Goal: Contribute content: Add original content to the website for others to see

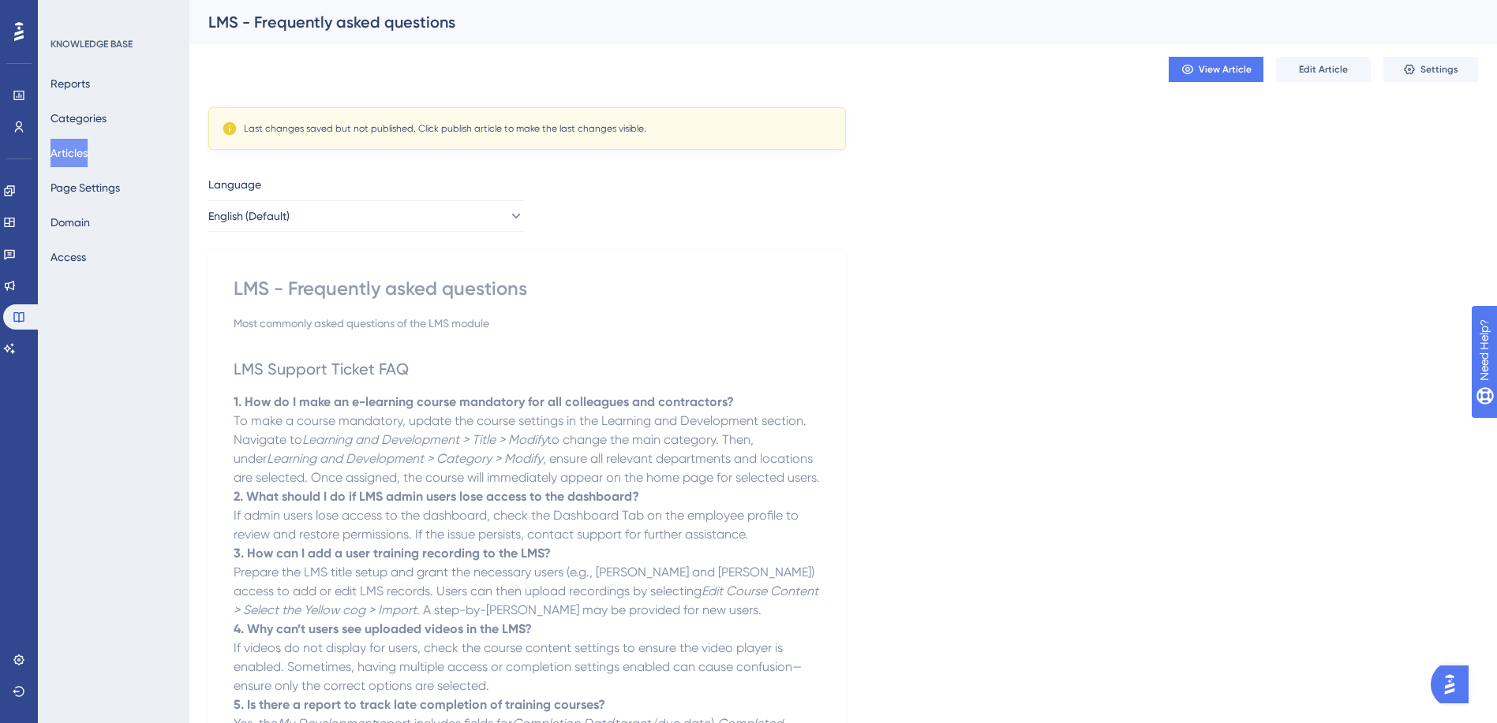
click at [88, 153] on button "Articles" at bounding box center [68, 153] width 37 height 28
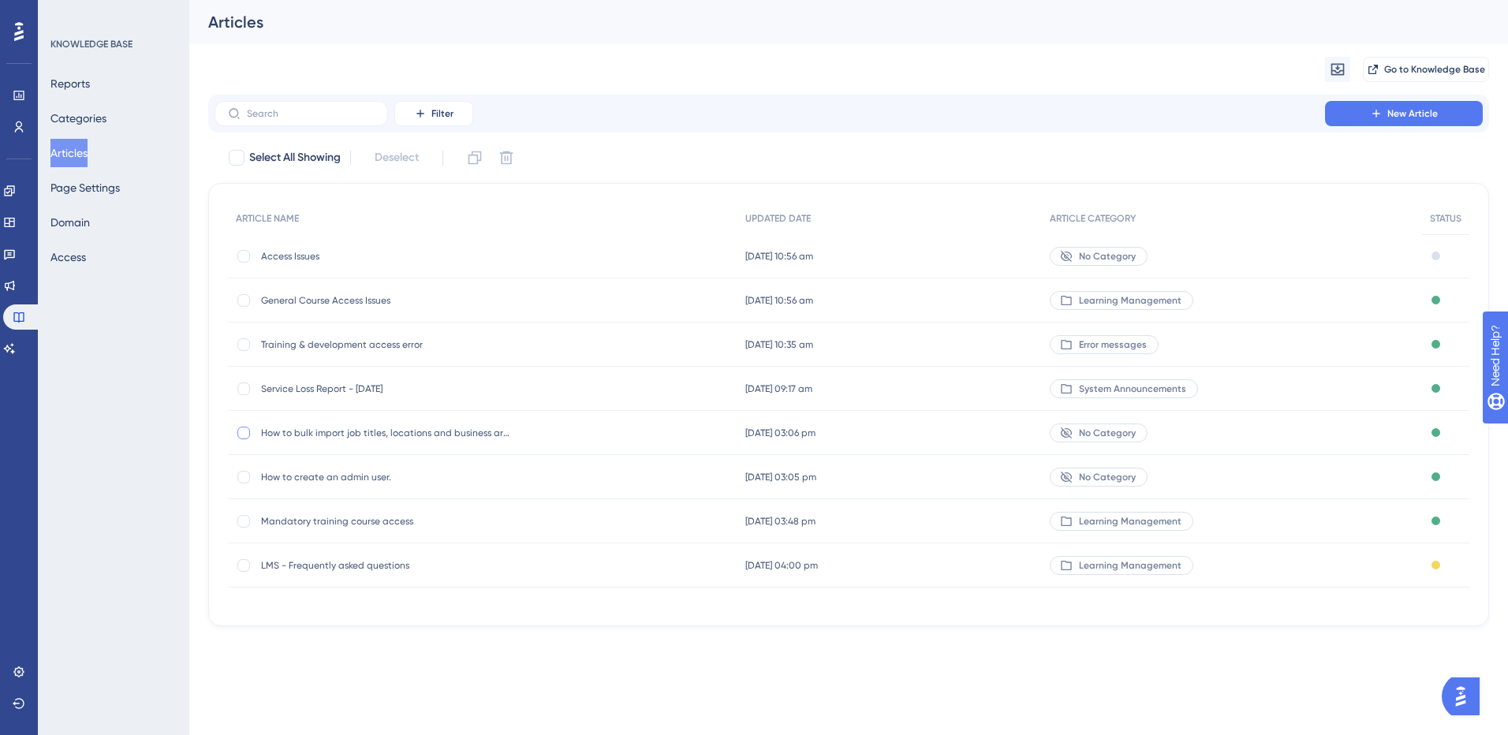
click at [241, 439] on div at bounding box center [243, 433] width 13 height 13
checkbox input "true"
click at [243, 480] on div at bounding box center [243, 477] width 13 height 13
checkbox input "true"
click at [244, 436] on icon at bounding box center [244, 433] width 6 height 13
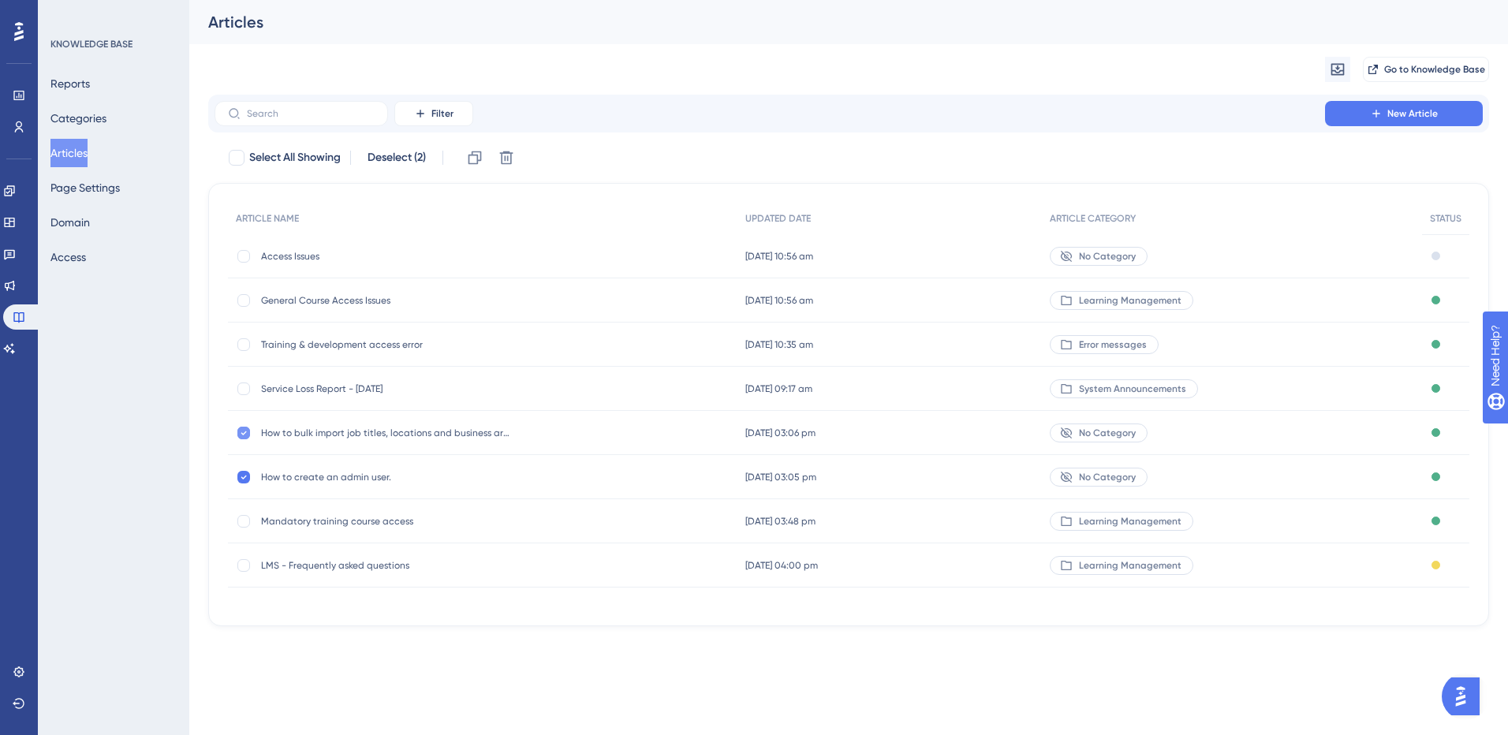
checkbox input "false"
click at [242, 479] on icon at bounding box center [244, 477] width 6 height 13
checkbox input "false"
click at [298, 425] on div "How to bulk import job titles, locations and business areas How to bulk import …" at bounding box center [387, 433] width 252 height 44
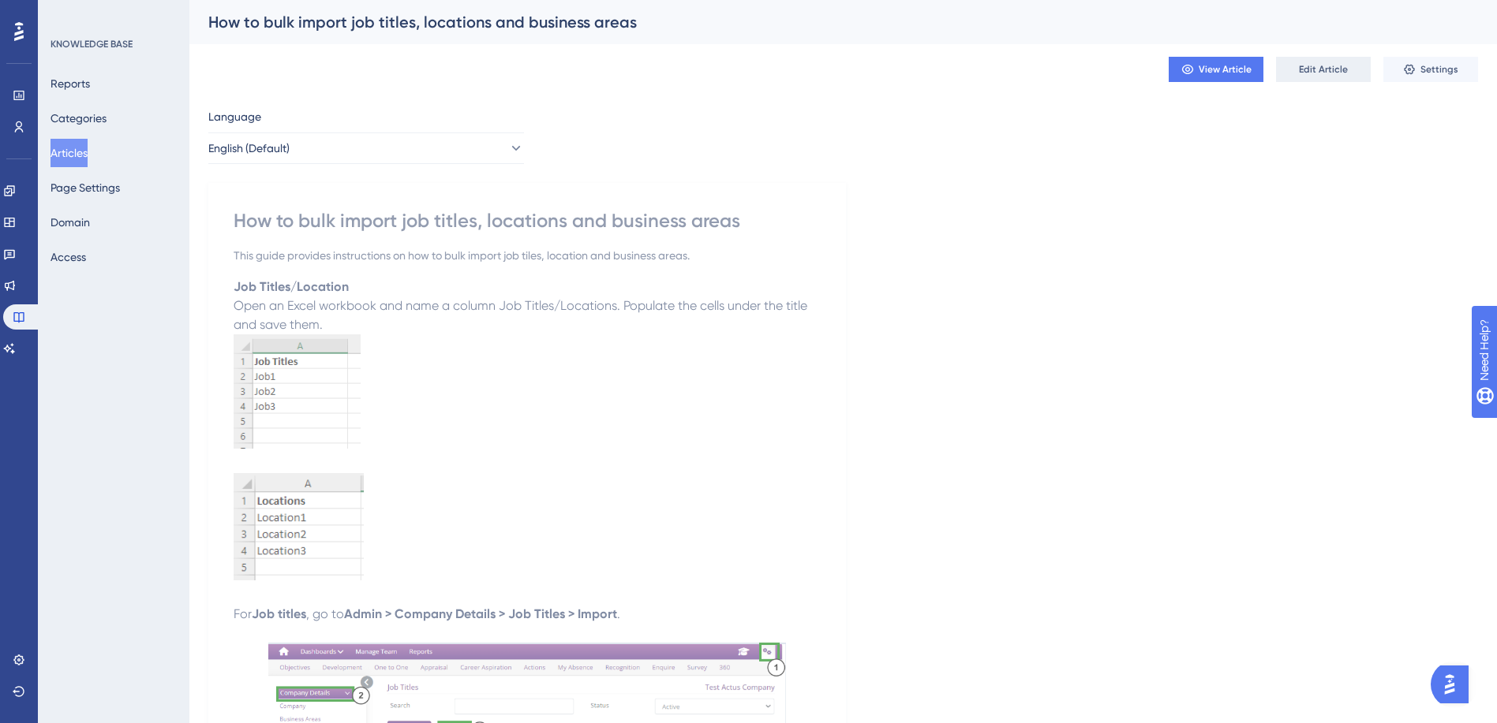
click at [1312, 70] on span "Edit Article" at bounding box center [1323, 69] width 49 height 13
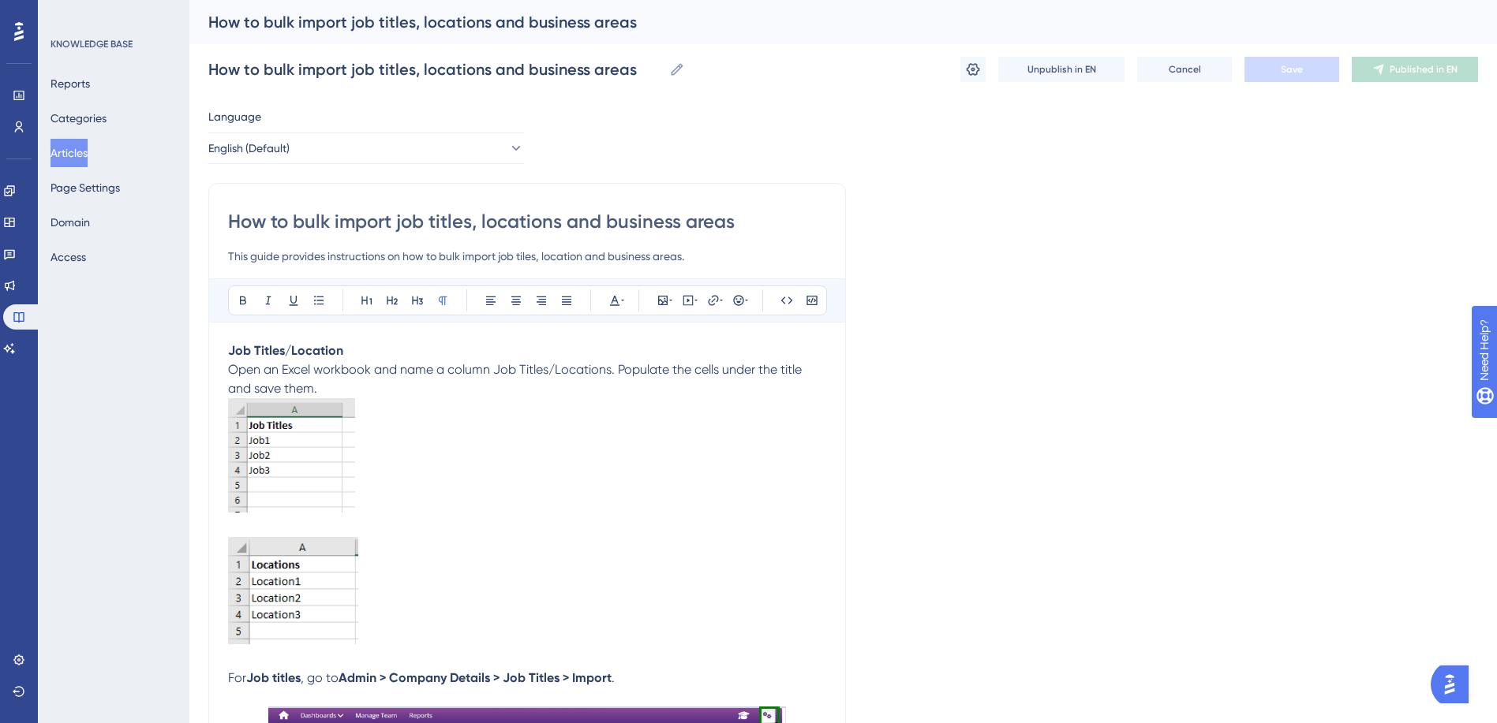
scroll to position [872, 0]
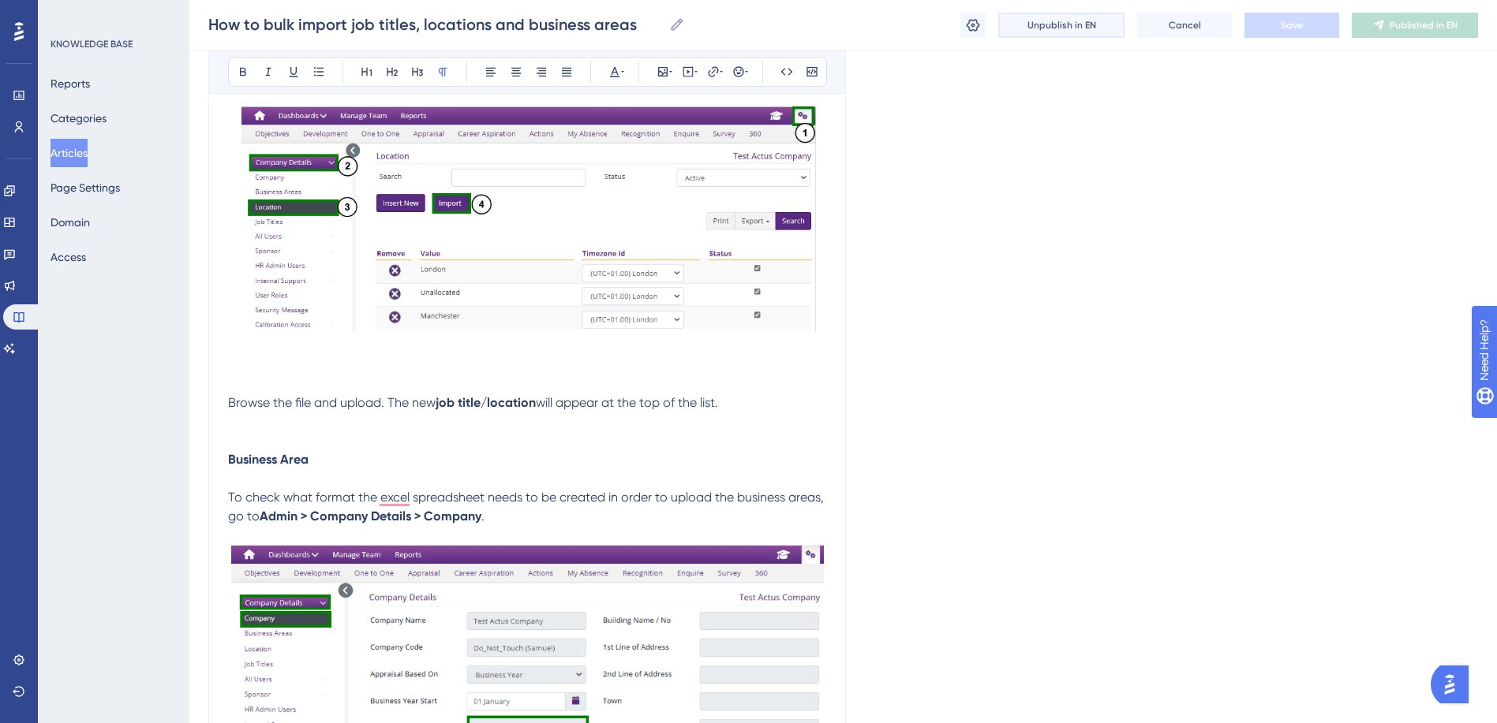
click at [1065, 30] on span "Unpublish in EN" at bounding box center [1061, 25] width 69 height 13
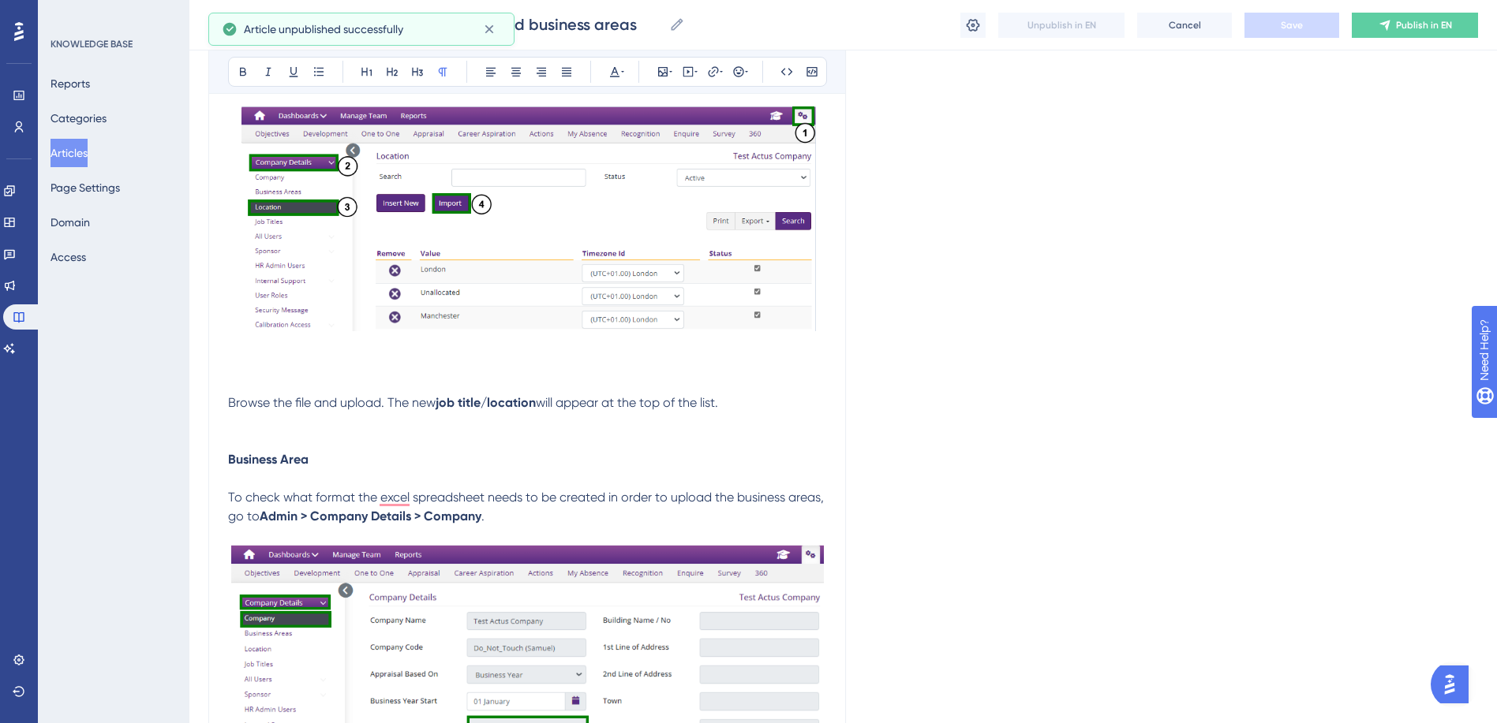
click at [77, 150] on button "Articles" at bounding box center [68, 153] width 37 height 28
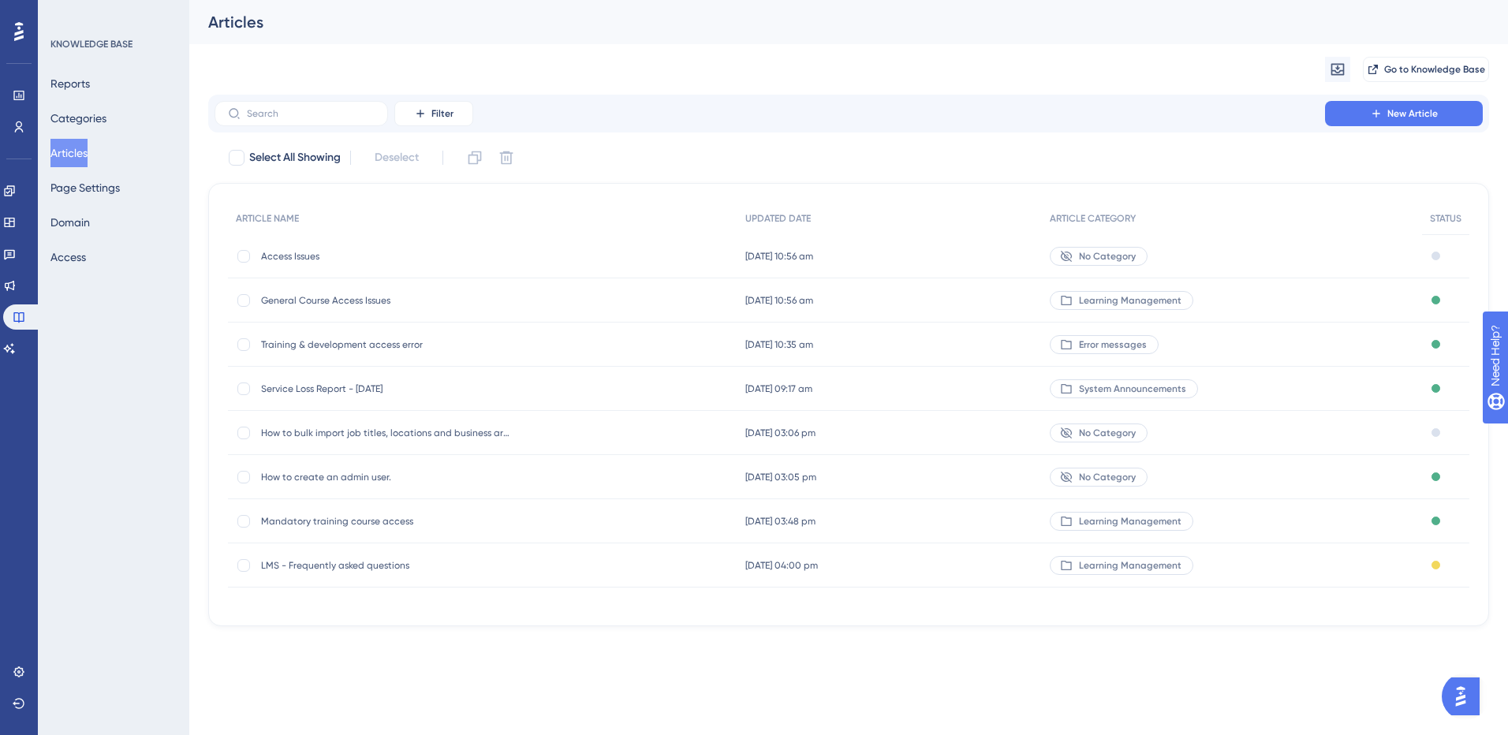
click at [307, 475] on span "How to create an admin user." at bounding box center [387, 477] width 252 height 13
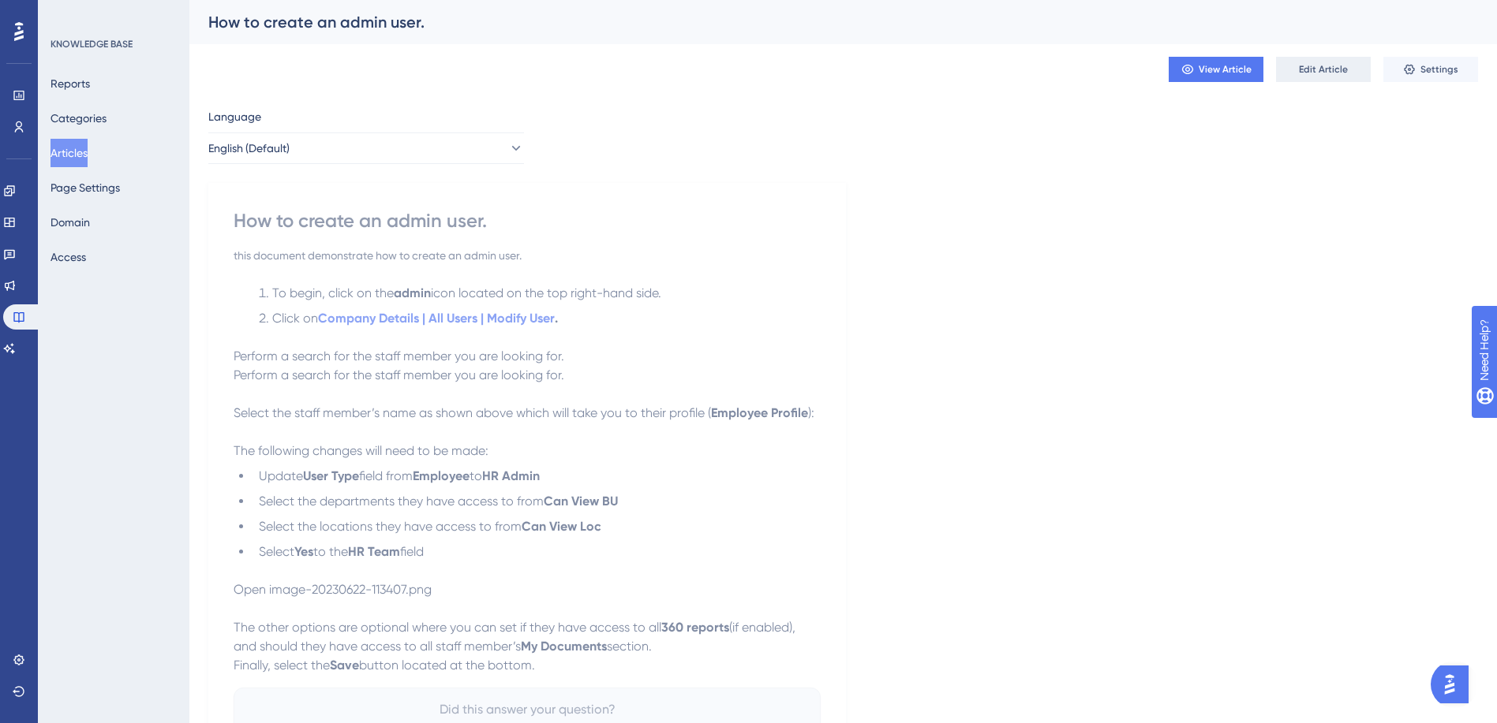
click at [1332, 62] on button "Edit Article" at bounding box center [1323, 69] width 95 height 25
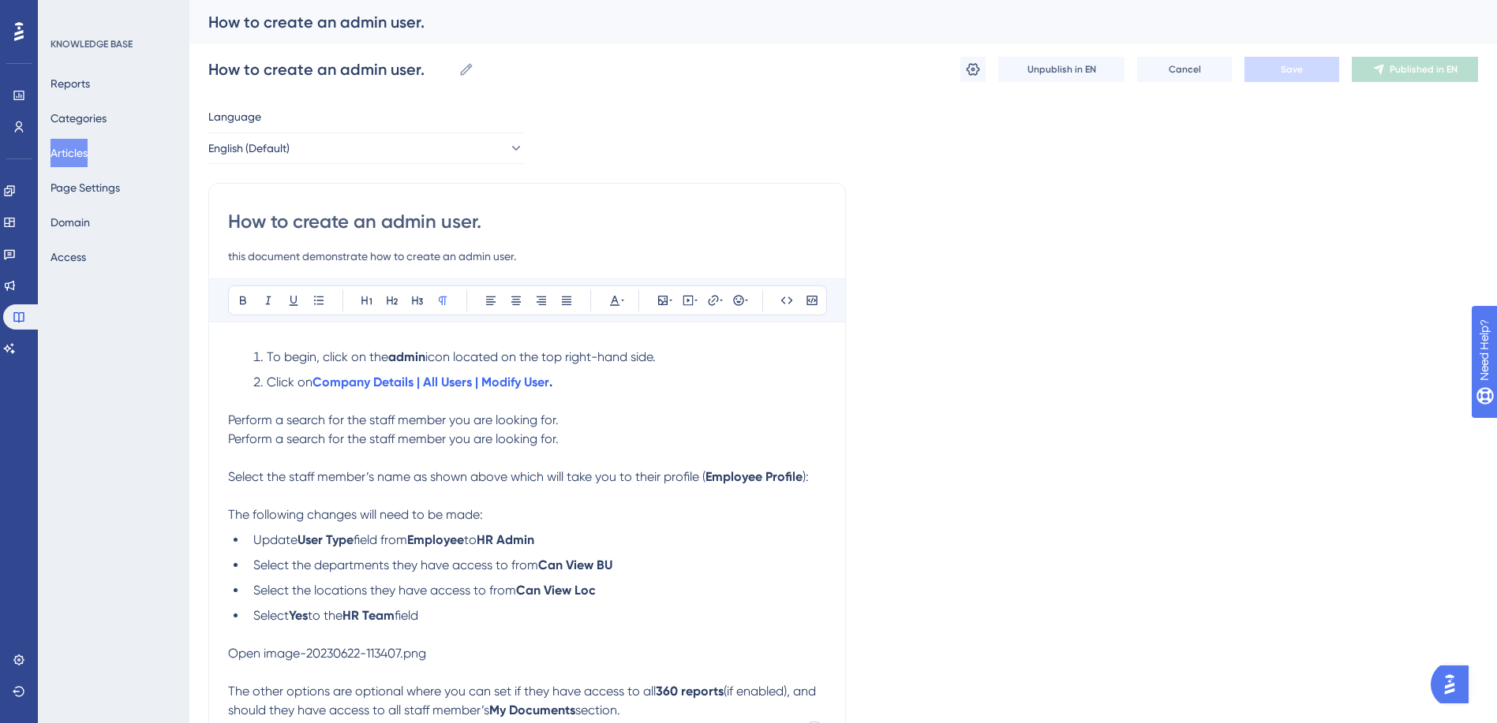
scroll to position [2, 0]
click at [1029, 65] on span "Unpublish in EN" at bounding box center [1061, 68] width 69 height 13
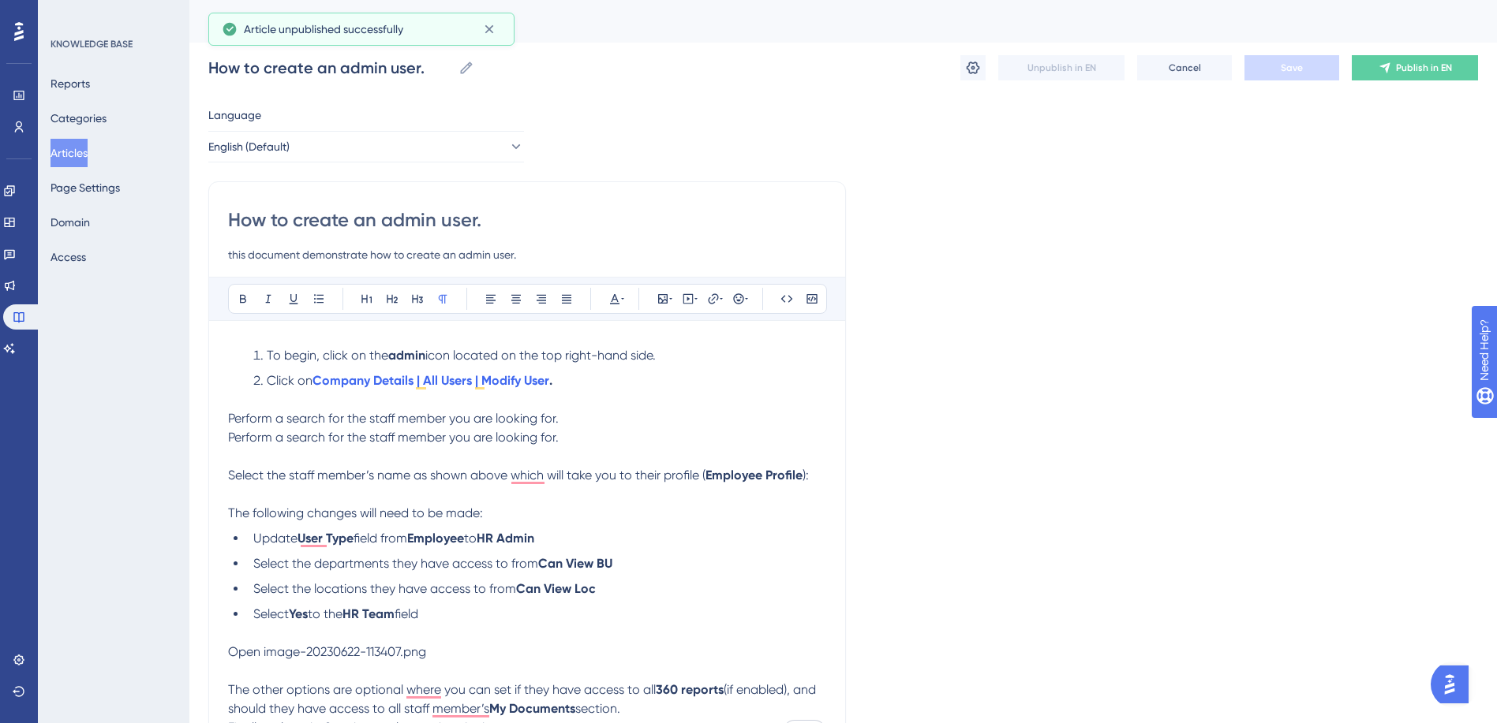
click at [83, 151] on button "Articles" at bounding box center [68, 153] width 37 height 28
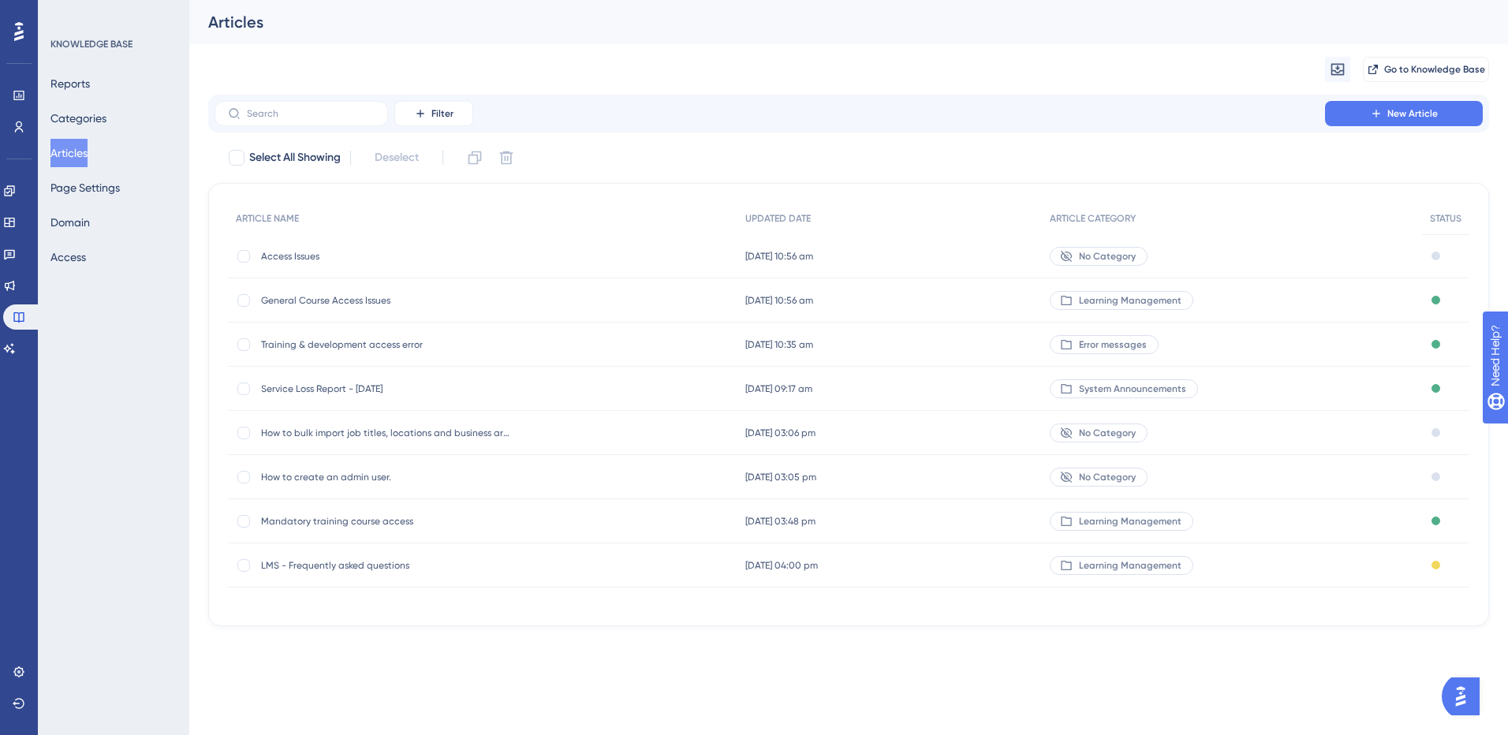
click at [283, 256] on span "Access Issues" at bounding box center [387, 256] width 252 height 13
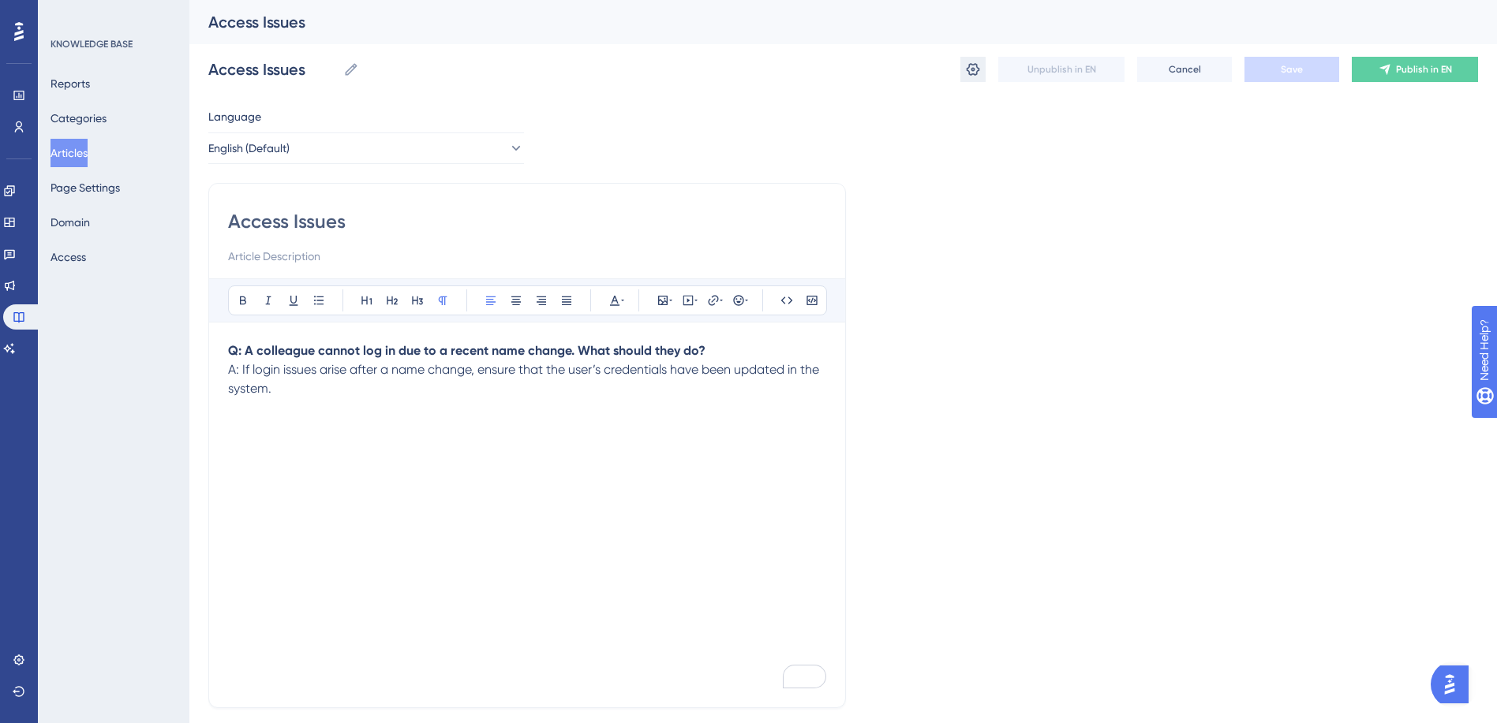
click at [973, 69] on icon at bounding box center [972, 69] width 13 height 13
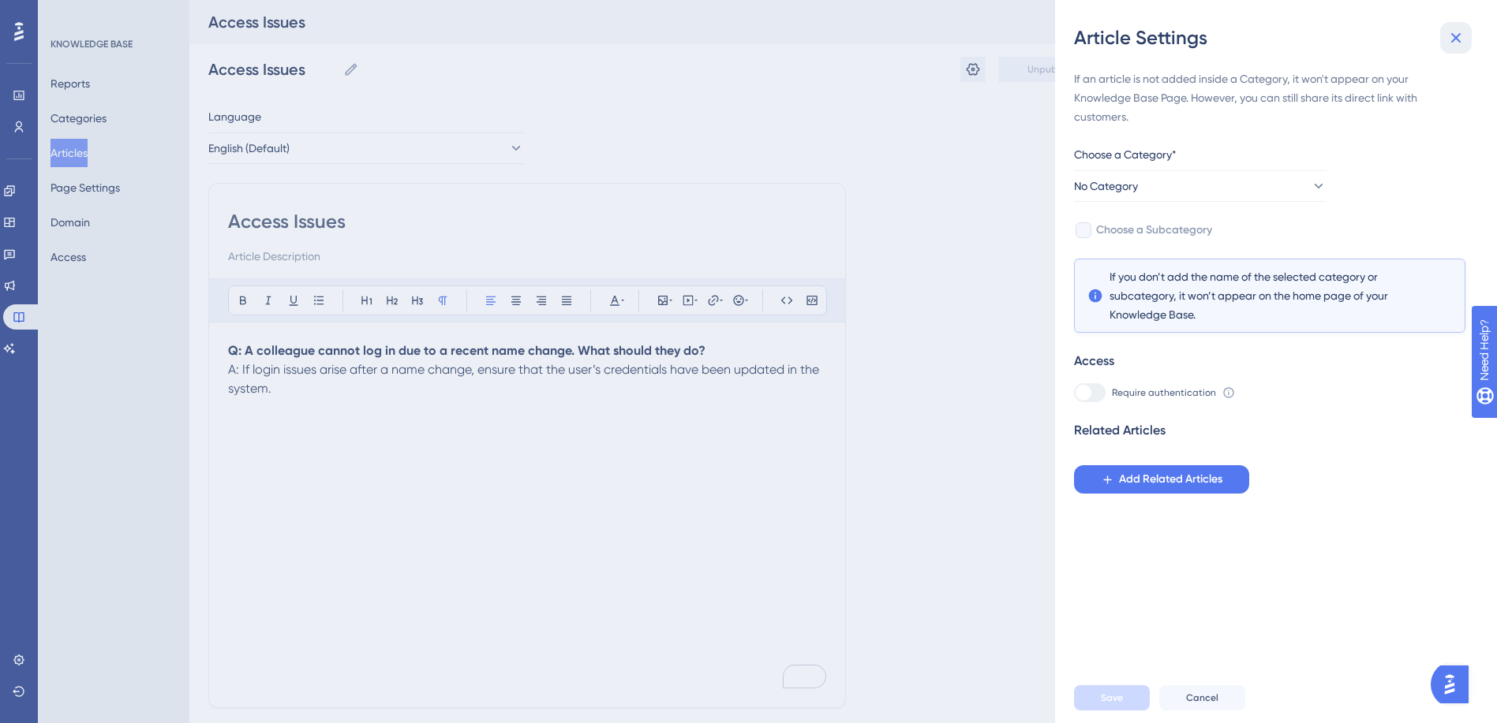
click at [1452, 40] on icon at bounding box center [1456, 38] width 10 height 10
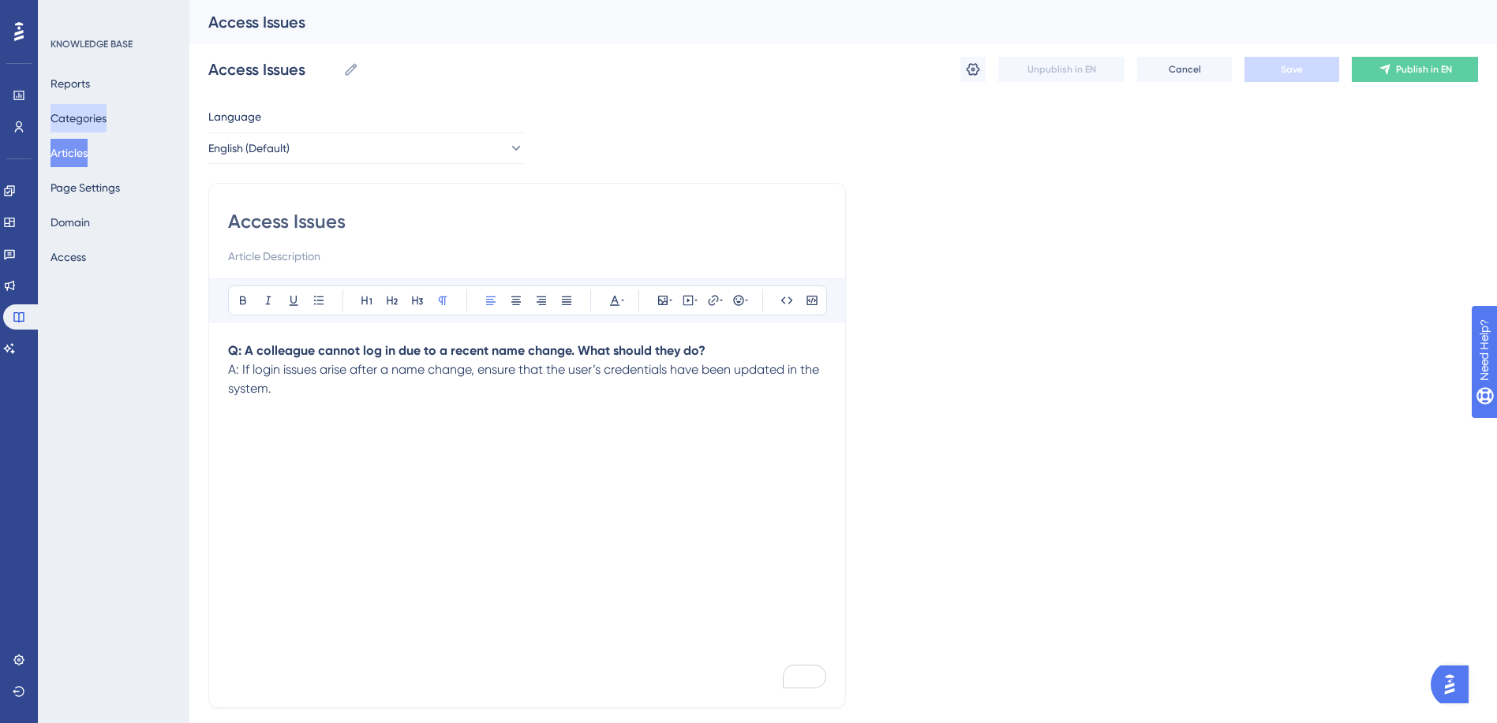
click at [95, 110] on button "Categories" at bounding box center [78, 118] width 56 height 28
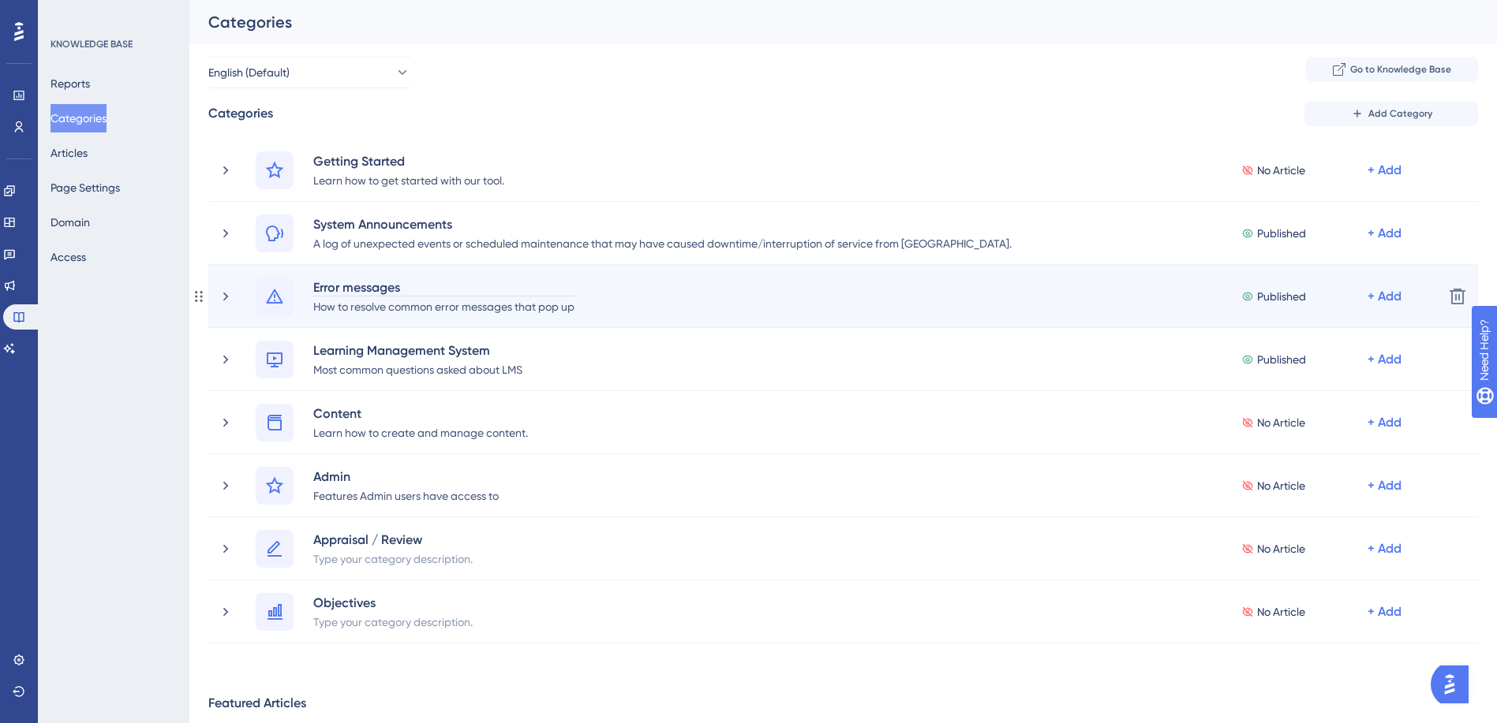
click at [313, 286] on div "Error messages" at bounding box center [443, 287] width 263 height 19
click at [316, 291] on div "Error messages" at bounding box center [443, 287] width 263 height 19
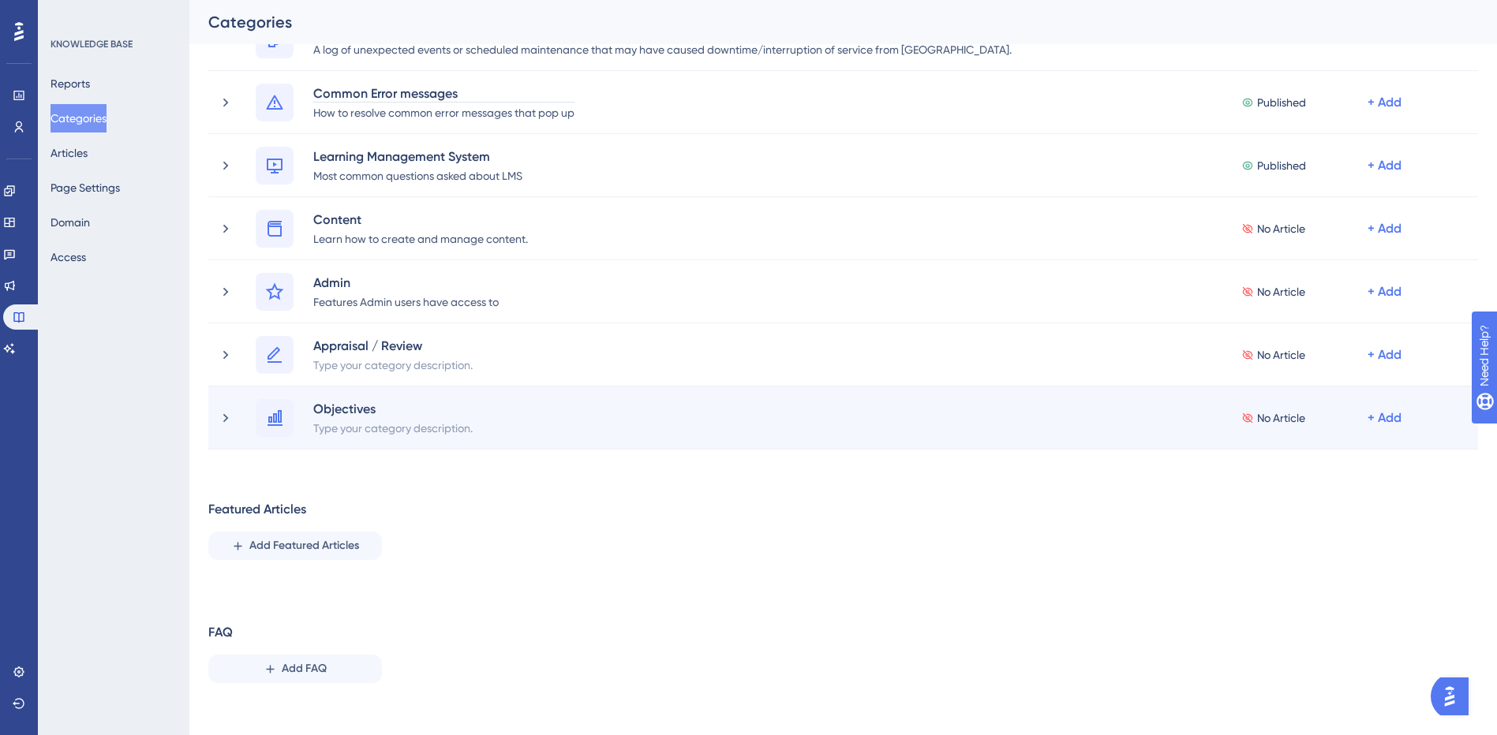
scroll to position [205, 0]
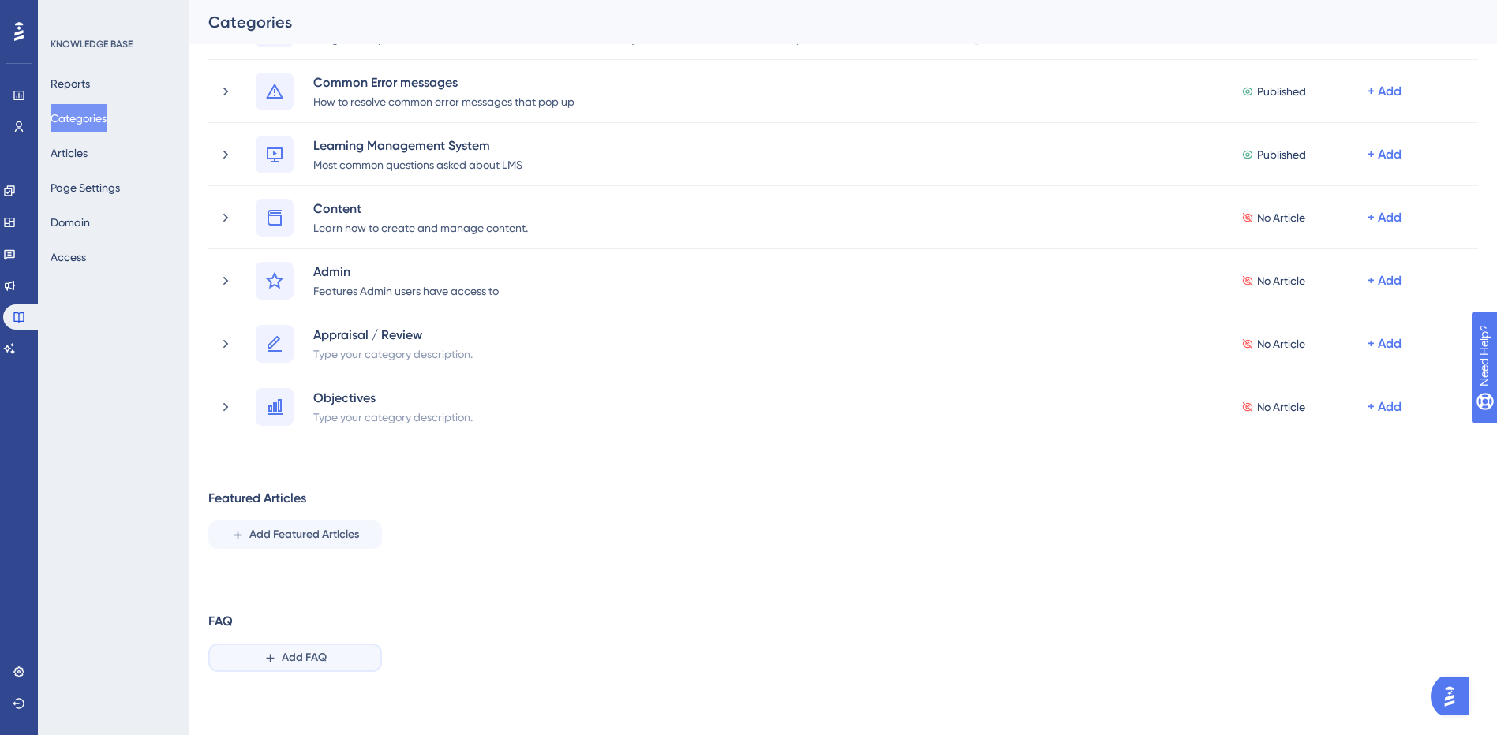
click at [305, 663] on div "Performance Users Engagement Widgets Feedback Product Updates Knowledge Base AI…" at bounding box center [842, 281] width 1307 height 858
click at [271, 662] on icon at bounding box center [269, 658] width 13 height 13
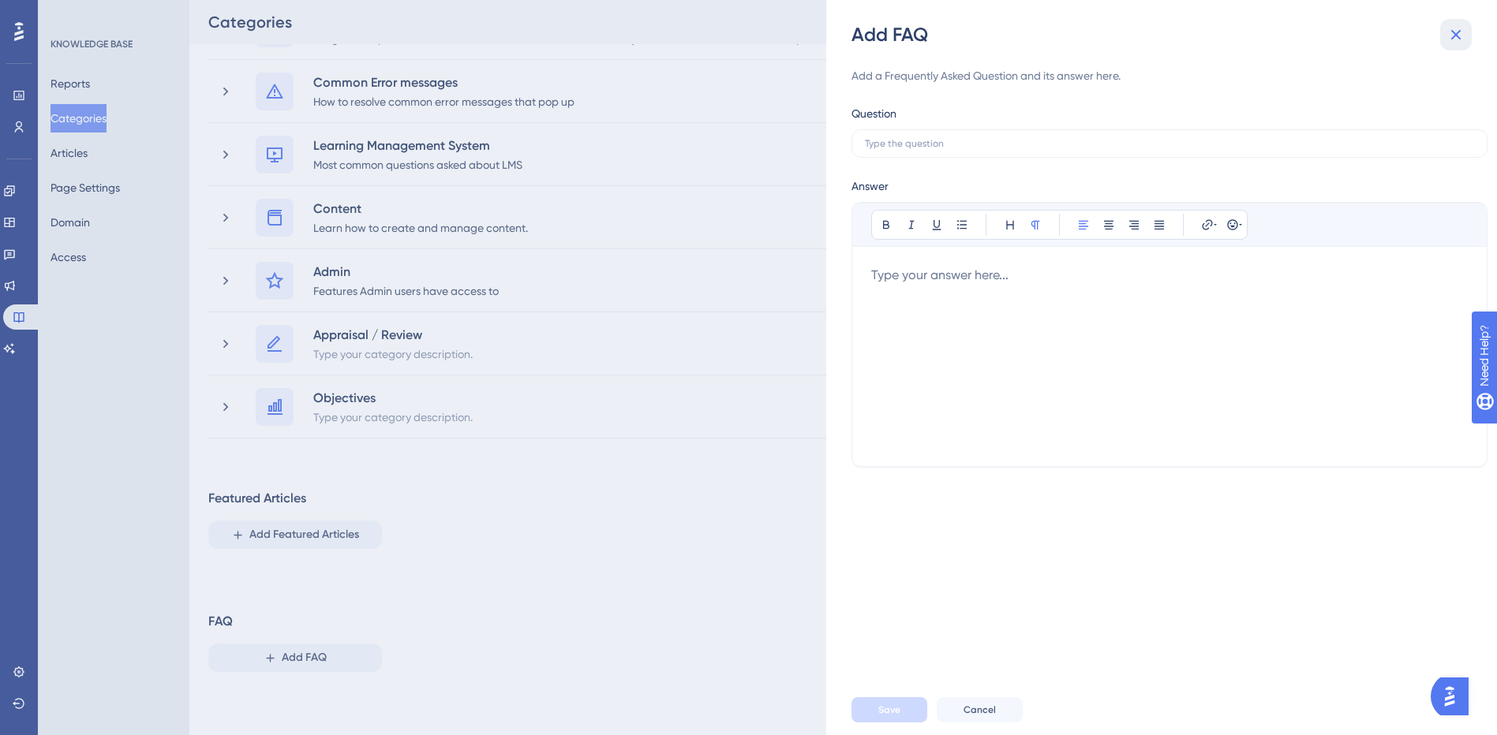
click at [1459, 37] on icon at bounding box center [1455, 34] width 19 height 19
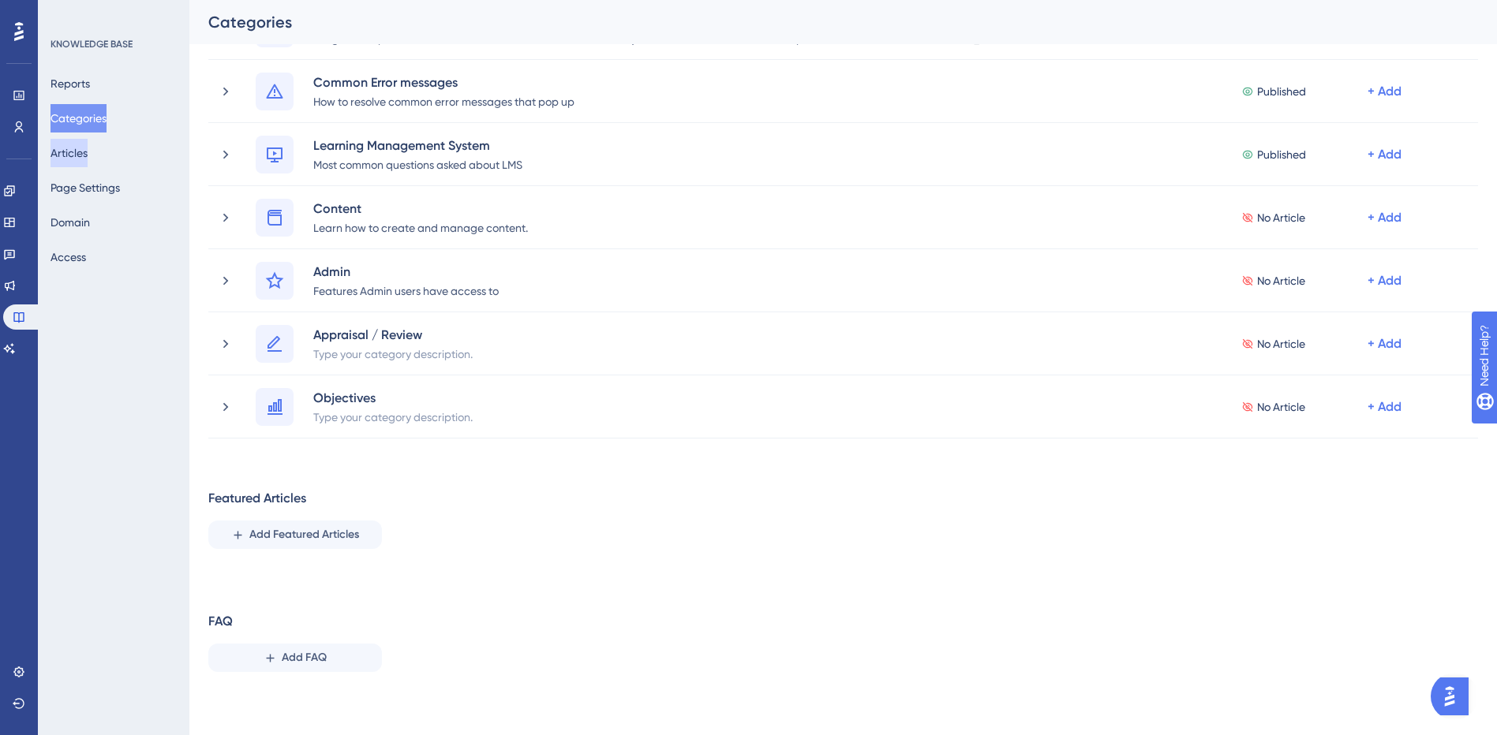
click at [84, 161] on button "Articles" at bounding box center [68, 153] width 37 height 28
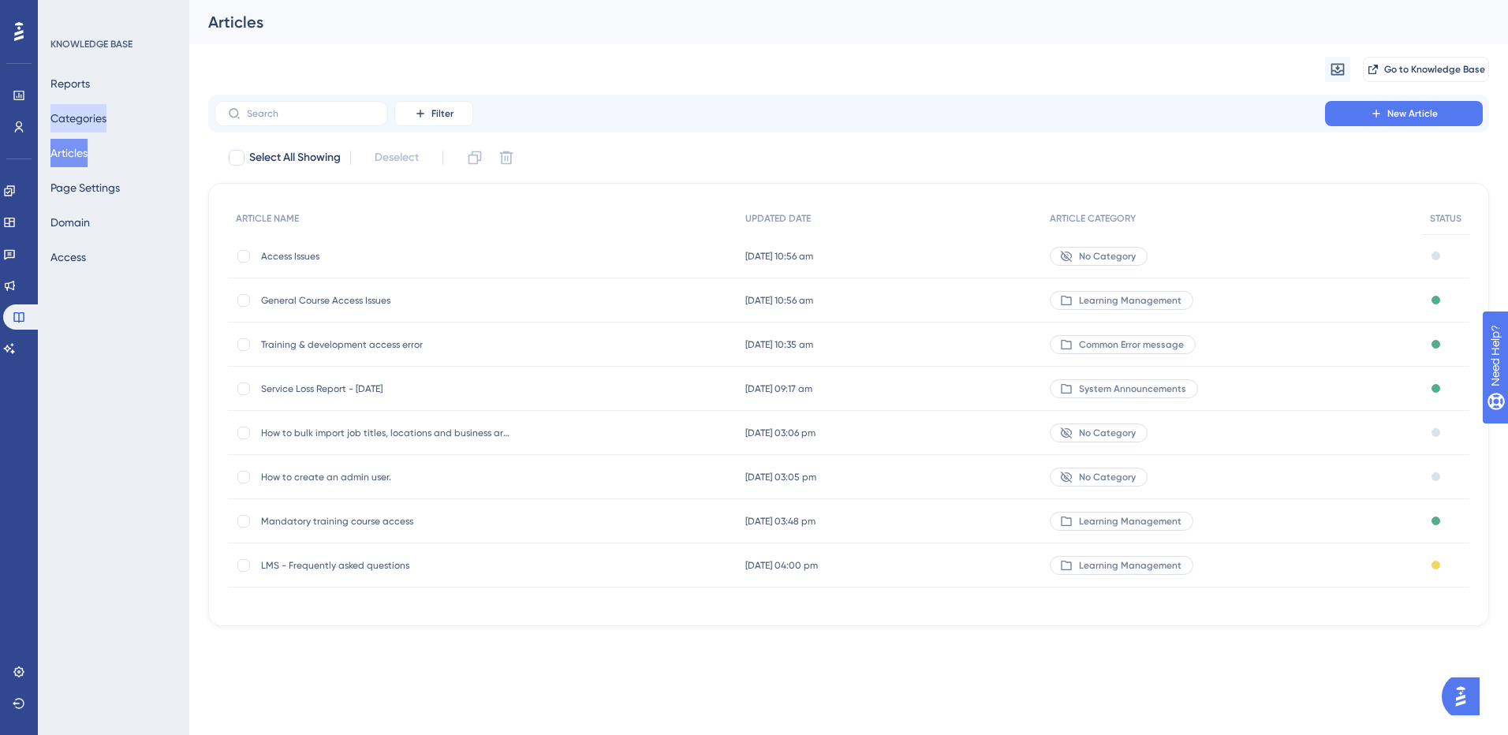
click at [99, 110] on button "Categories" at bounding box center [78, 118] width 56 height 28
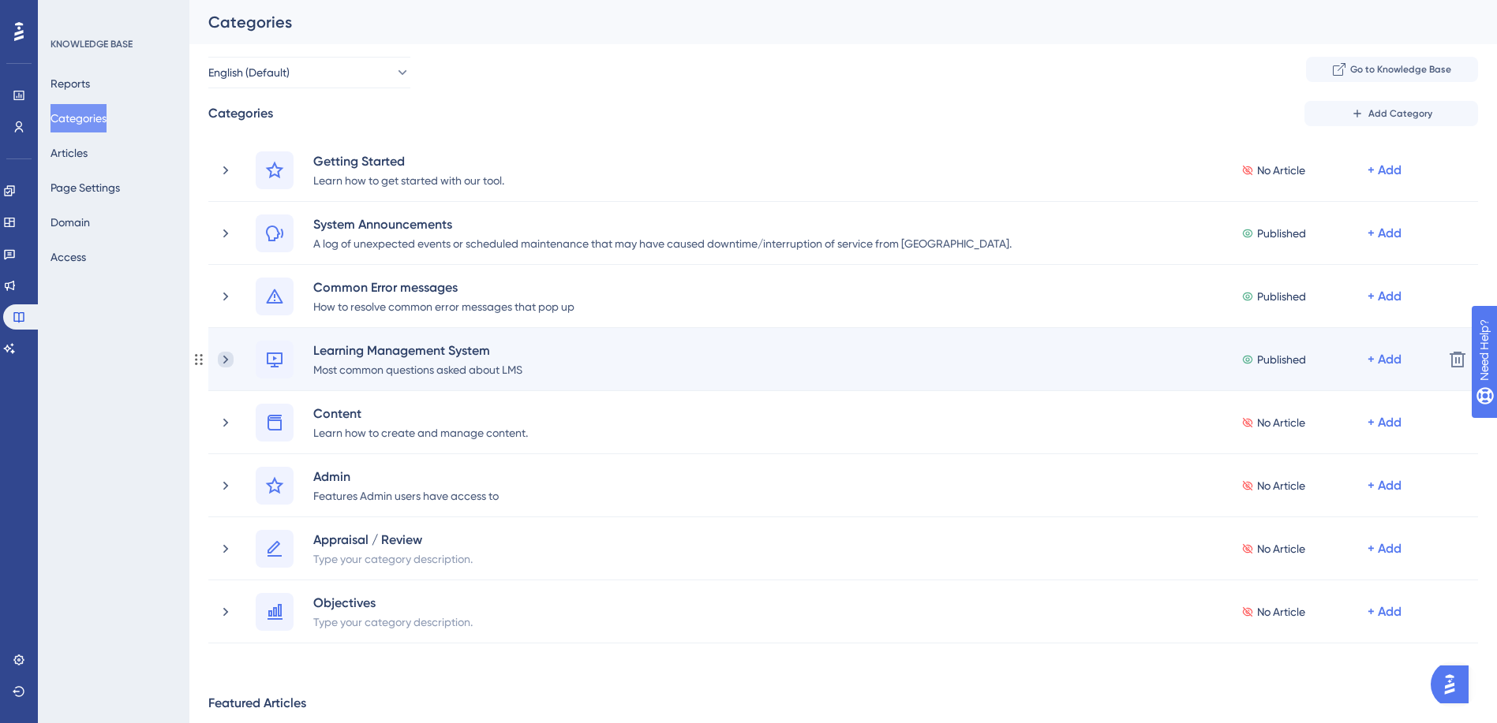
click at [221, 359] on icon at bounding box center [226, 360] width 16 height 16
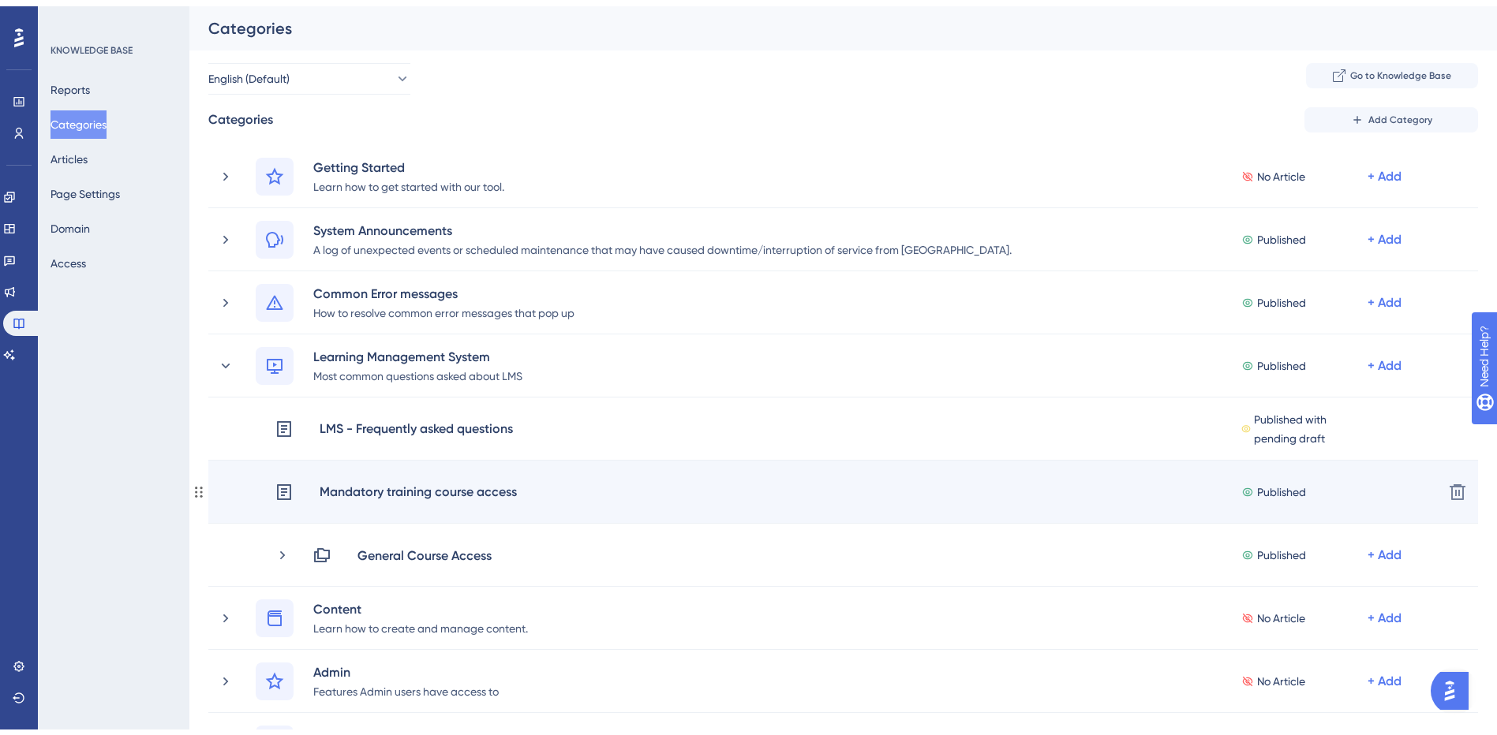
scroll to position [79, 0]
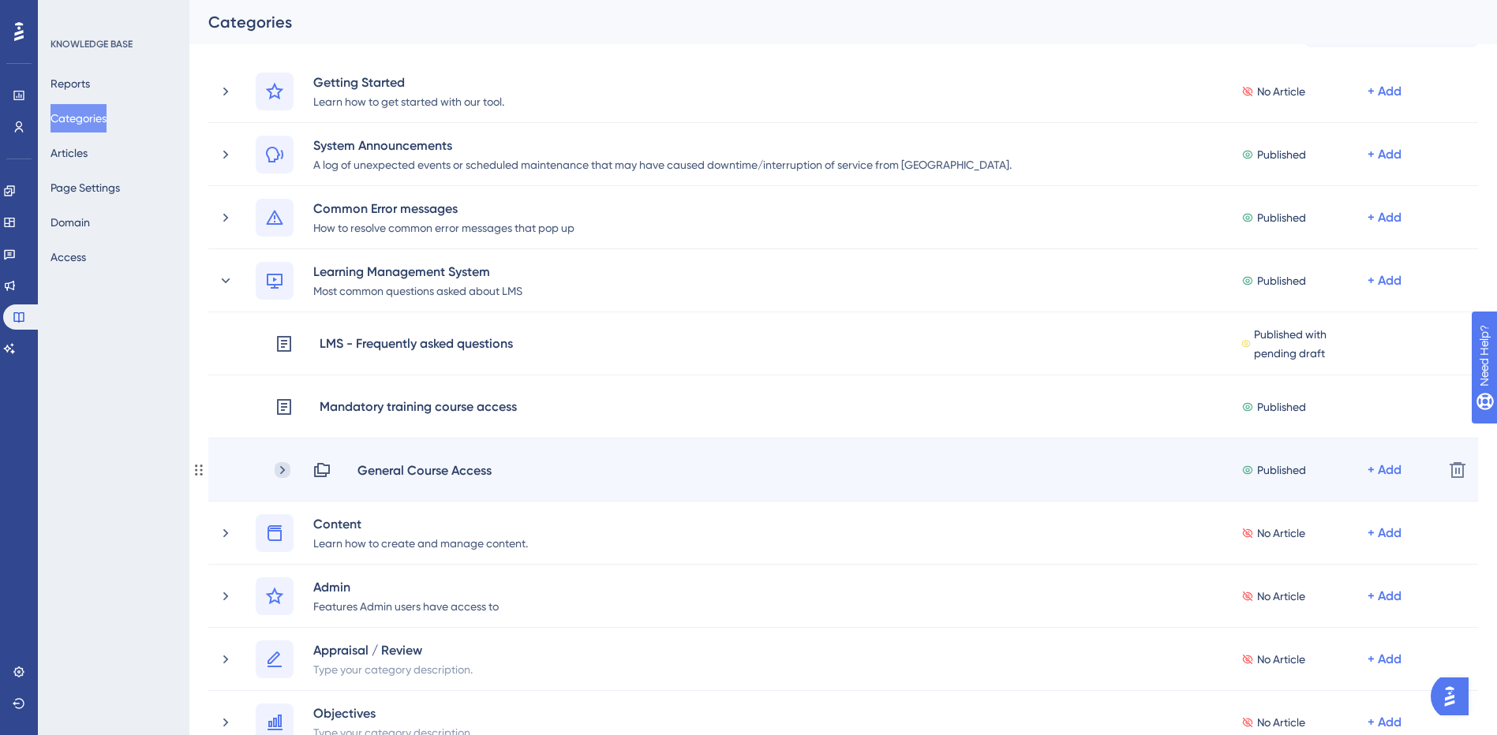
click at [281, 476] on icon at bounding box center [283, 470] width 16 height 16
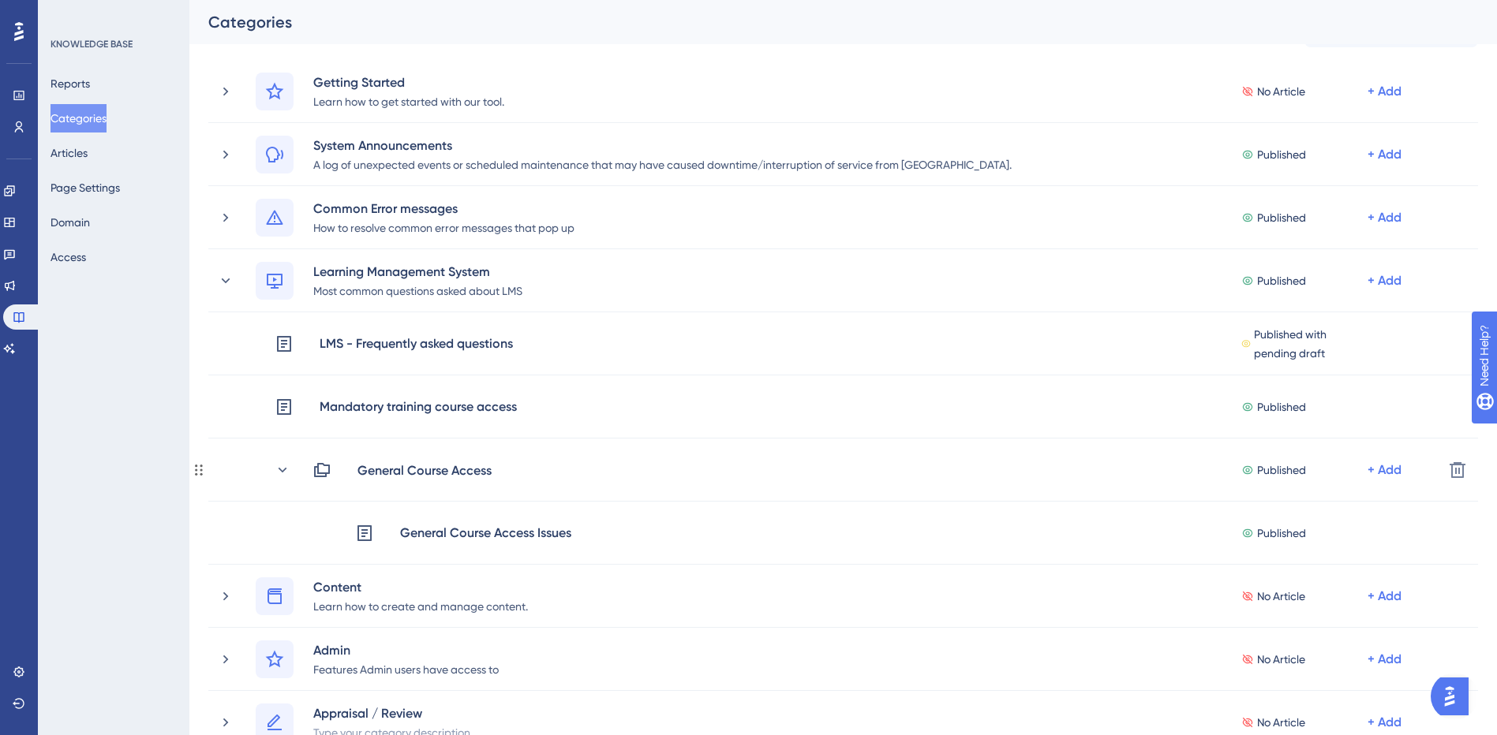
click at [281, 476] on icon at bounding box center [283, 470] width 16 height 16
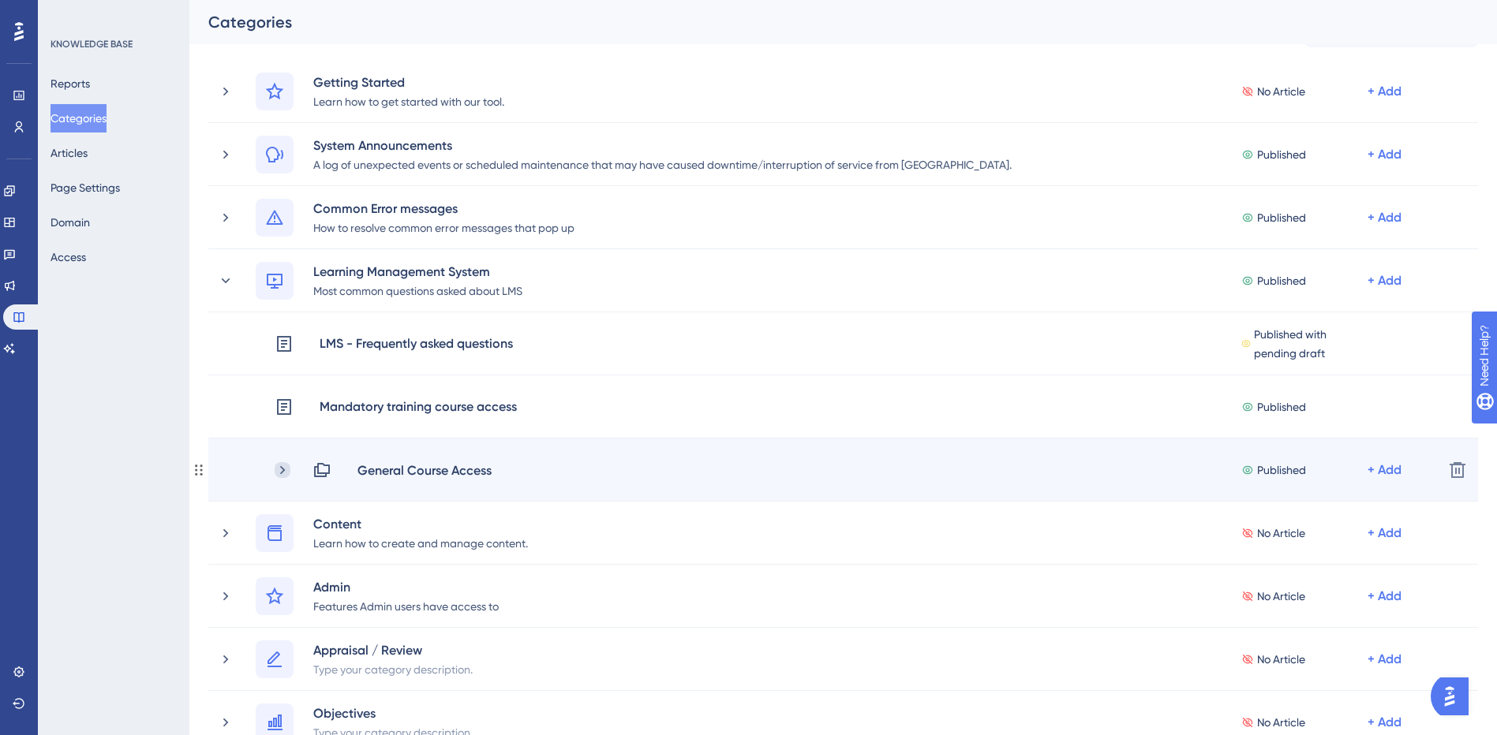
click at [279, 467] on icon at bounding box center [283, 470] width 16 height 16
click at [432, 473] on div "General Course Access" at bounding box center [425, 470] width 136 height 19
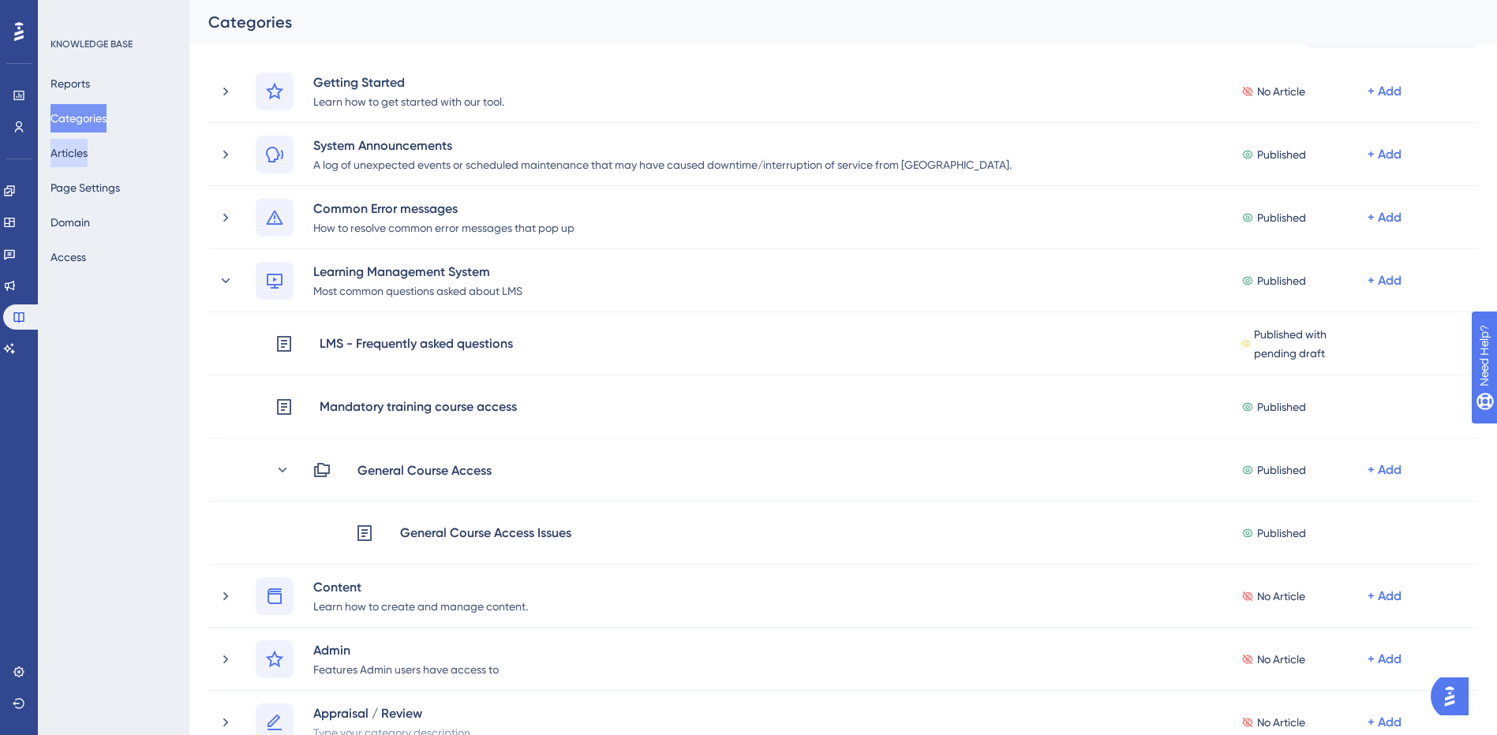
click at [88, 157] on button "Articles" at bounding box center [68, 153] width 37 height 28
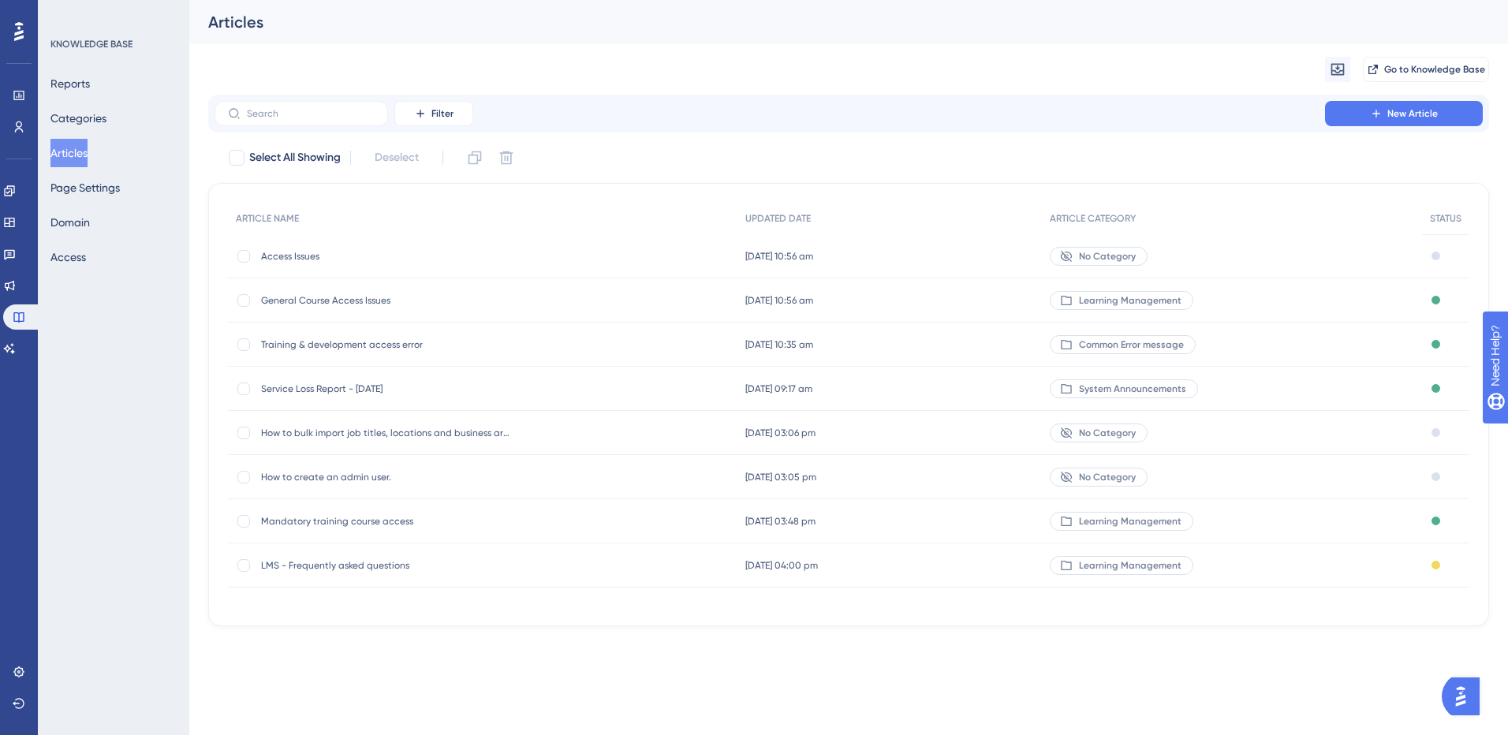
click at [301, 297] on span "General Course Access Issues" at bounding box center [387, 300] width 252 height 13
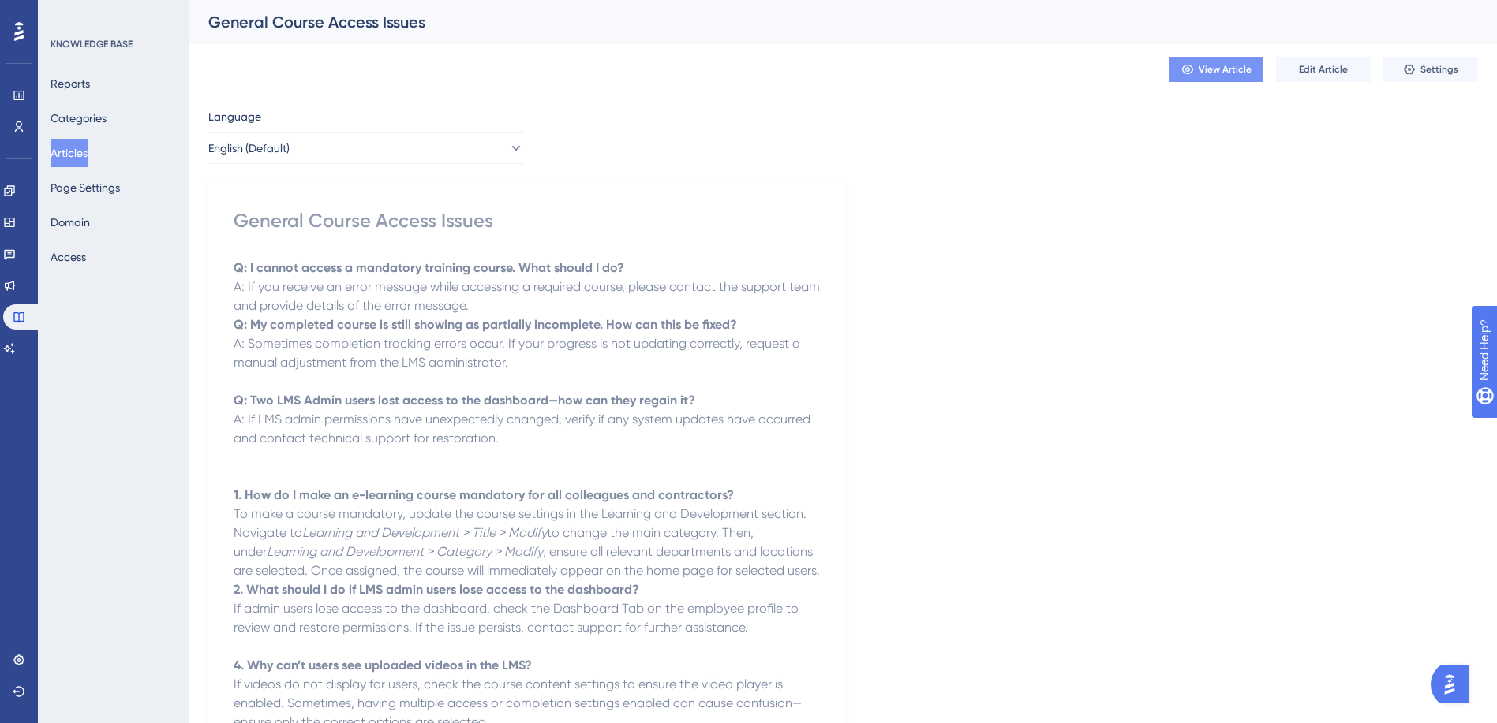
click at [1224, 74] on span "View Article" at bounding box center [1224, 69] width 53 height 13
click at [81, 151] on button "Articles" at bounding box center [68, 153] width 37 height 28
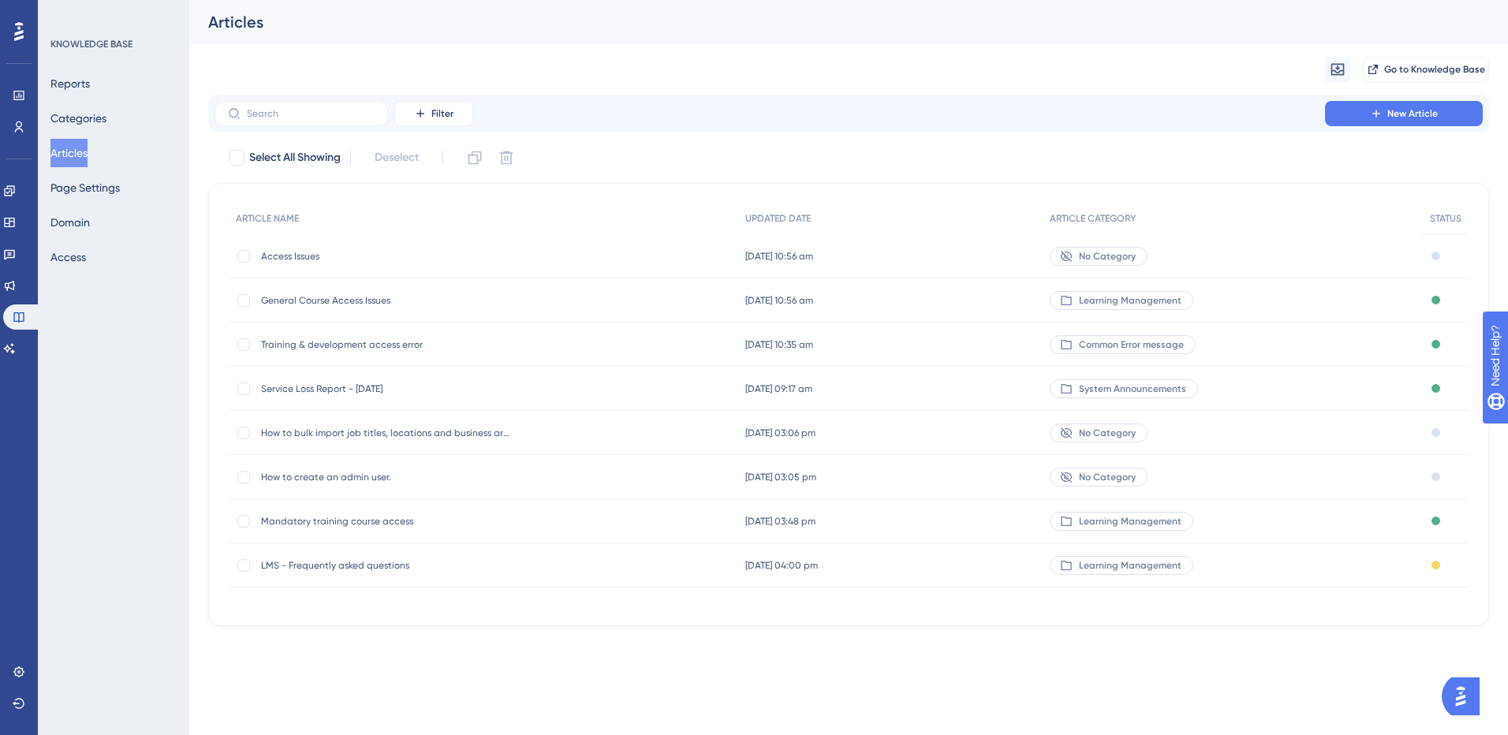
click at [328, 305] on span "General Course Access Issues" at bounding box center [387, 300] width 252 height 13
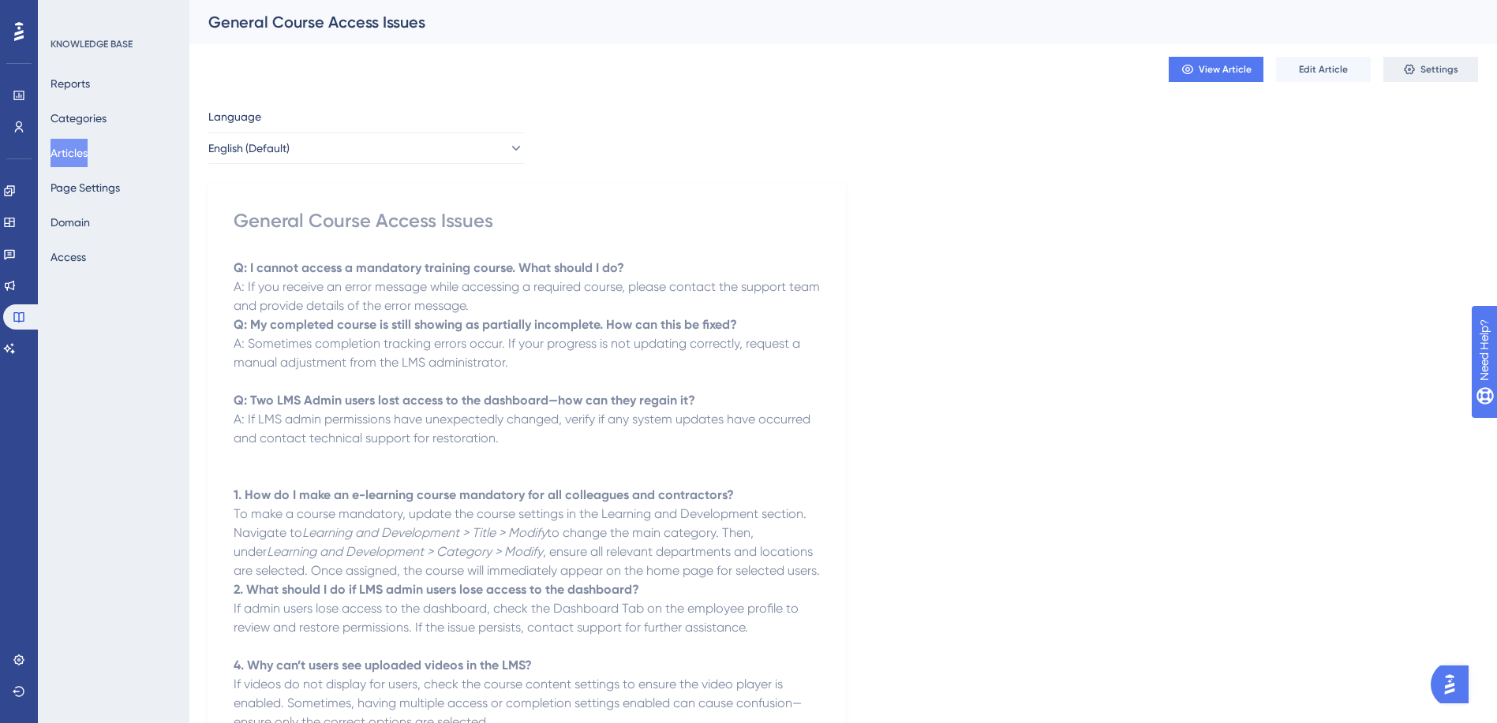
click at [1417, 70] on button "Settings" at bounding box center [1430, 69] width 95 height 25
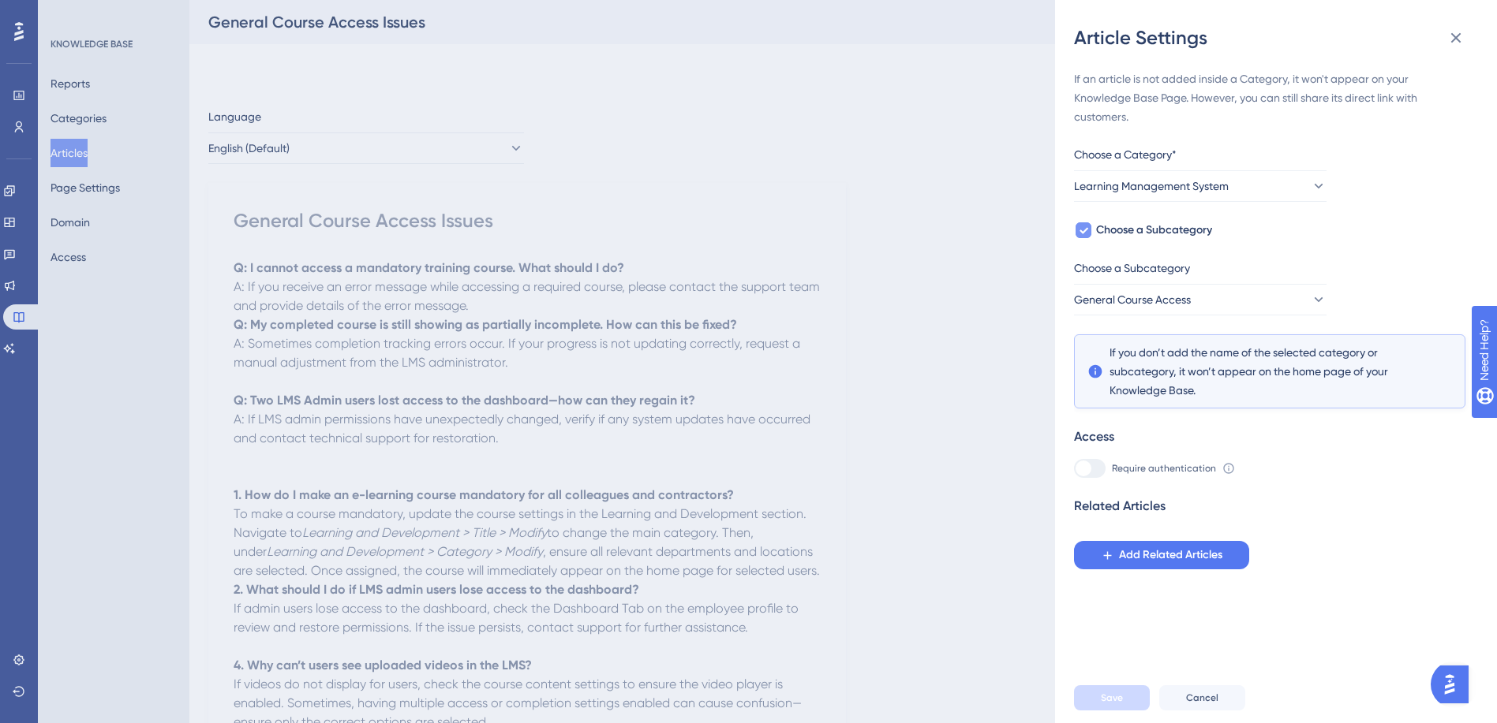
click at [1079, 233] on icon at bounding box center [1082, 230] width 9 height 13
checkbox input "false"
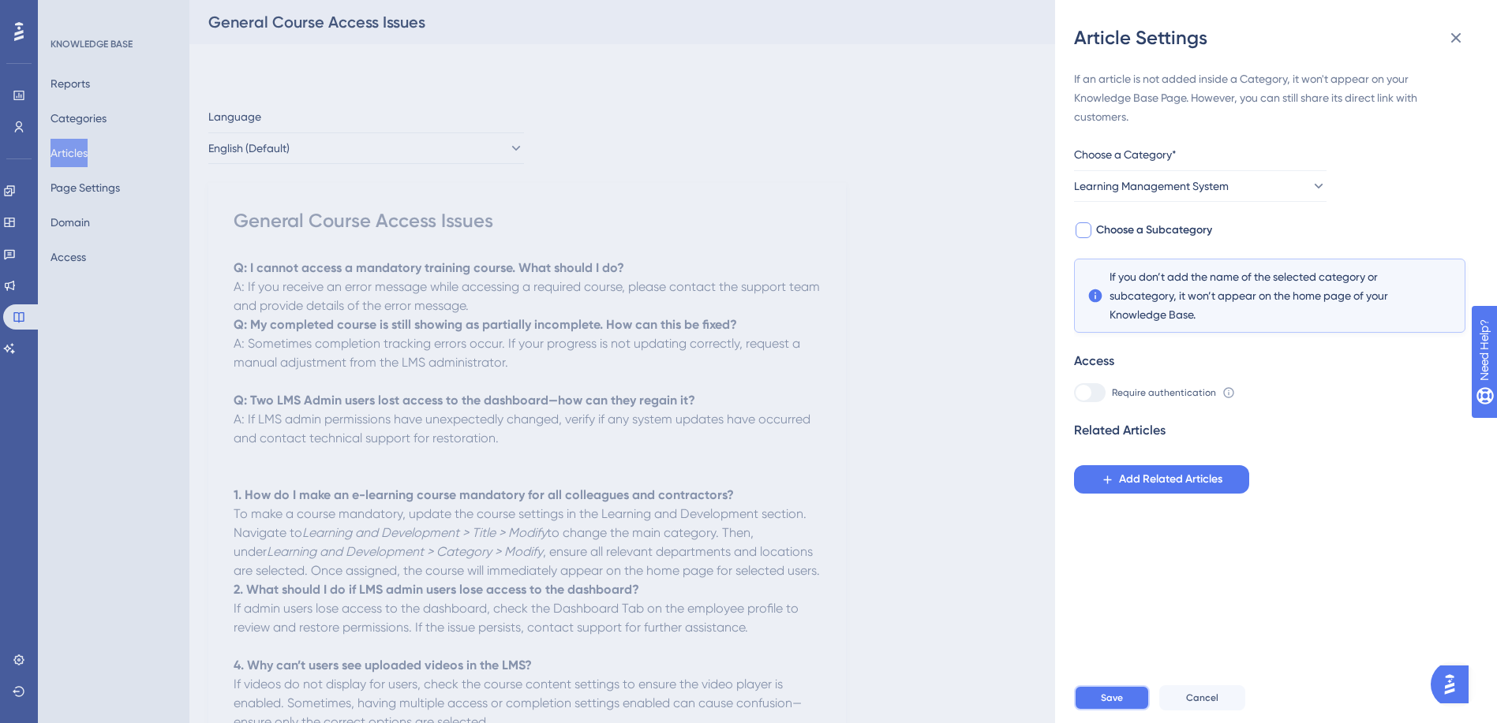
click at [1123, 705] on button "Save" at bounding box center [1112, 698] width 76 height 25
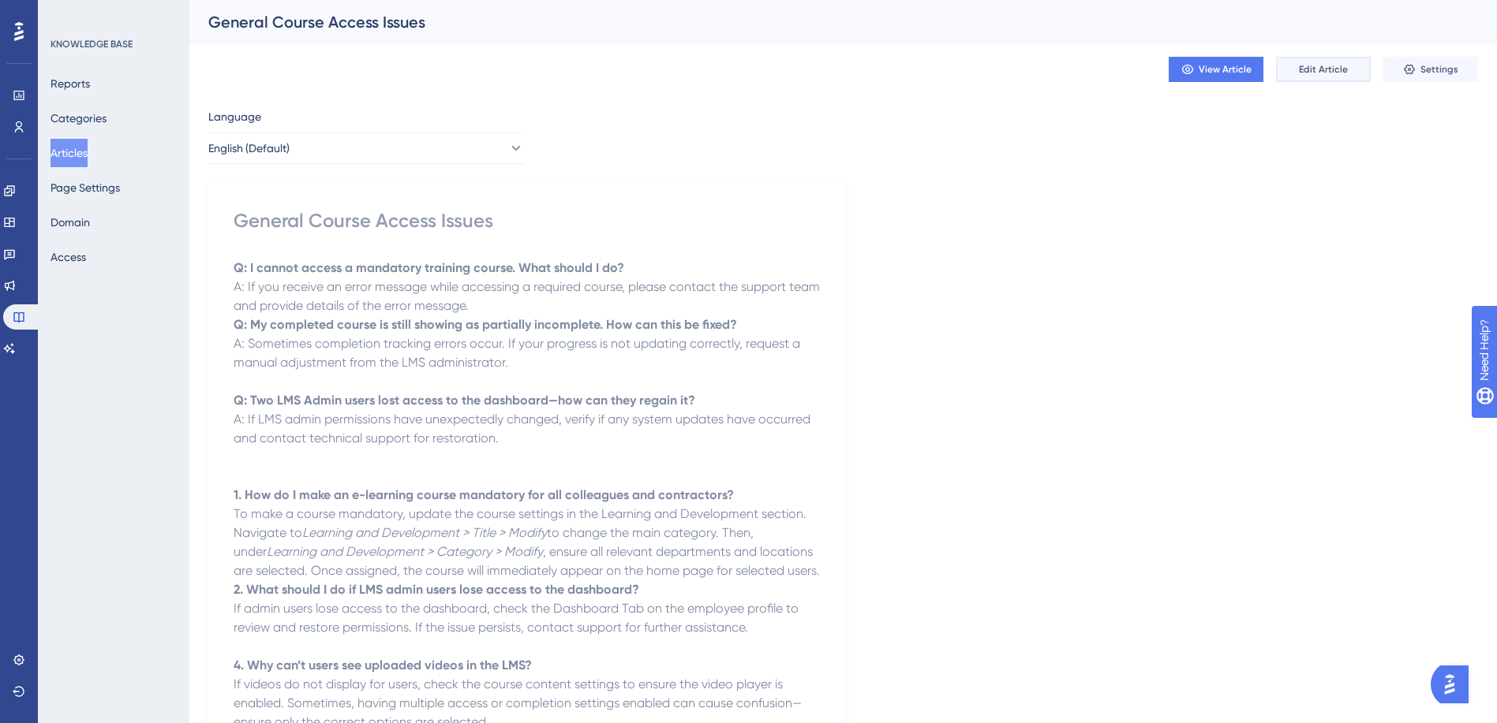
click at [1321, 74] on span "Edit Article" at bounding box center [1323, 69] width 49 height 13
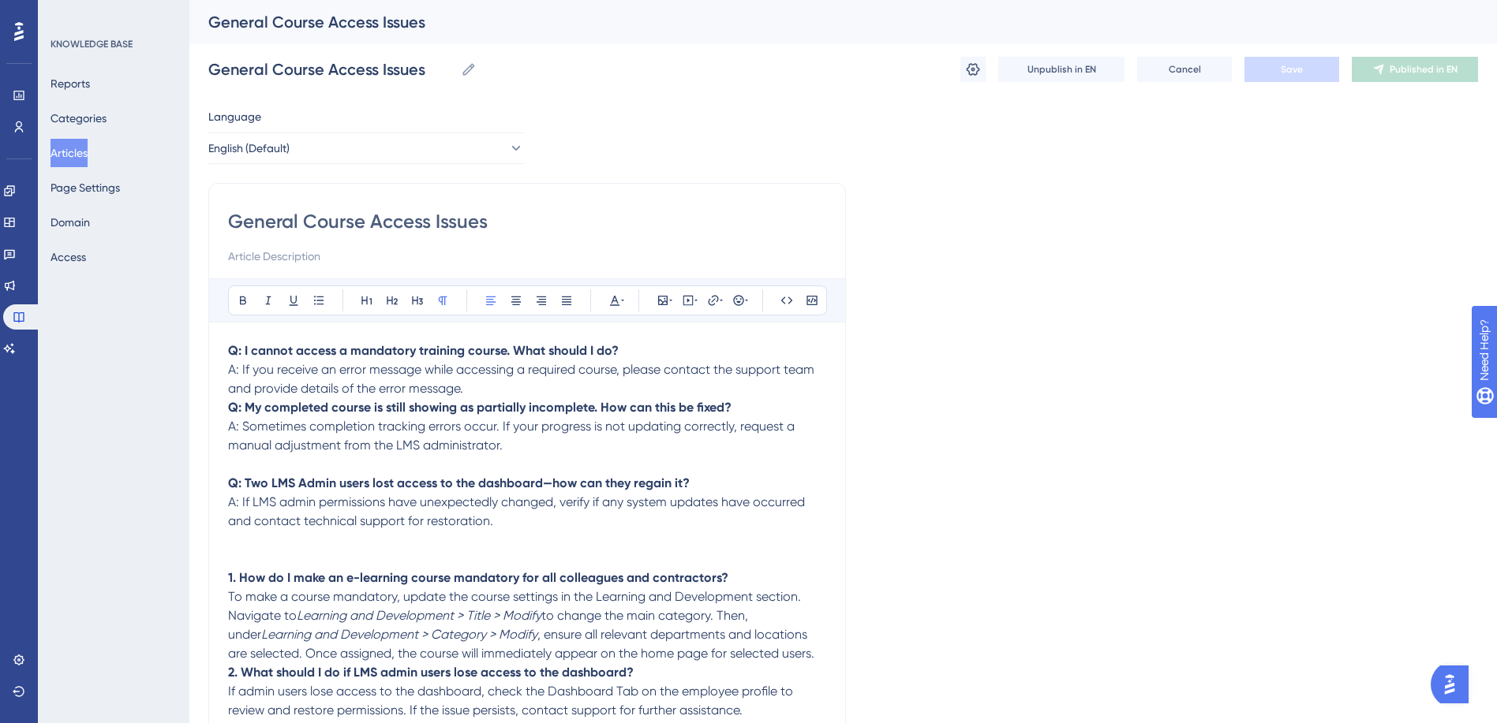
scroll to position [153, 0]
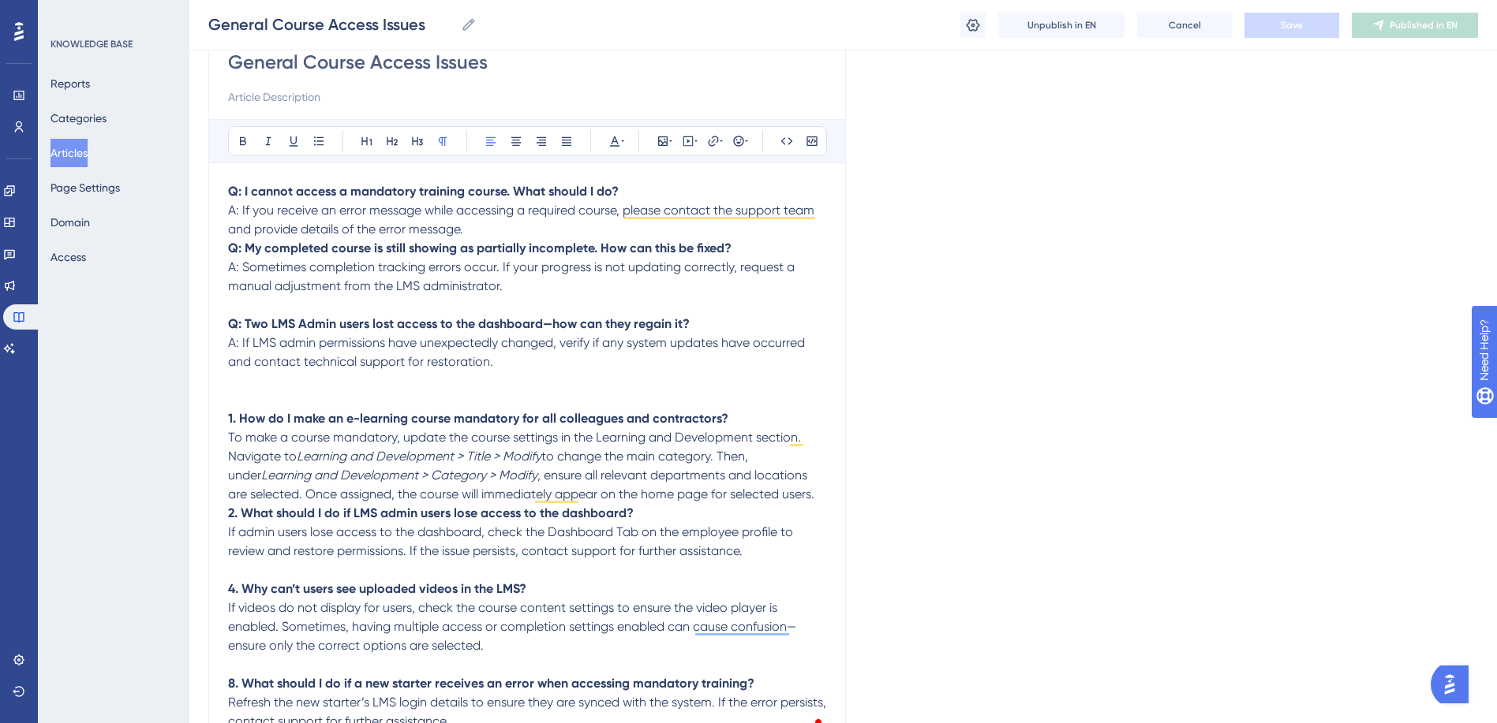
click at [633, 193] on p "Q: I cannot access a mandatory training course. What should I do? A: If you rec…" at bounding box center [527, 210] width 598 height 57
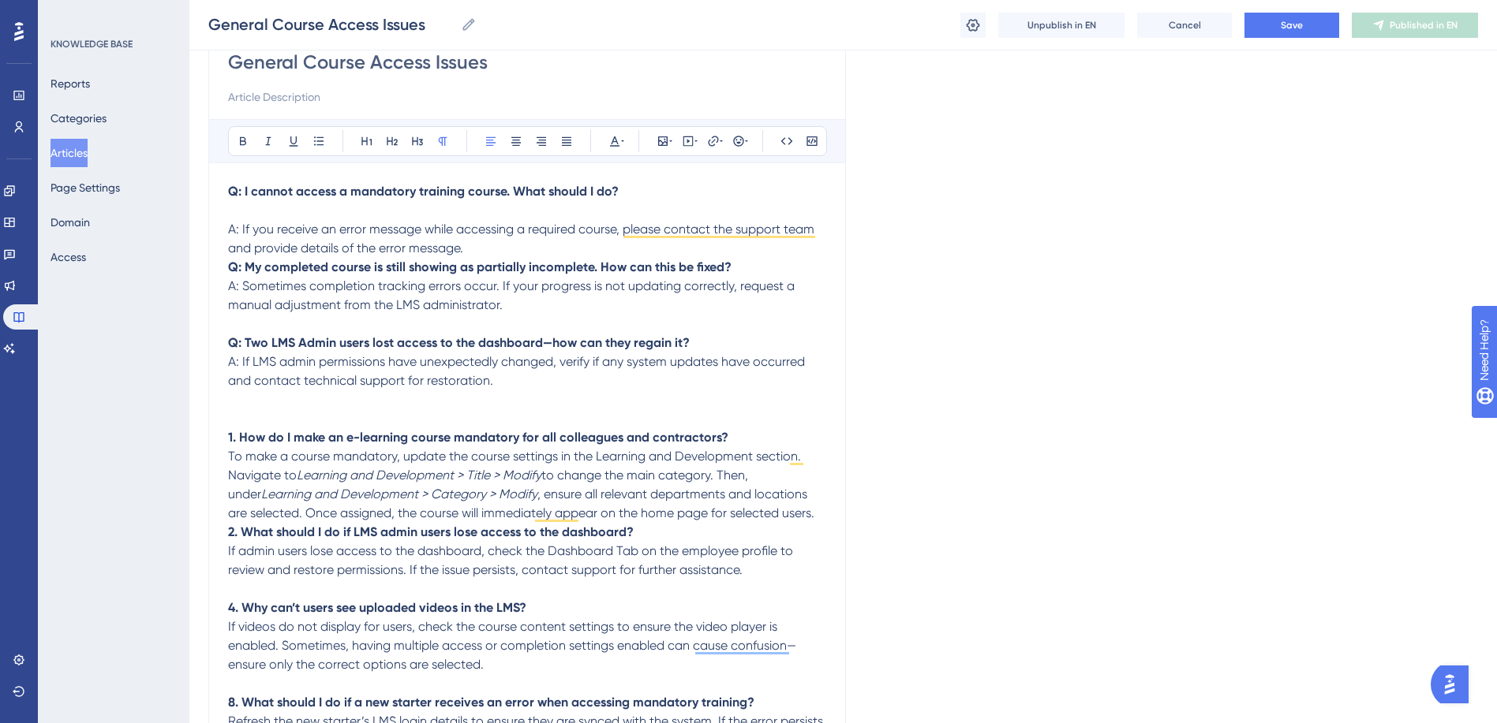
click at [473, 245] on p "A: If you receive an error message while accessing a required course, please co…" at bounding box center [527, 229] width 598 height 57
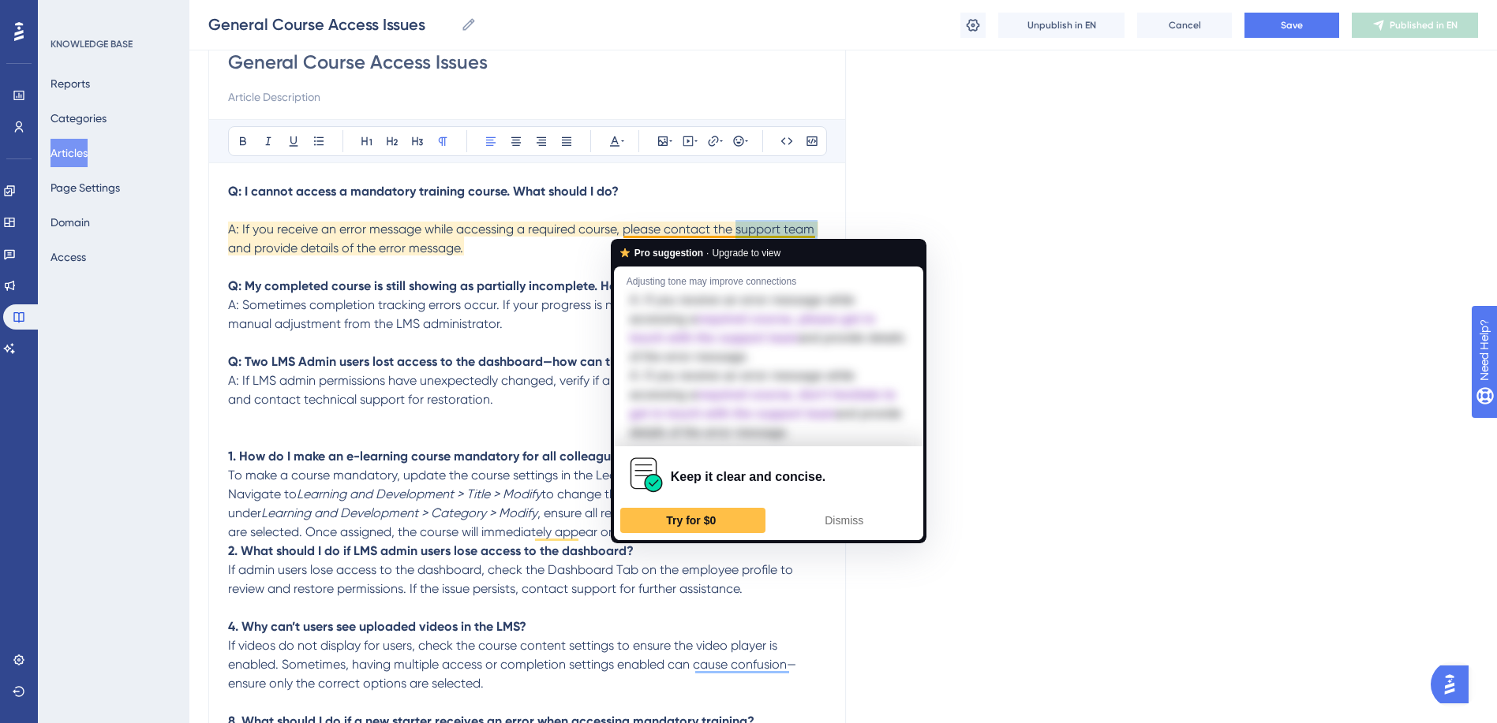
drag, startPoint x: 738, startPoint y: 227, endPoint x: 824, endPoint y: 230, distance: 86.0
click at [824, 230] on p "A: If you receive an error message while accessing a required course, please co…" at bounding box center [527, 229] width 598 height 57
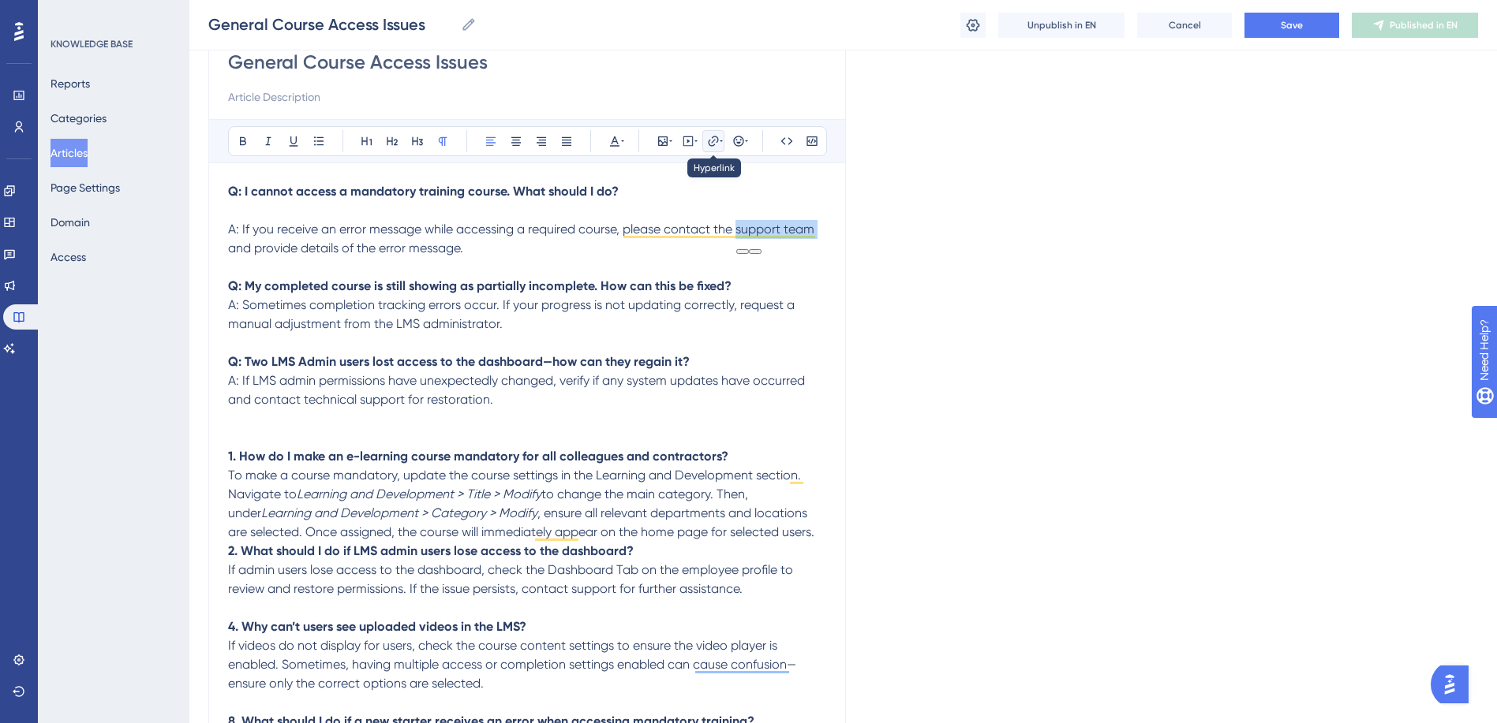
click at [717, 140] on icon at bounding box center [713, 141] width 13 height 13
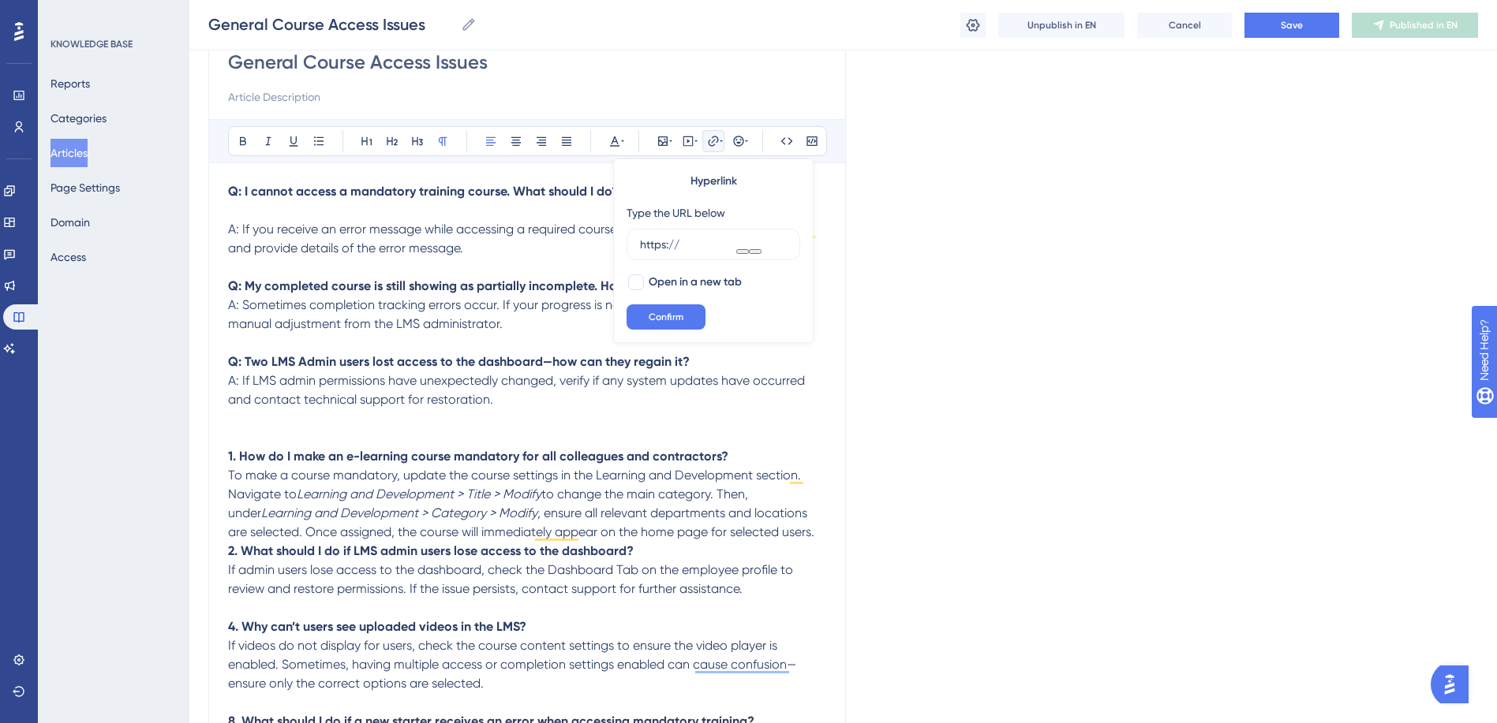
drag, startPoint x: 677, startPoint y: 241, endPoint x: 597, endPoint y: 241, distance: 79.7
click at [597, 241] on div "Bold Italic Underline Bullet Point Heading 1 Heading 2 Heading 3 Normal Align L…" at bounding box center [527, 444] width 598 height 650
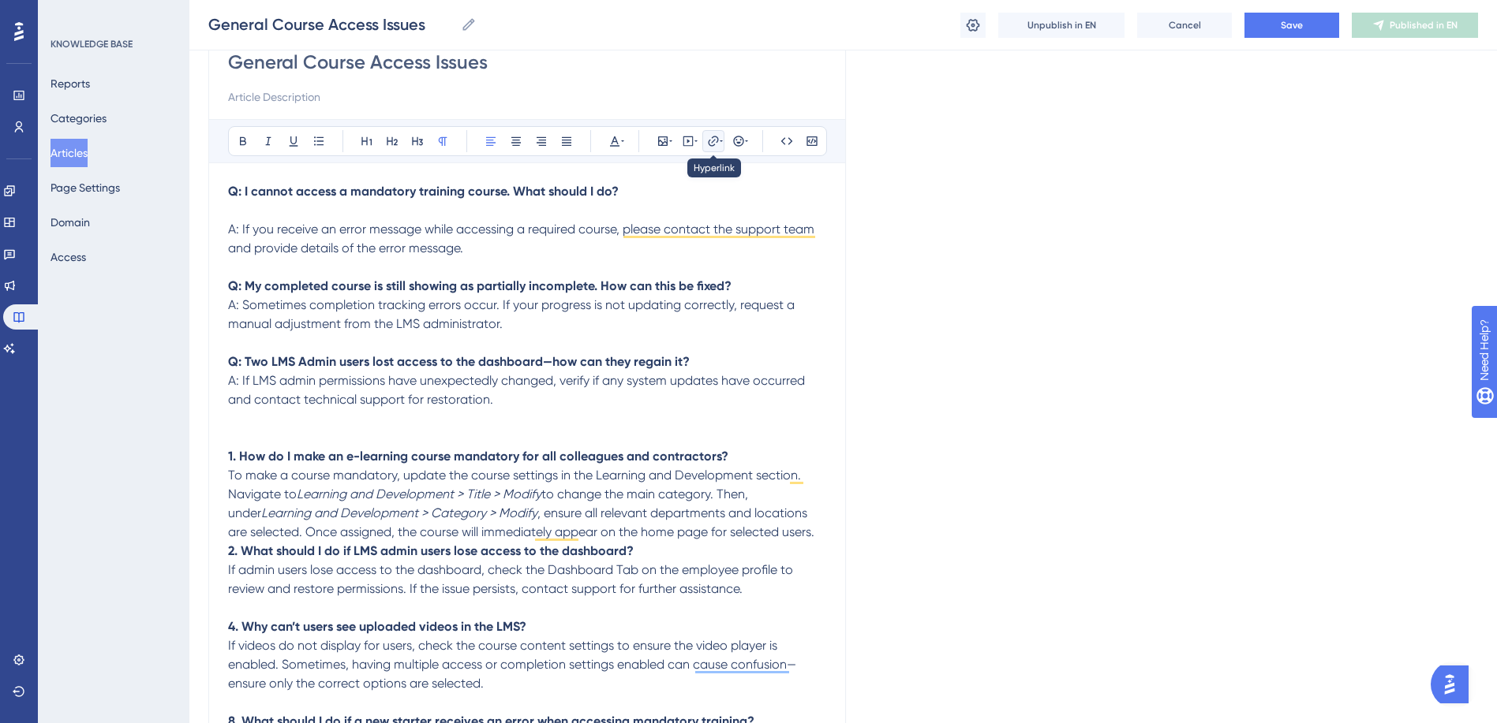
click at [716, 142] on icon at bounding box center [713, 141] width 10 height 10
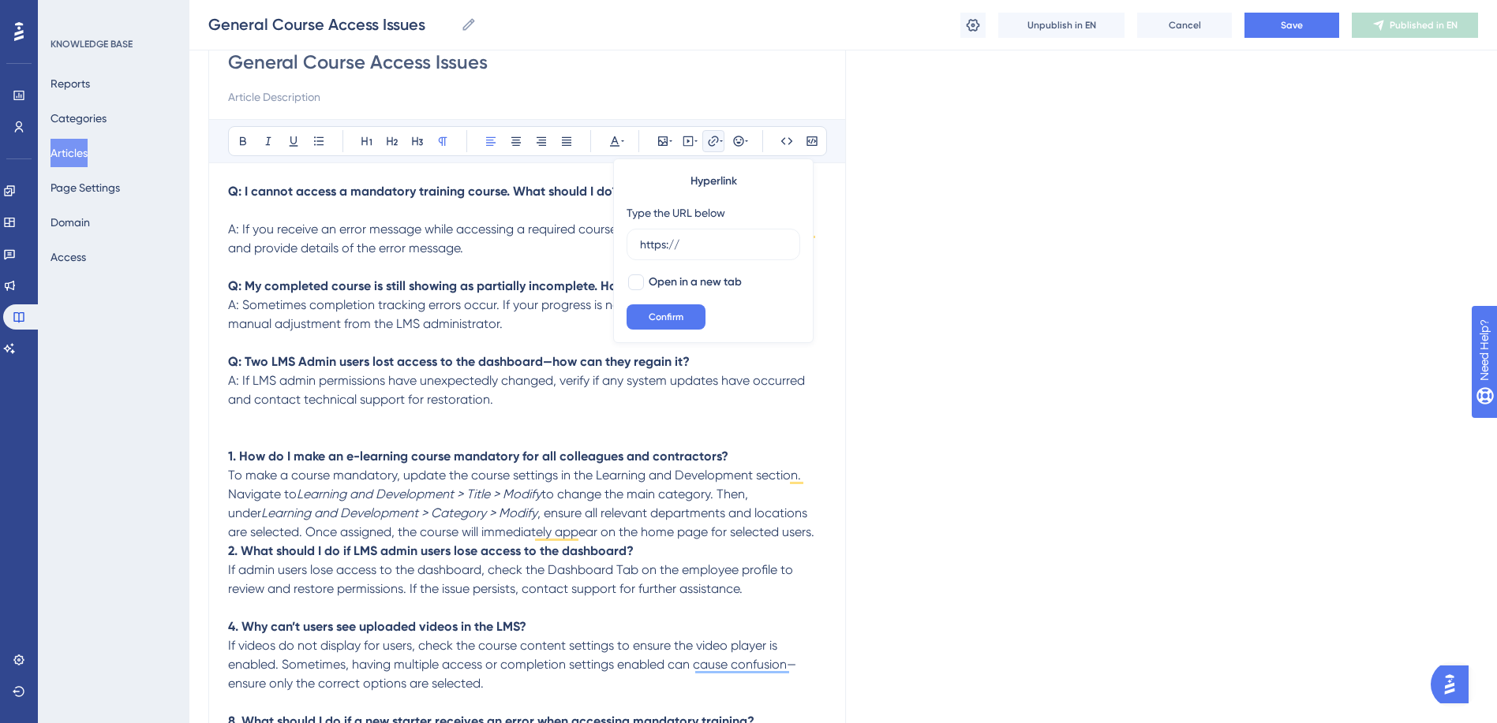
click at [857, 228] on div "Language English (Default) General Course Access Issues Bold Italic Underline B…" at bounding box center [842, 416] width 1269 height 936
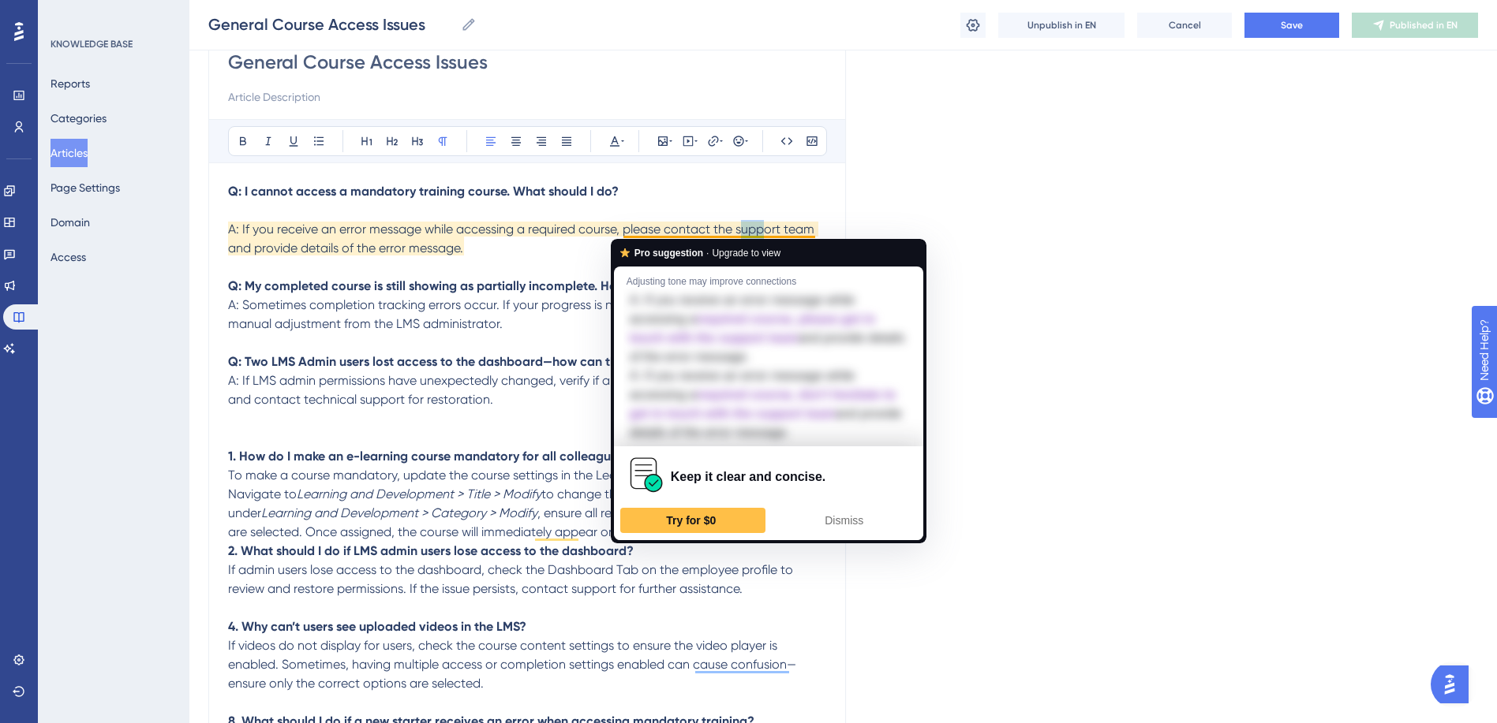
drag, startPoint x: 740, startPoint y: 230, endPoint x: 764, endPoint y: 230, distance: 23.7
click at [764, 230] on span "A: If you receive an error message while accessing a required course, please co…" at bounding box center [522, 239] width 589 height 34
drag, startPoint x: 736, startPoint y: 228, endPoint x: 820, endPoint y: 230, distance: 84.4
click at [820, 230] on p "A: If you receive an error message while accessing a required course, please co…" at bounding box center [527, 229] width 598 height 57
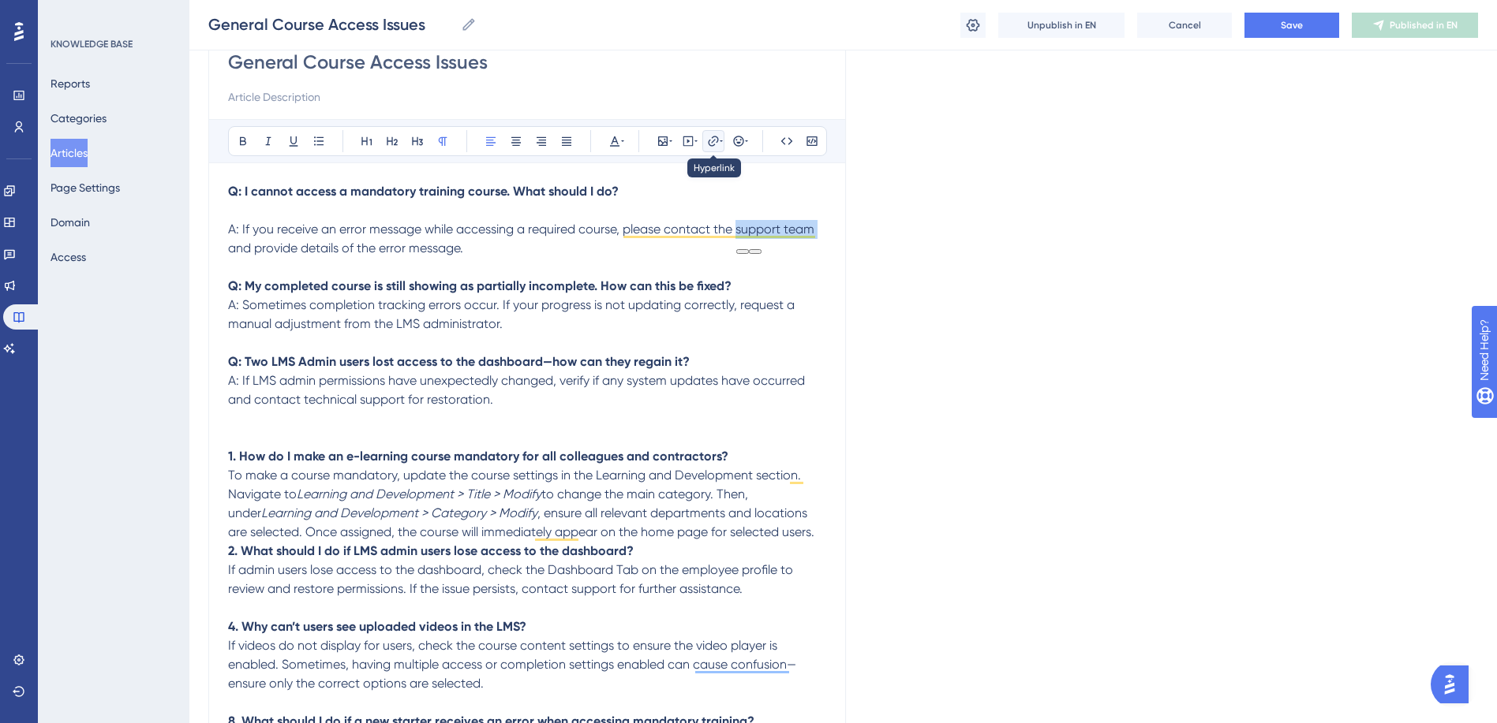
click at [712, 143] on icon at bounding box center [713, 141] width 13 height 13
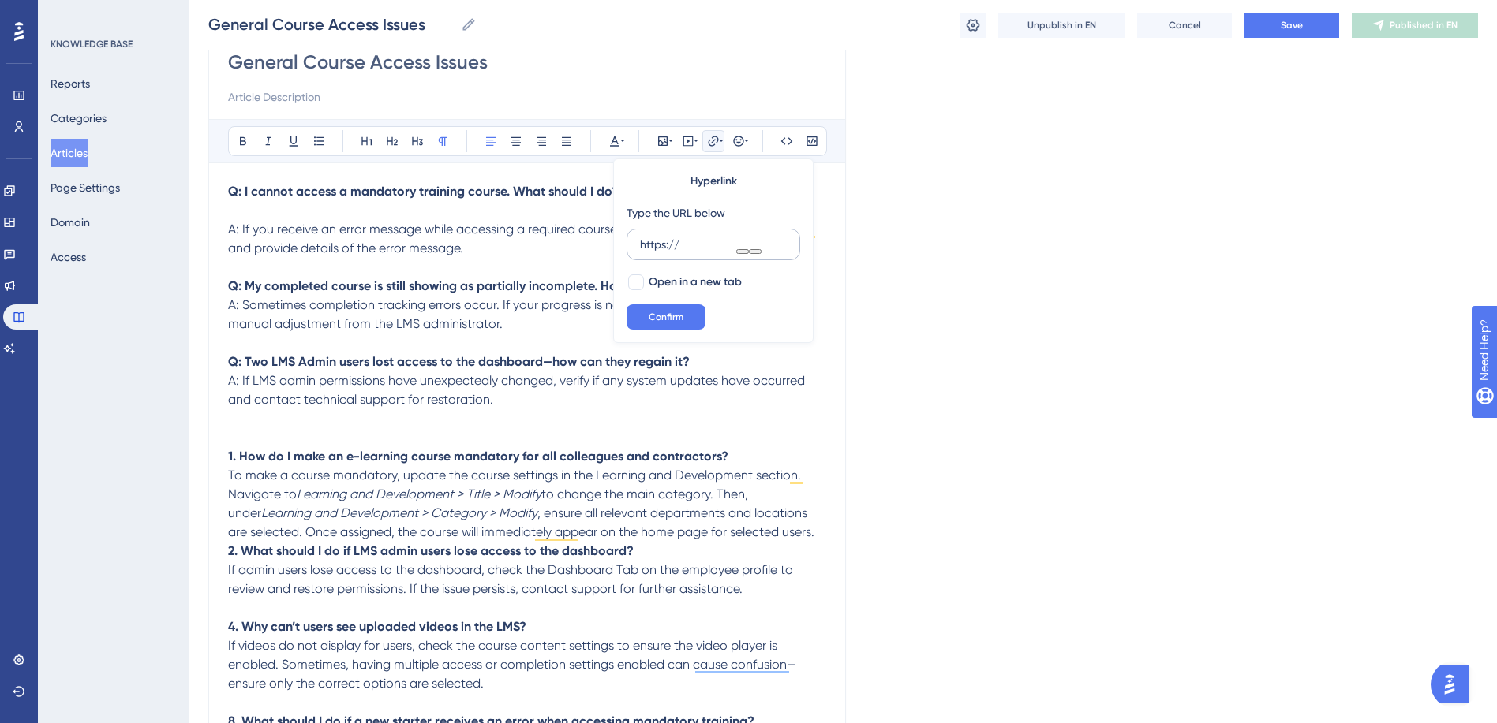
drag, startPoint x: 682, startPoint y: 245, endPoint x: 628, endPoint y: 246, distance: 54.4
click at [628, 246] on label "https://" at bounding box center [713, 245] width 174 height 32
click at [640, 246] on input "https://" at bounding box center [713, 244] width 147 height 17
type input "[URL][DOMAIN_NAME]"
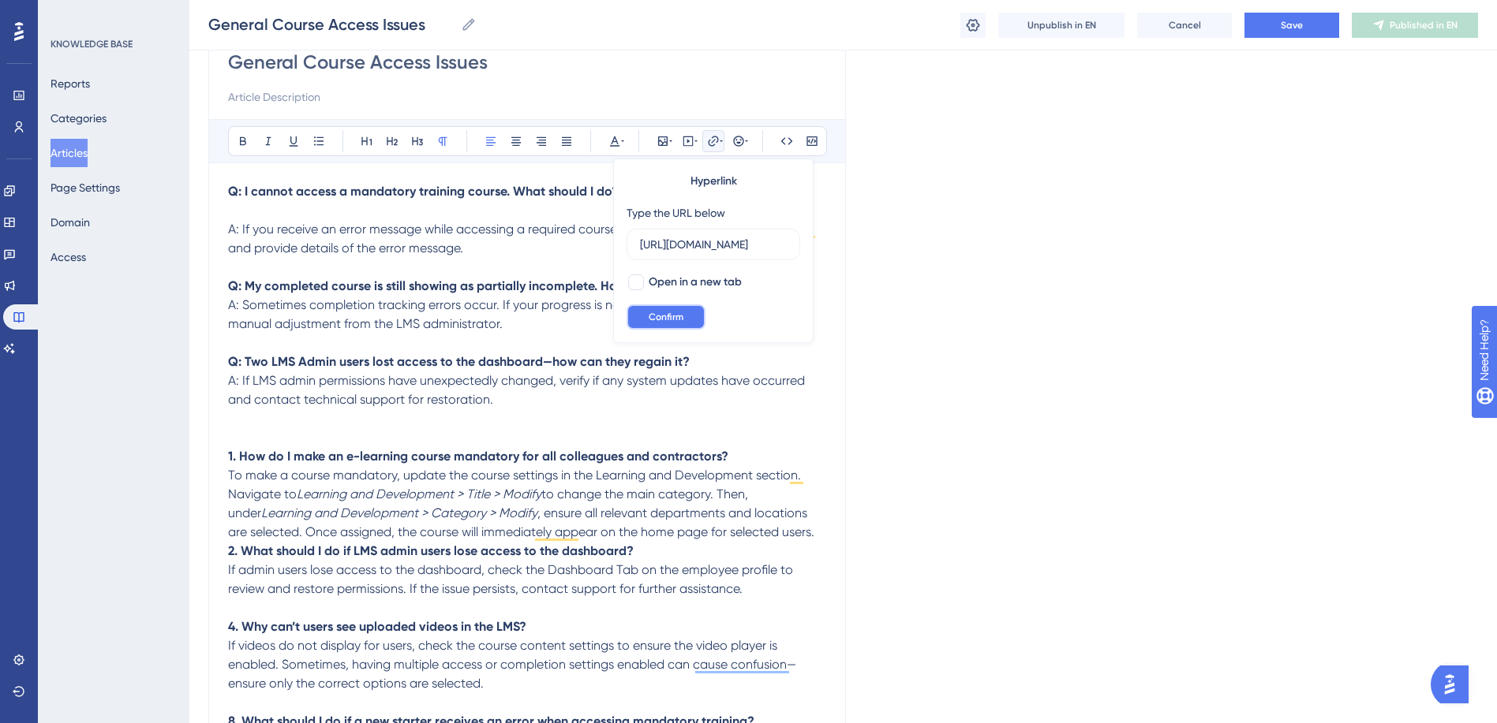
scroll to position [0, 0]
click at [677, 311] on span "Confirm" at bounding box center [665, 317] width 35 height 13
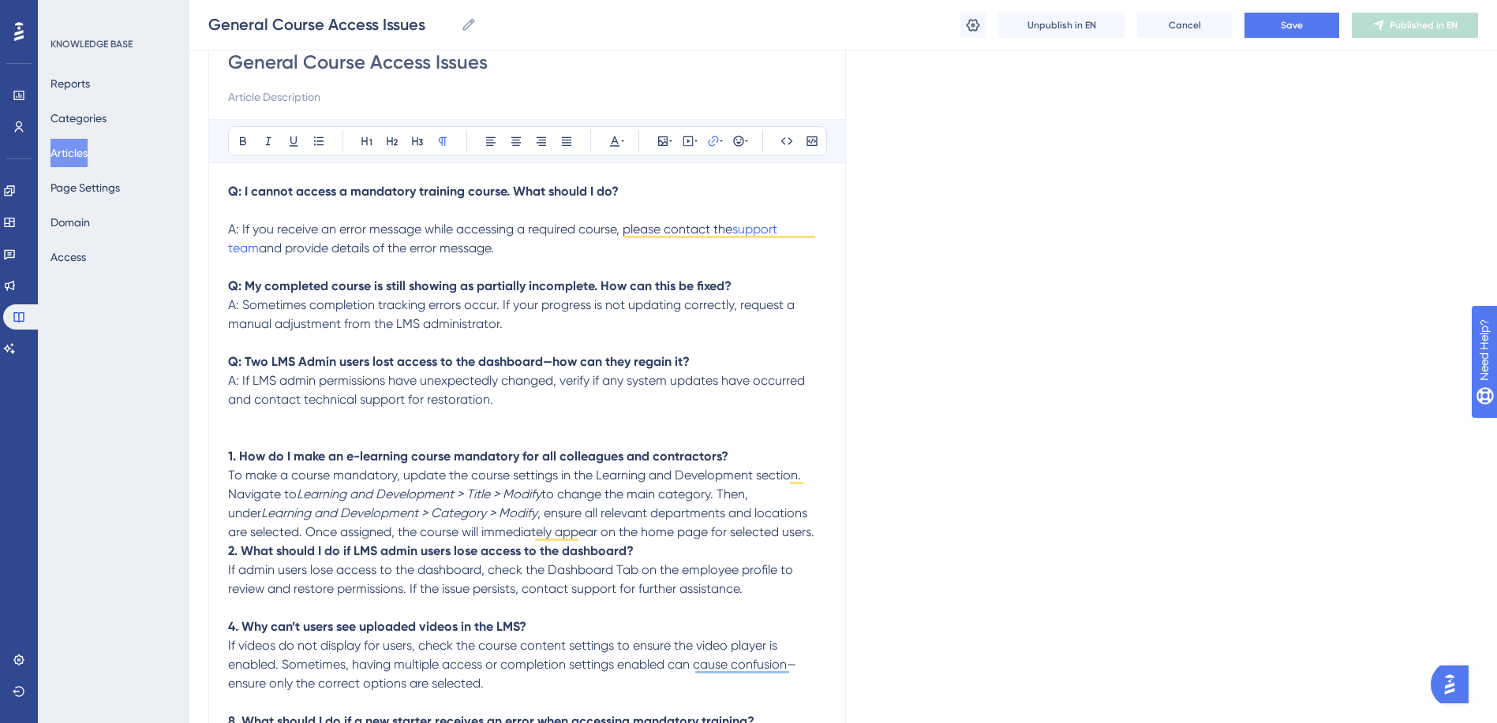
click at [805, 286] on p "Q: My completed course is still showing as partially incomplete. How can this b…" at bounding box center [527, 409] width 598 height 265
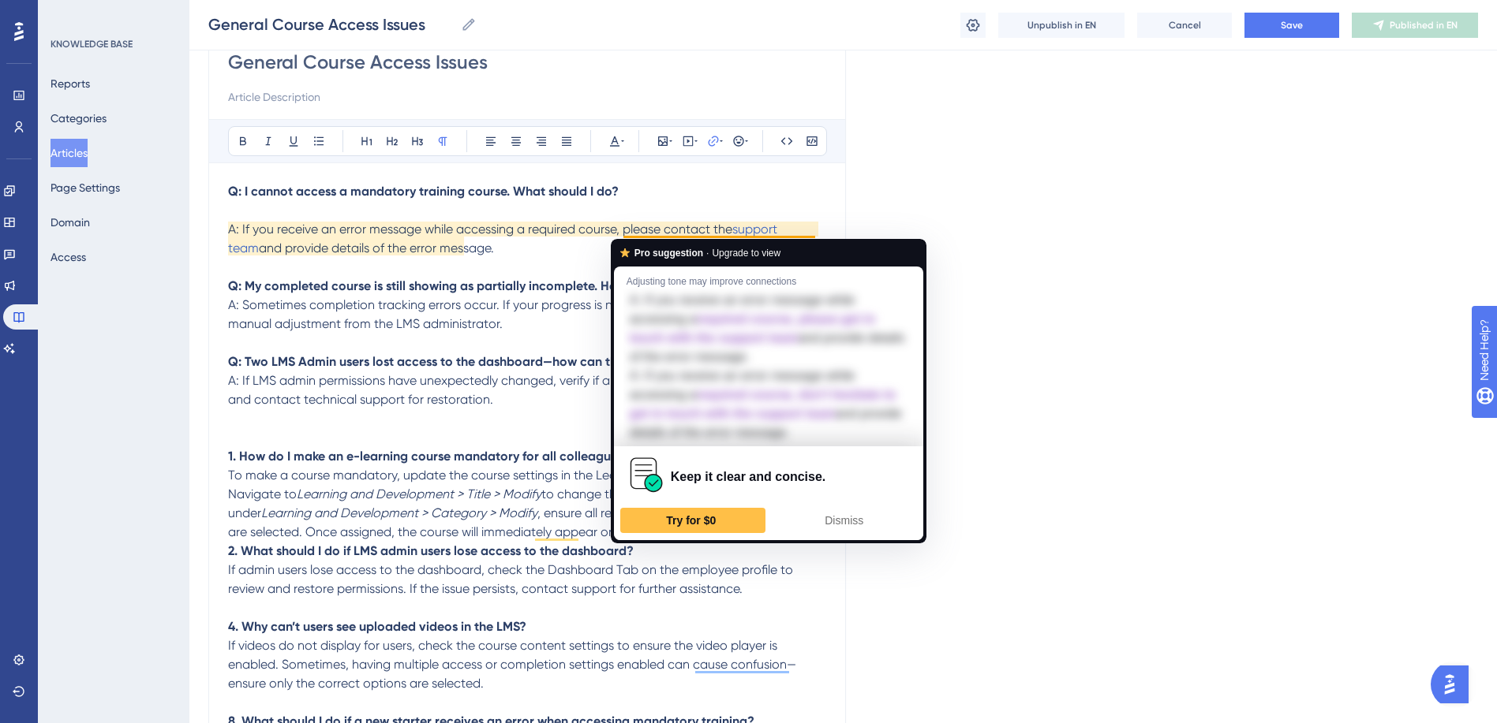
drag, startPoint x: 732, startPoint y: 230, endPoint x: 832, endPoint y: 231, distance: 100.2
click at [832, 231] on div "General Course Access Issues Bold Italic Underline Bullet Point Heading 1 Headi…" at bounding box center [526, 406] width 637 height 765
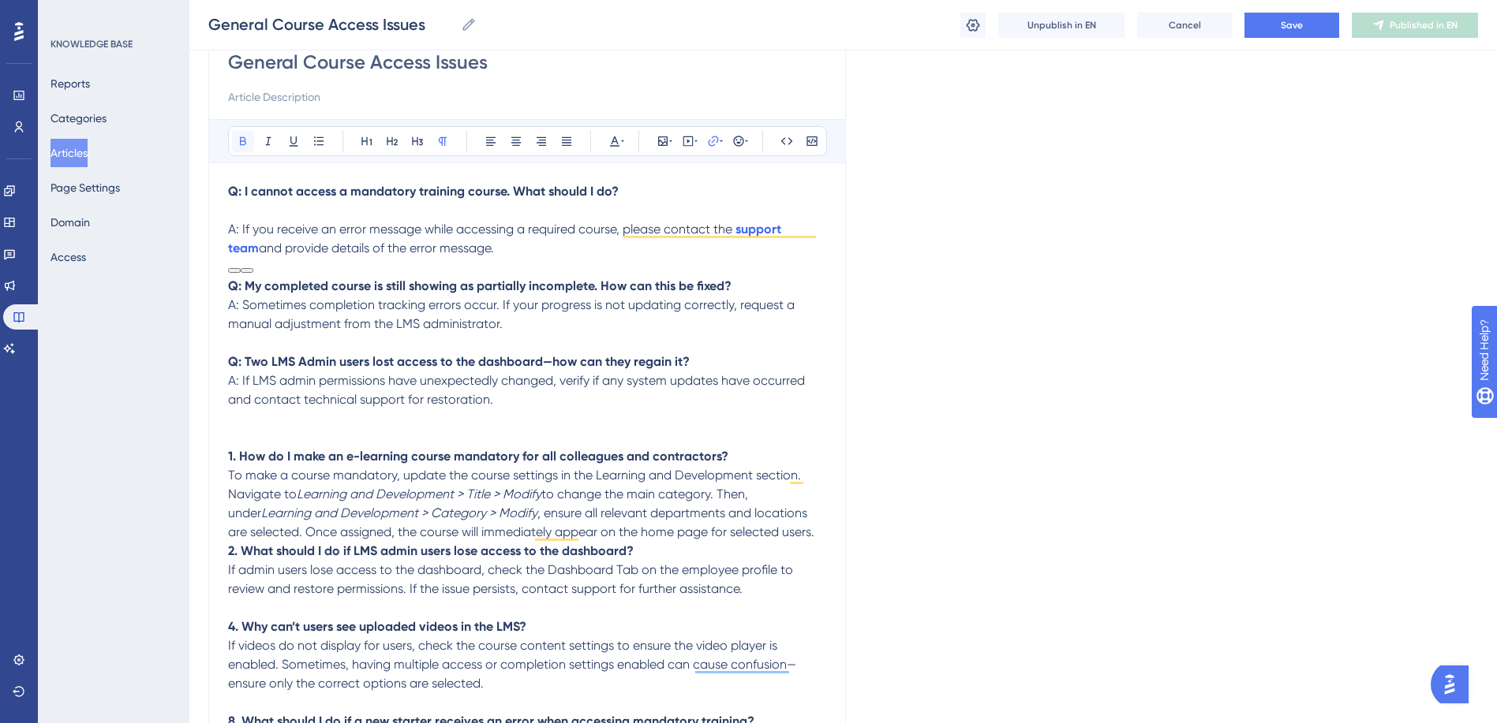
click at [237, 148] on button at bounding box center [243, 141] width 22 height 22
click at [491, 274] on p "To enrich screen reader interactions, please activate Accessibility in Grammarl…" at bounding box center [527, 267] width 598 height 19
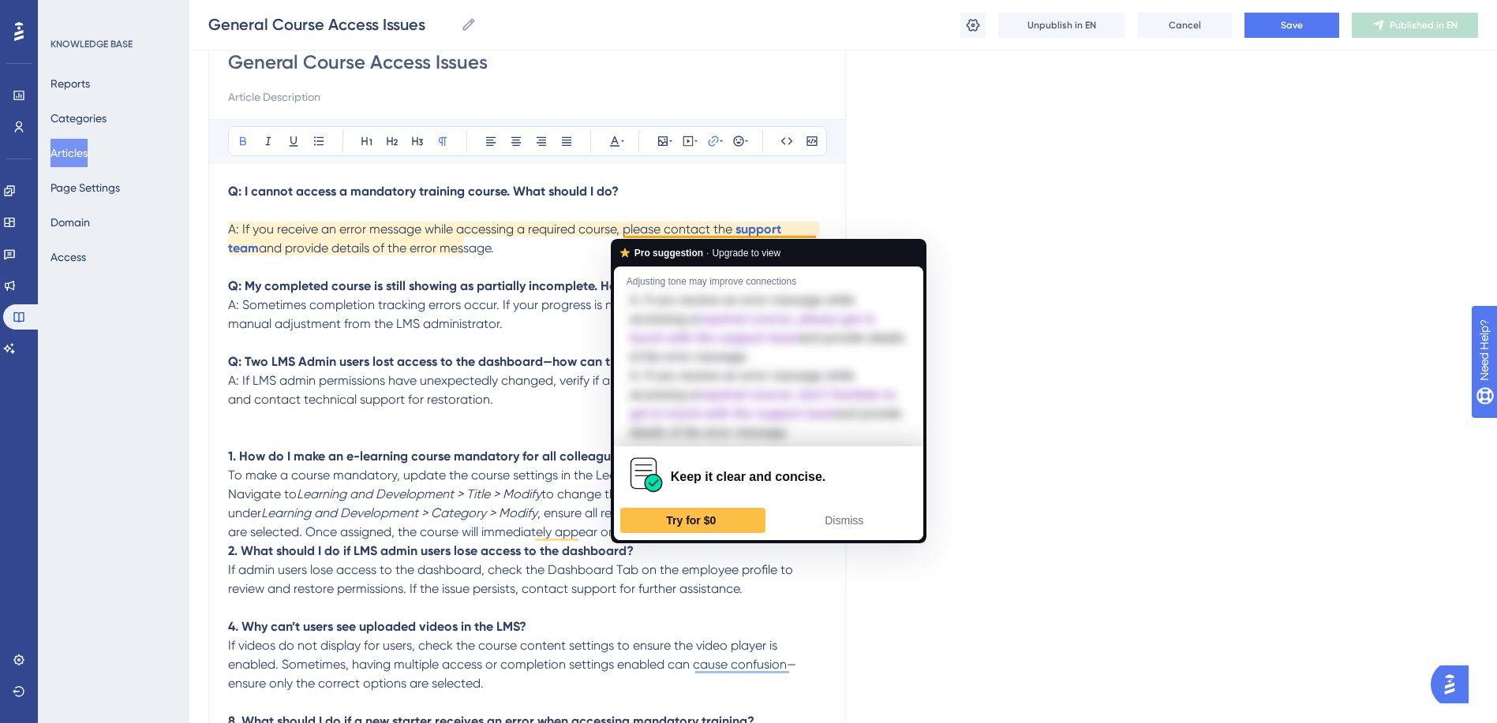
drag, startPoint x: 733, startPoint y: 226, endPoint x: 854, endPoint y: 229, distance: 120.7
click at [854, 229] on div "Language English (Default) General Course Access Issues Bold Italic Underline B…" at bounding box center [842, 416] width 1269 height 936
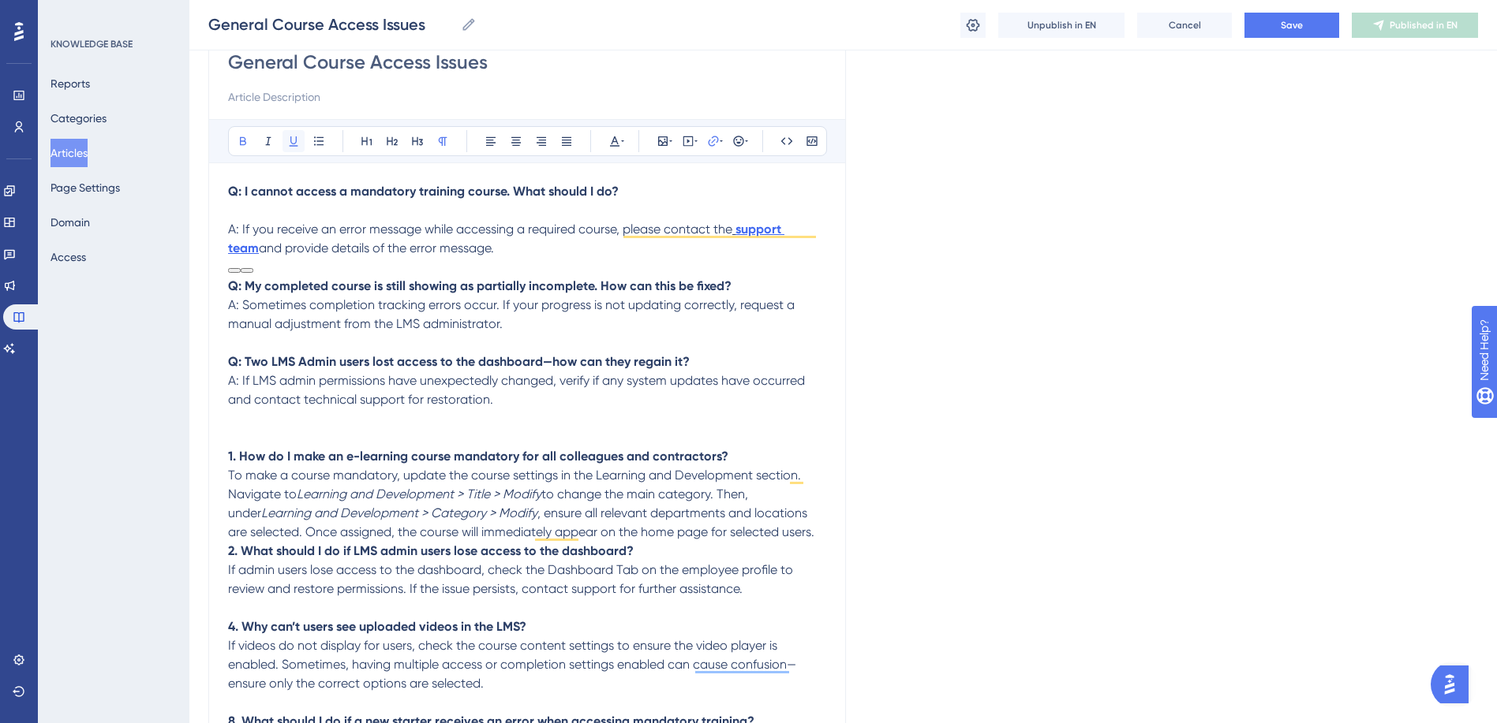
click at [291, 146] on icon at bounding box center [294, 141] width 9 height 10
click at [432, 257] on p "A: If you receive an error message while accessing a required course, please co…" at bounding box center [527, 229] width 598 height 57
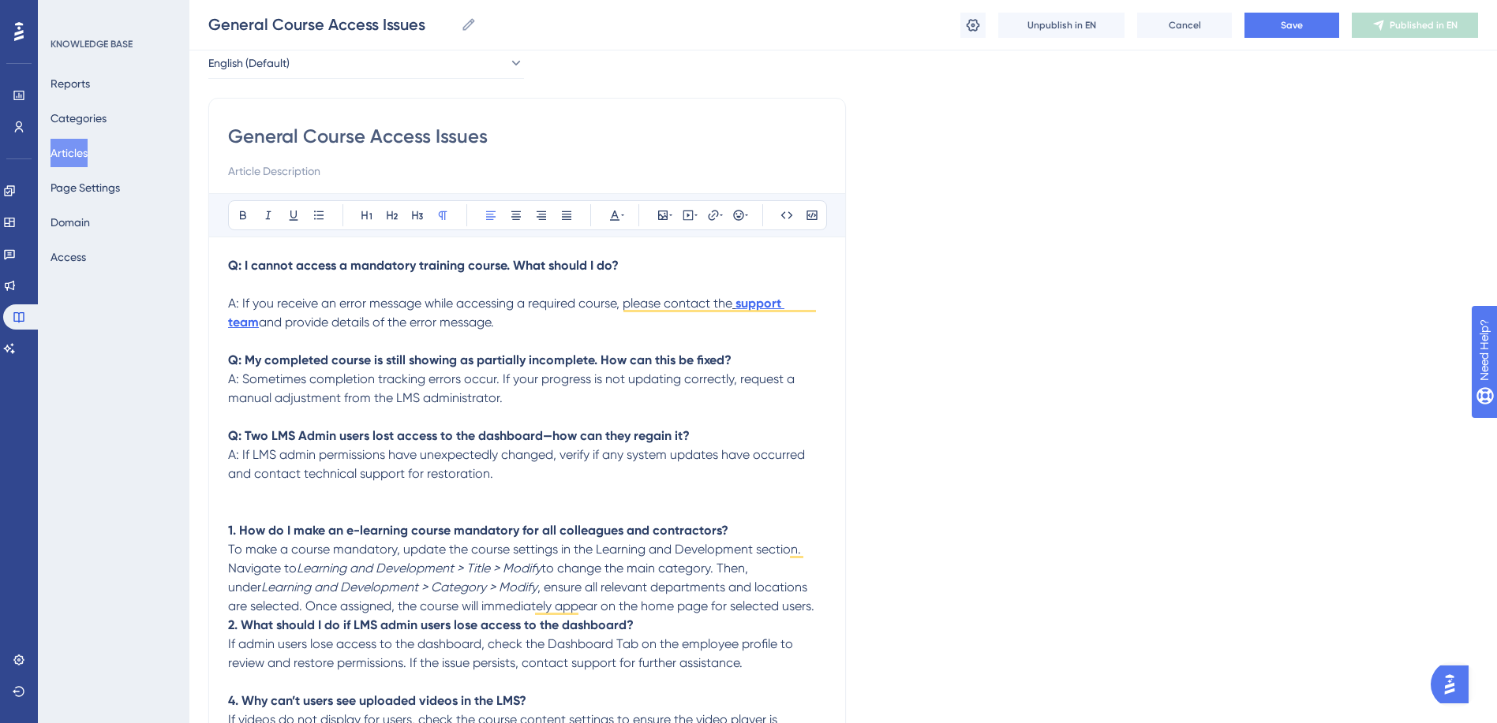
scroll to position [158, 0]
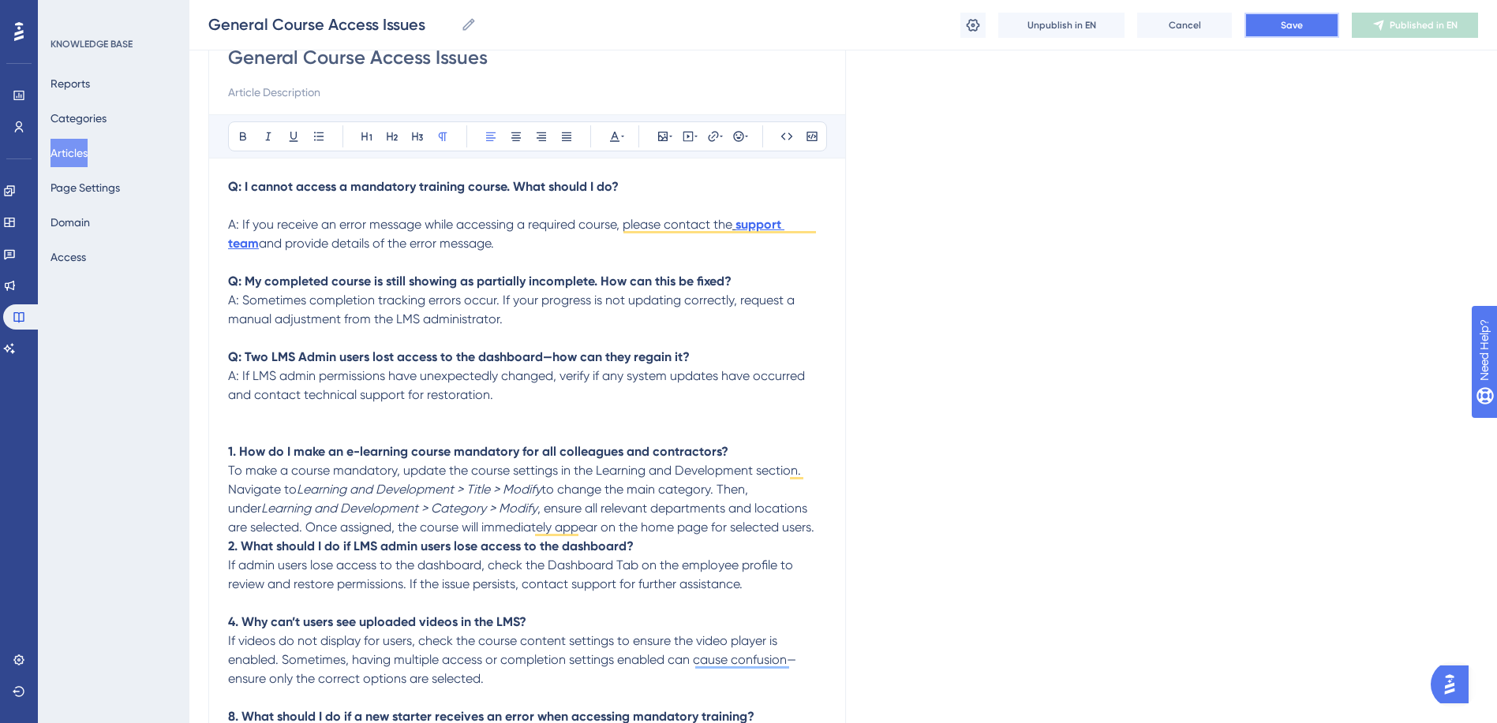
click at [1270, 20] on button "Save" at bounding box center [1291, 25] width 95 height 25
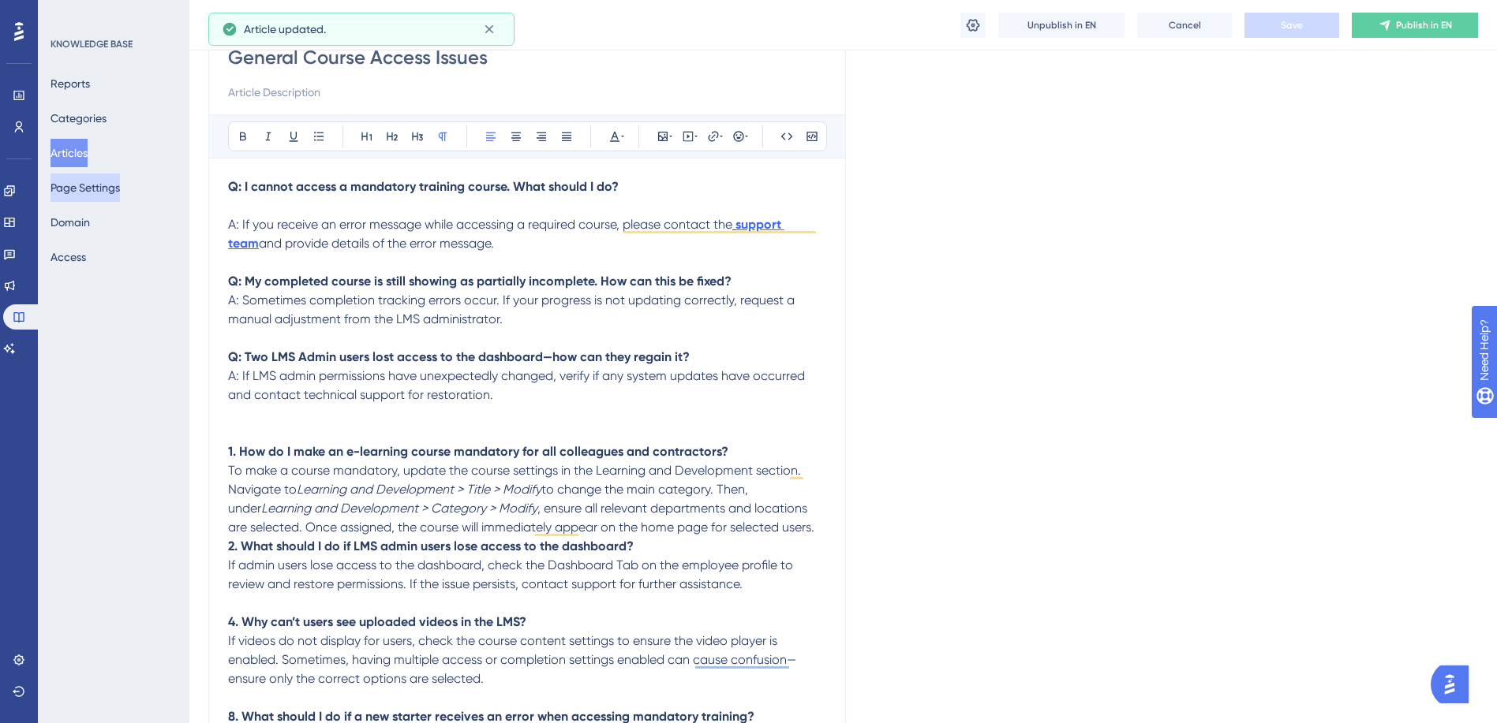
click at [105, 192] on button "Page Settings" at bounding box center [84, 188] width 69 height 28
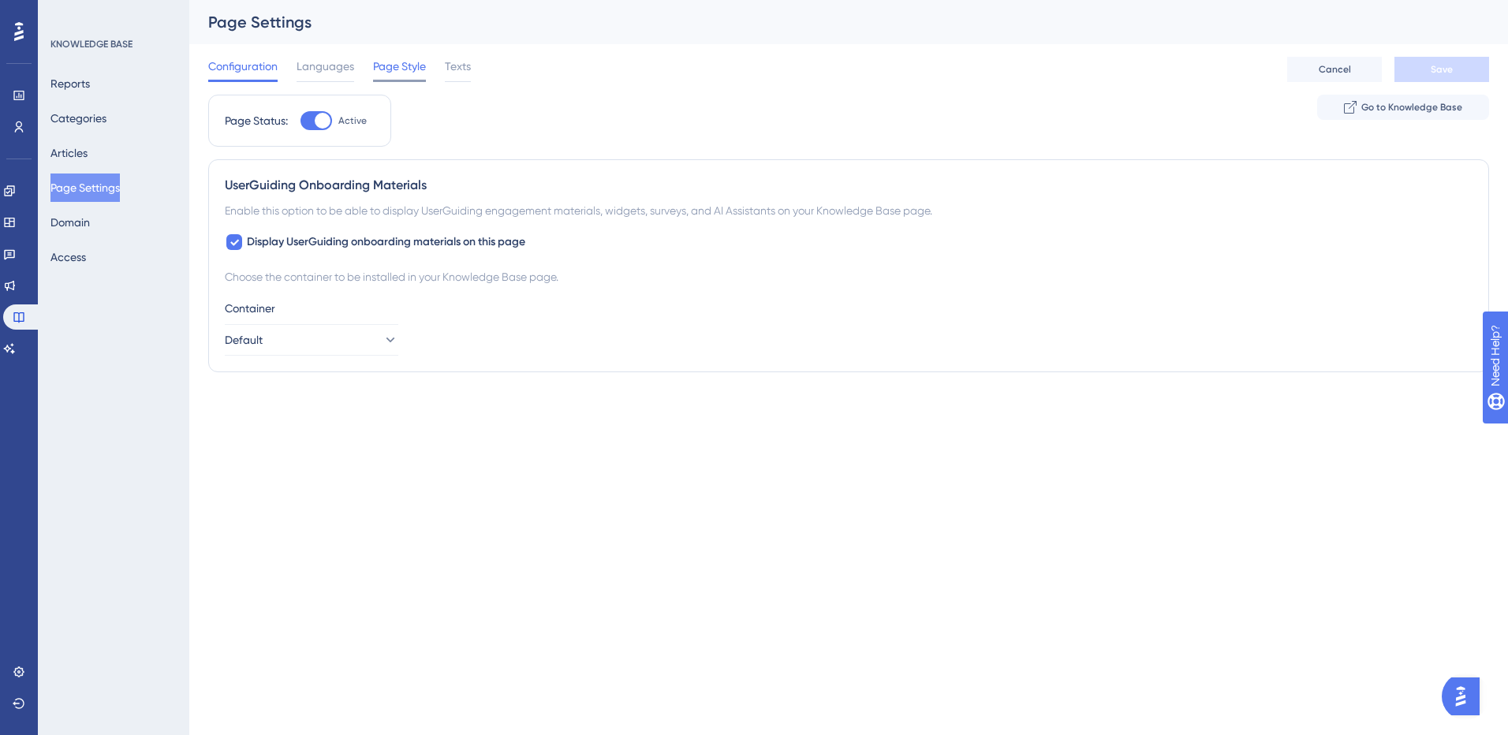
click at [398, 64] on span "Page Style" at bounding box center [399, 66] width 53 height 19
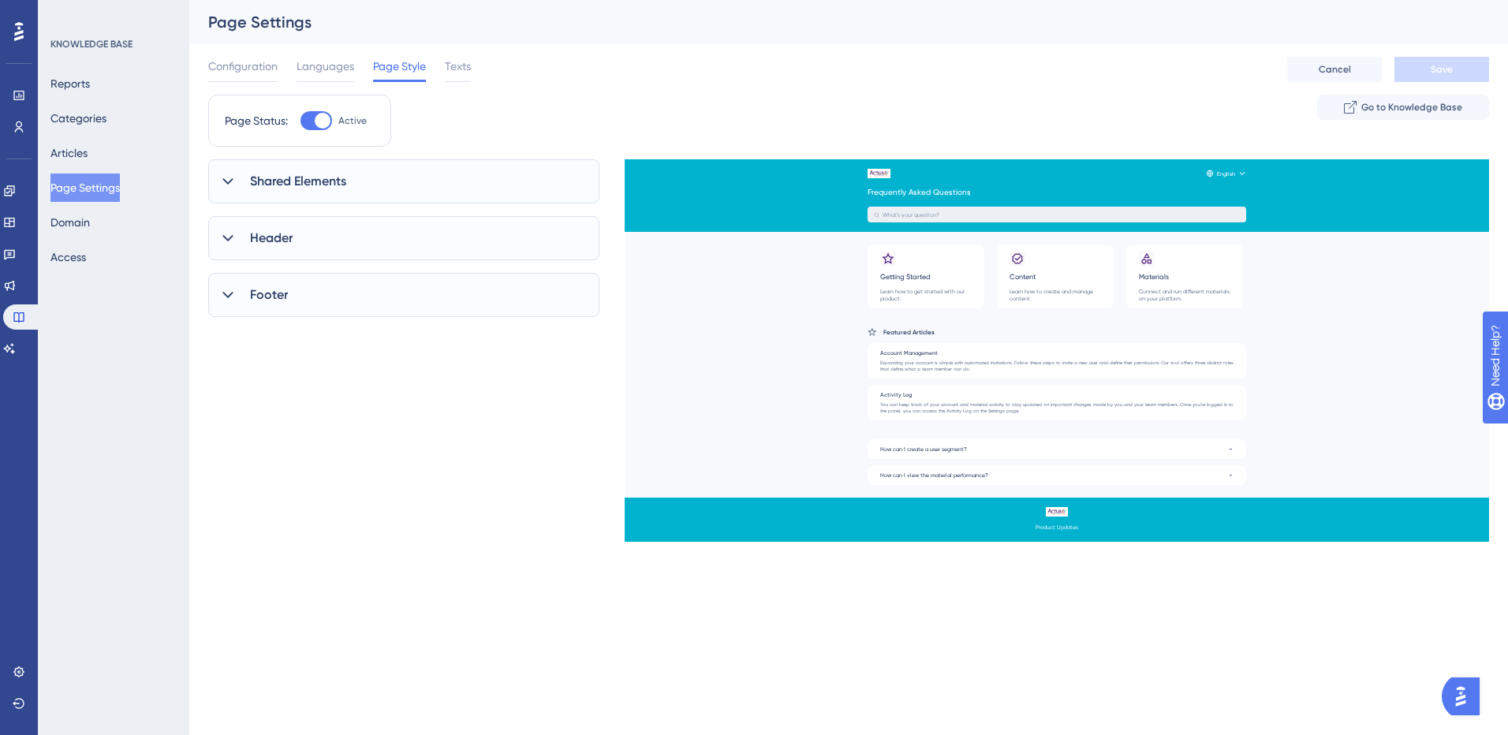
click at [237, 179] on div at bounding box center [228, 181] width 19 height 19
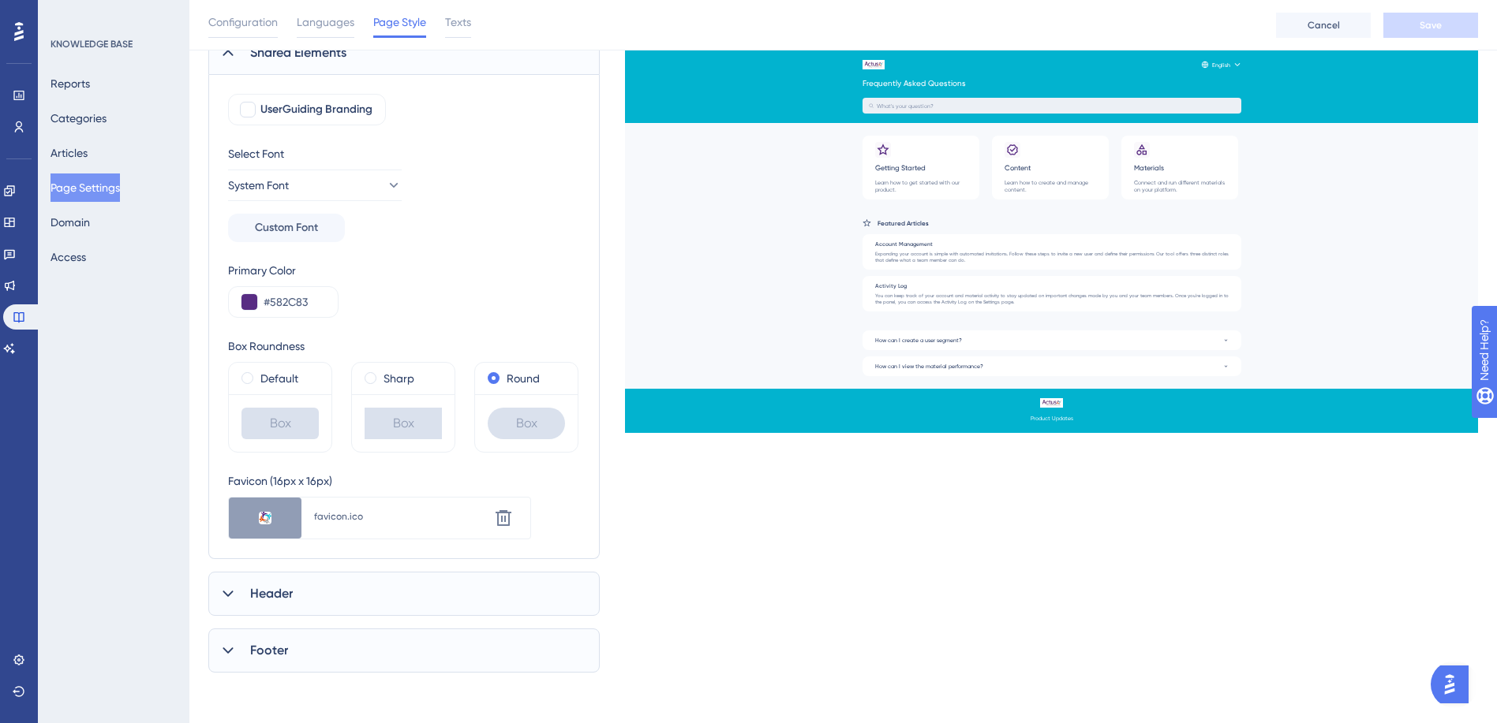
scroll to position [56, 0]
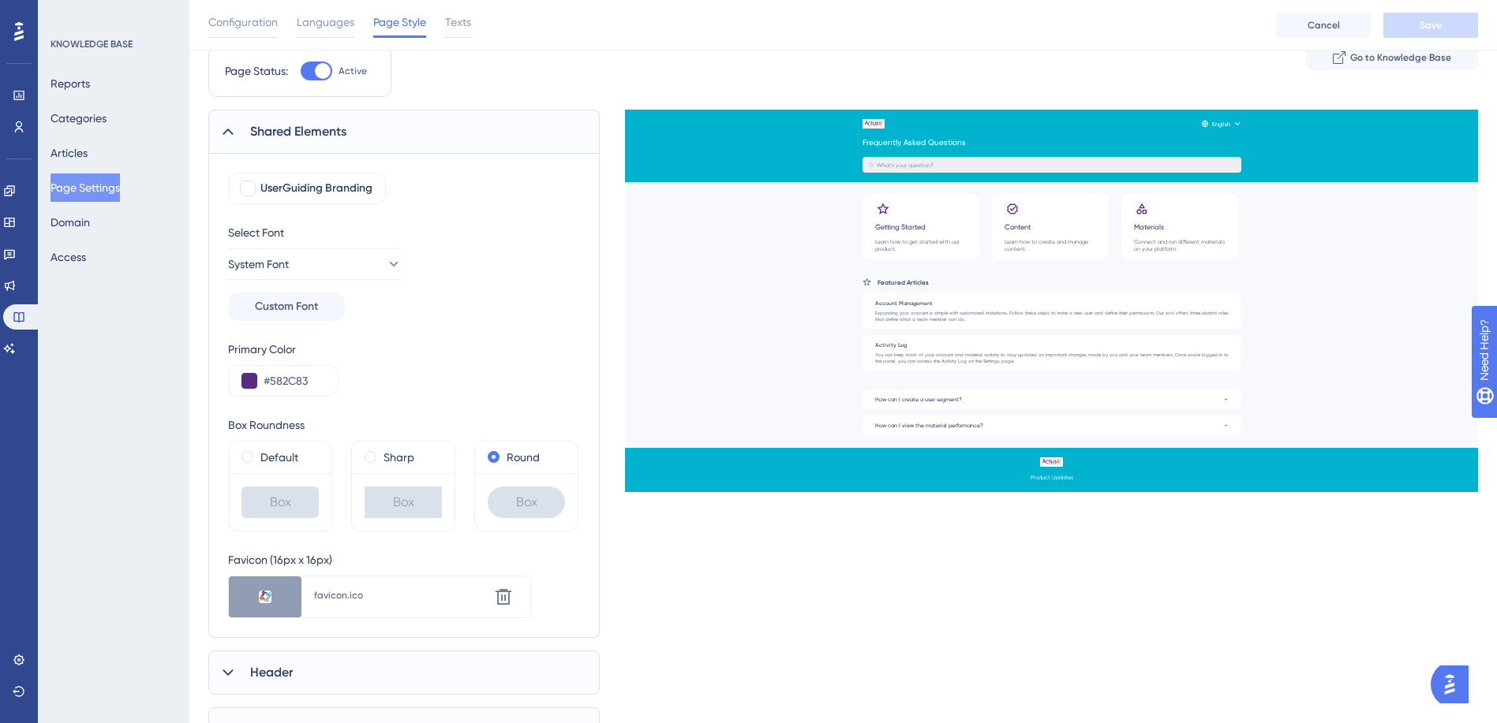
click at [231, 129] on icon at bounding box center [228, 132] width 16 height 16
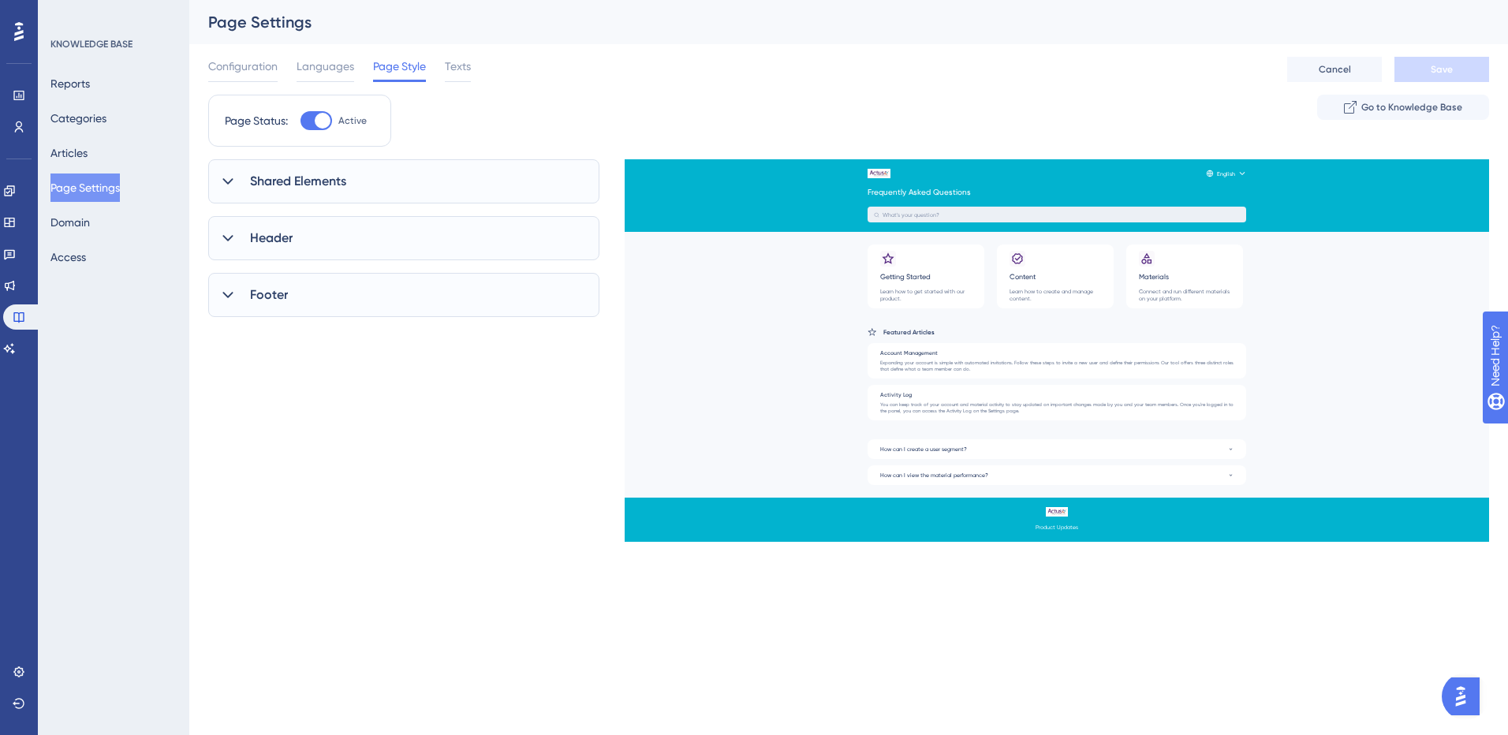
click at [226, 233] on icon at bounding box center [228, 238] width 16 height 16
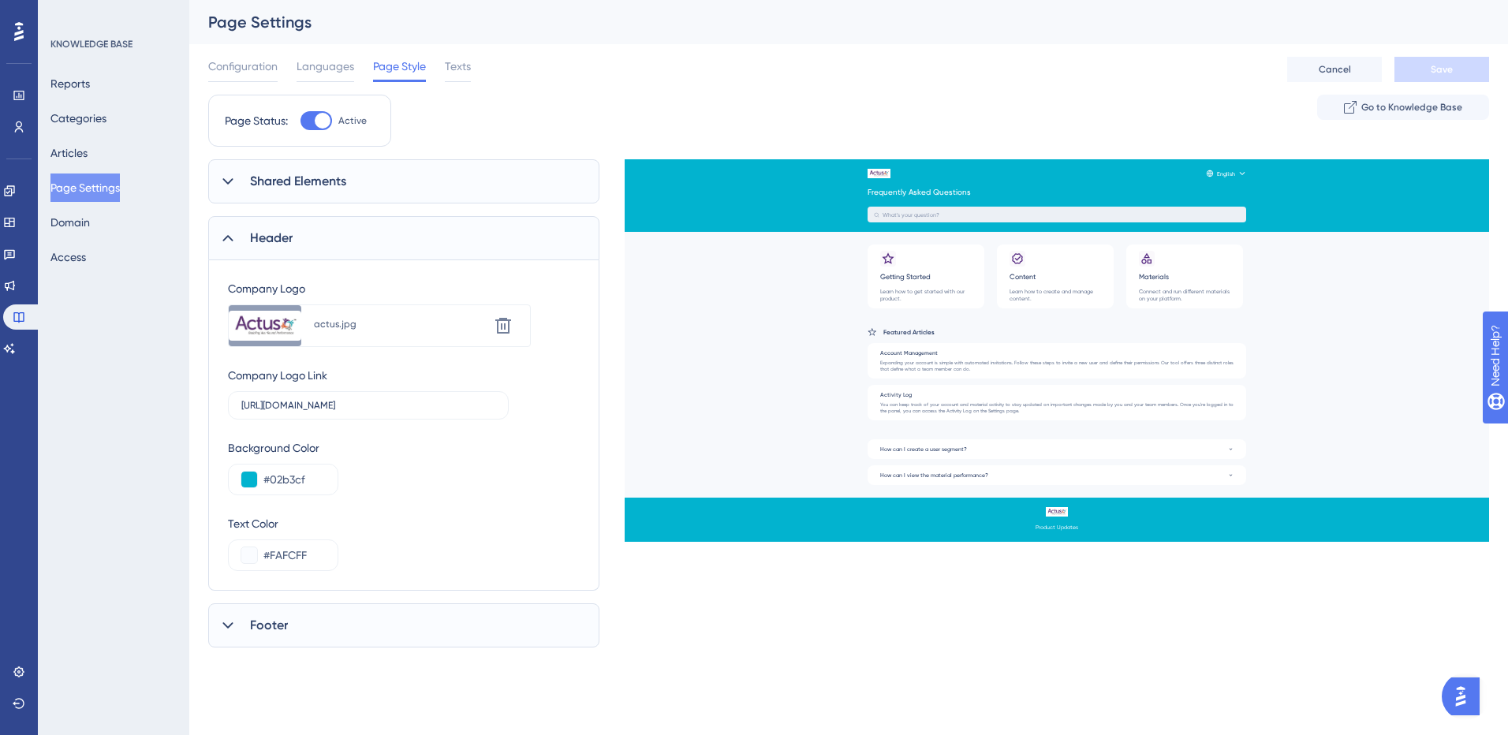
click at [228, 235] on icon at bounding box center [228, 238] width 16 height 16
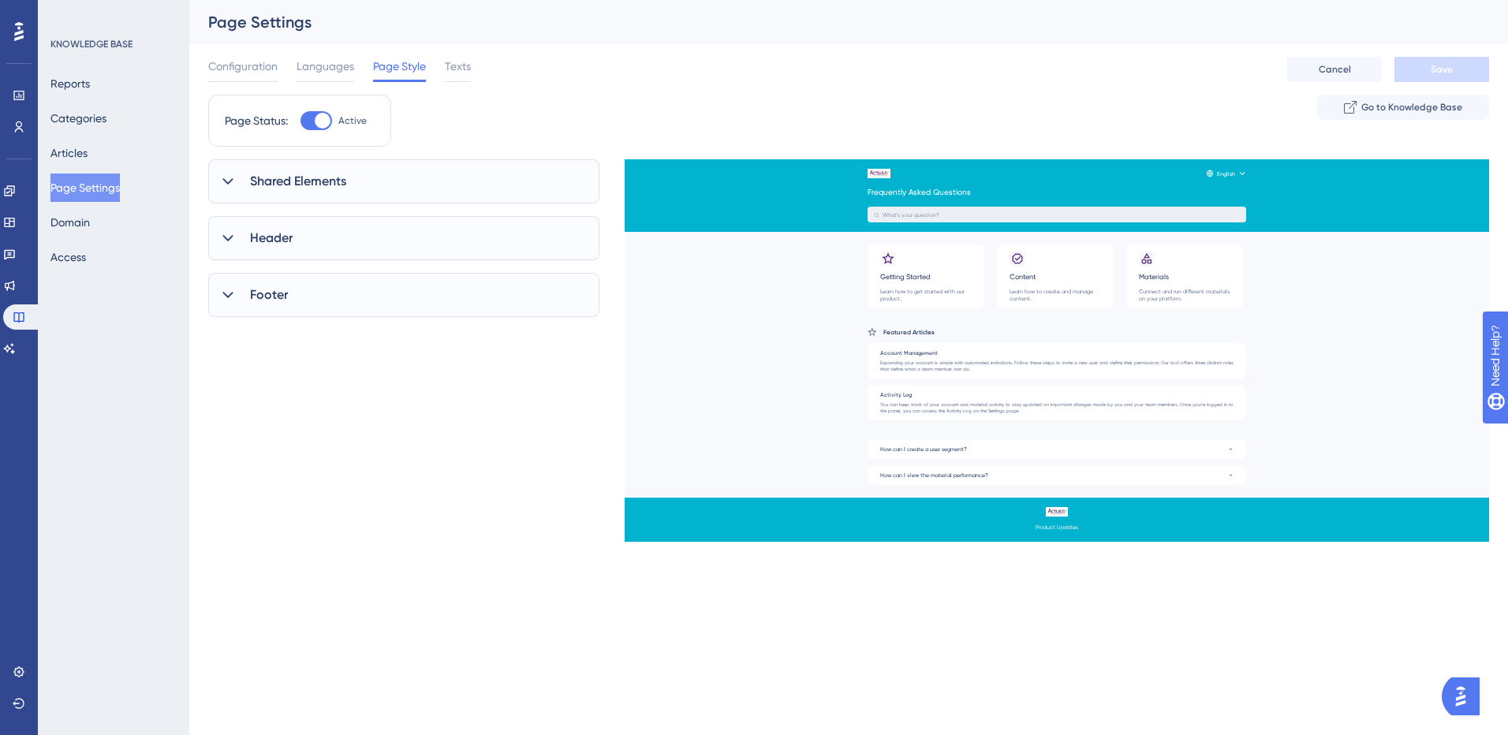
click at [231, 301] on icon at bounding box center [228, 295] width 16 height 16
click at [454, 72] on span "Texts" at bounding box center [458, 66] width 26 height 19
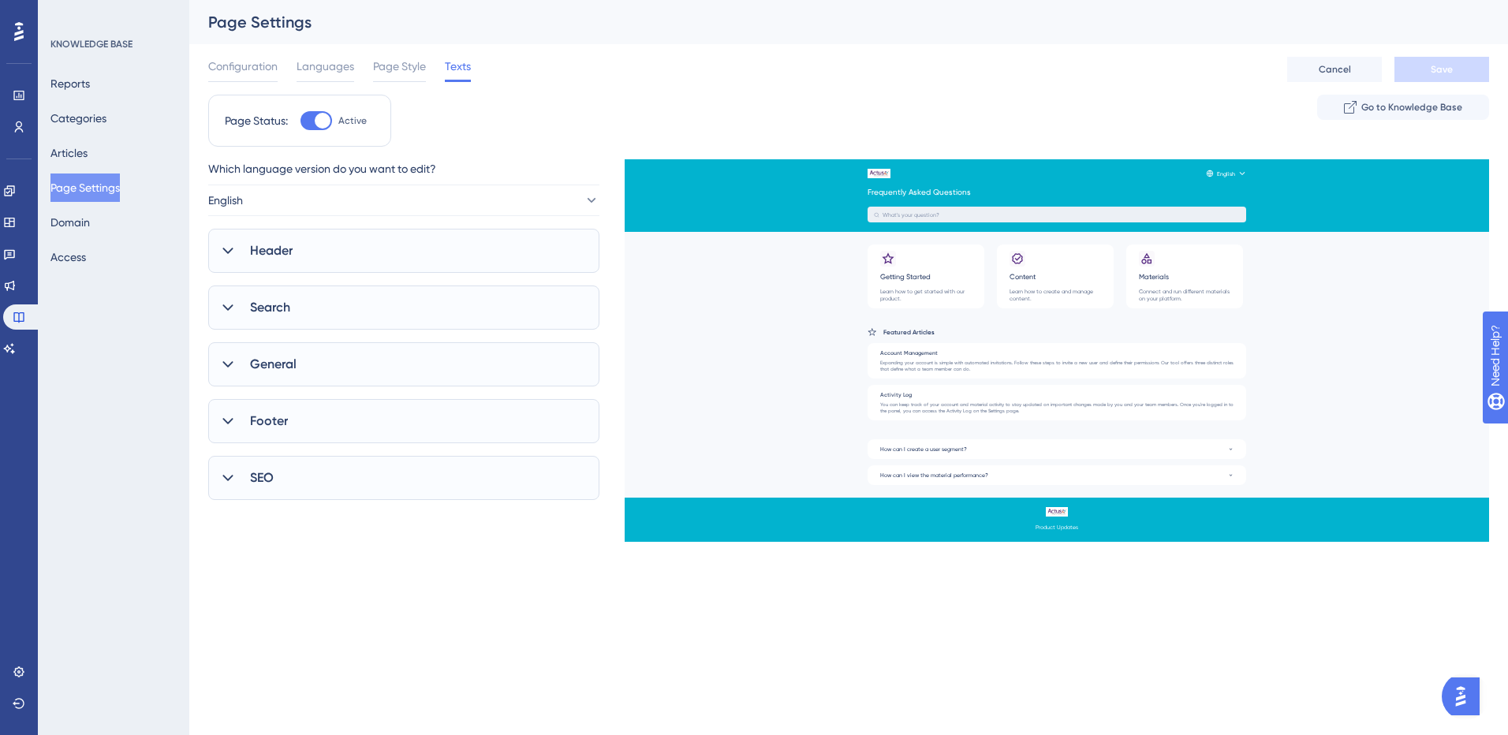
click at [228, 246] on icon at bounding box center [228, 251] width 16 height 16
click at [226, 310] on icon at bounding box center [228, 308] width 16 height 16
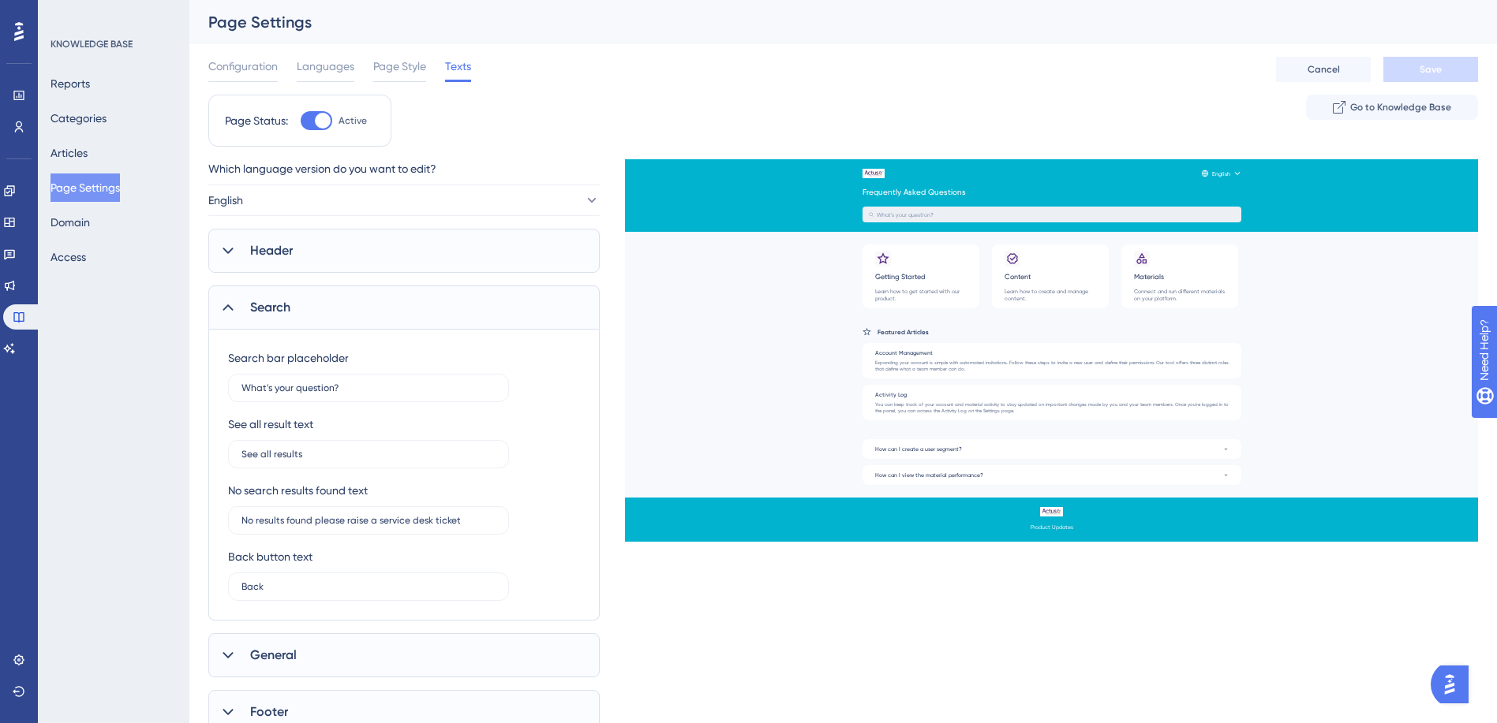
click at [225, 308] on icon at bounding box center [227, 308] width 10 height 6
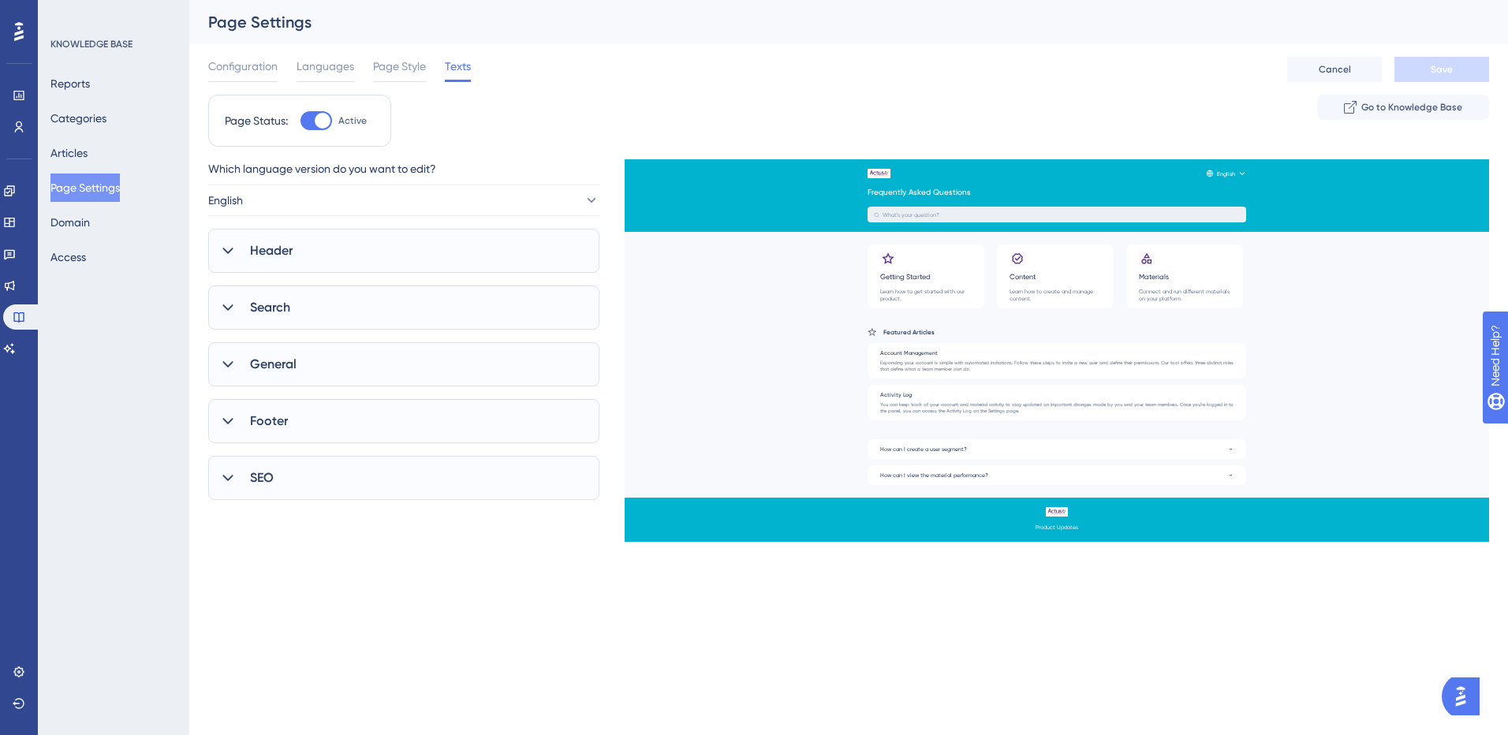
click at [225, 411] on div "Footer" at bounding box center [403, 421] width 391 height 44
click at [223, 474] on icon at bounding box center [228, 478] width 16 height 16
click at [241, 65] on span "Configuration" at bounding box center [242, 66] width 69 height 19
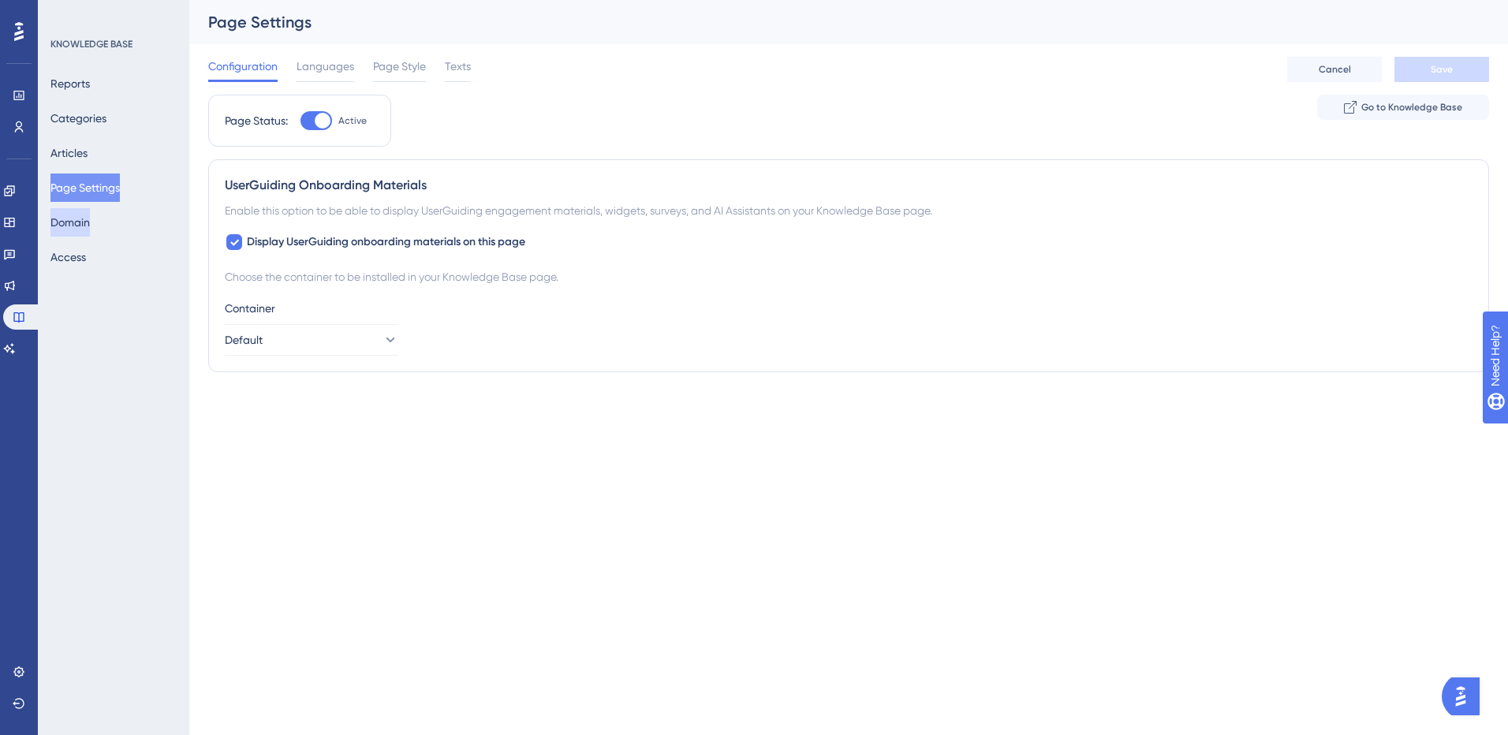
click at [83, 226] on button "Domain" at bounding box center [69, 222] width 39 height 28
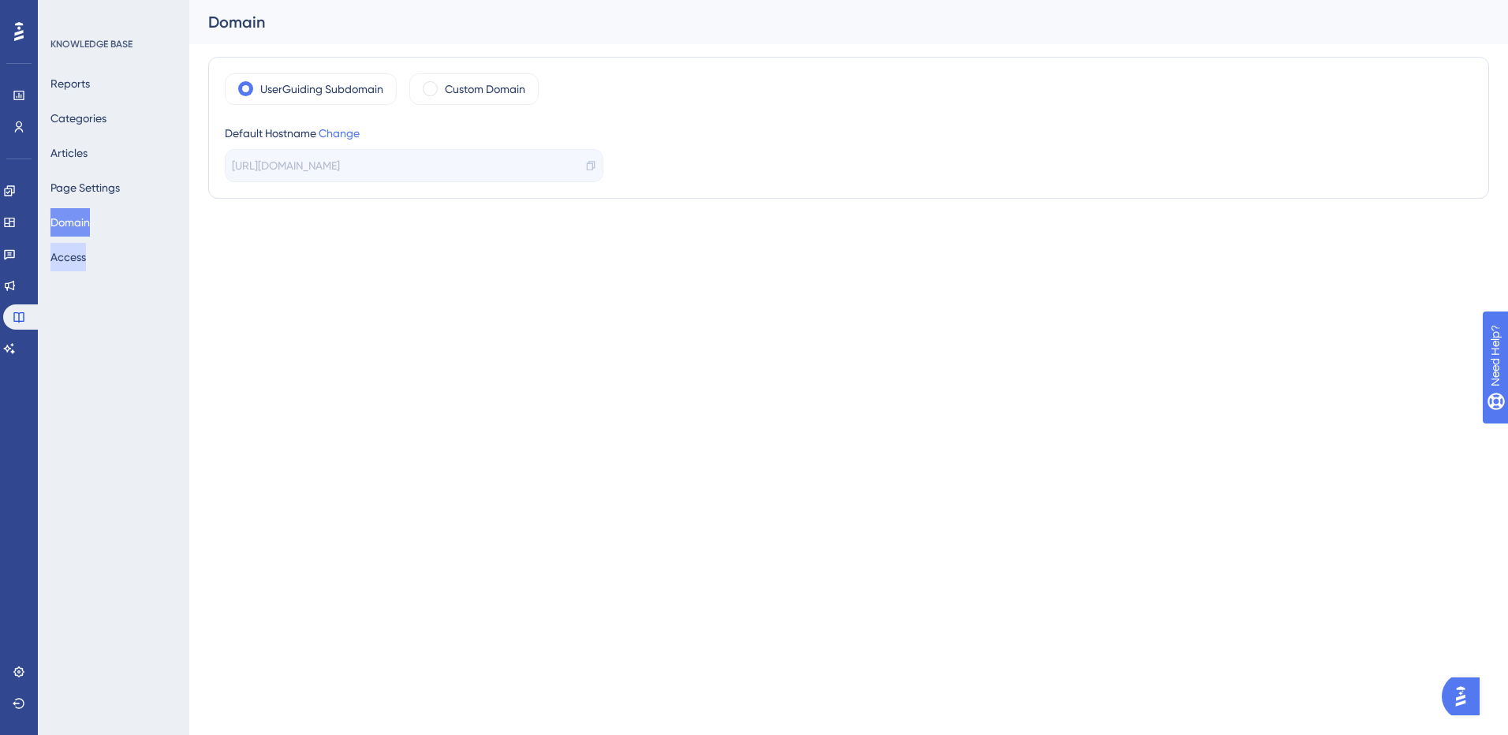
click at [82, 261] on button "Access" at bounding box center [68, 257] width 36 height 28
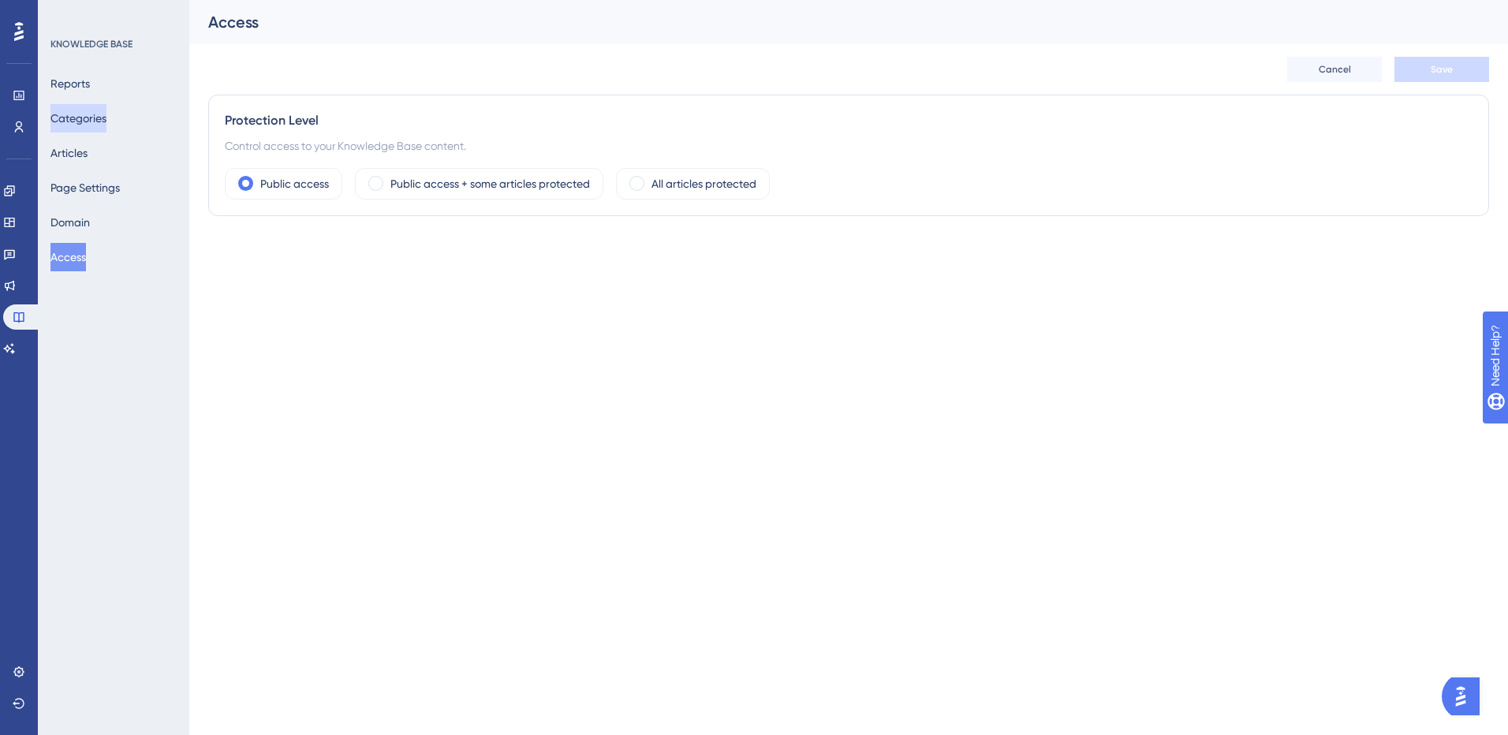
click at [86, 115] on button "Categories" at bounding box center [78, 118] width 56 height 28
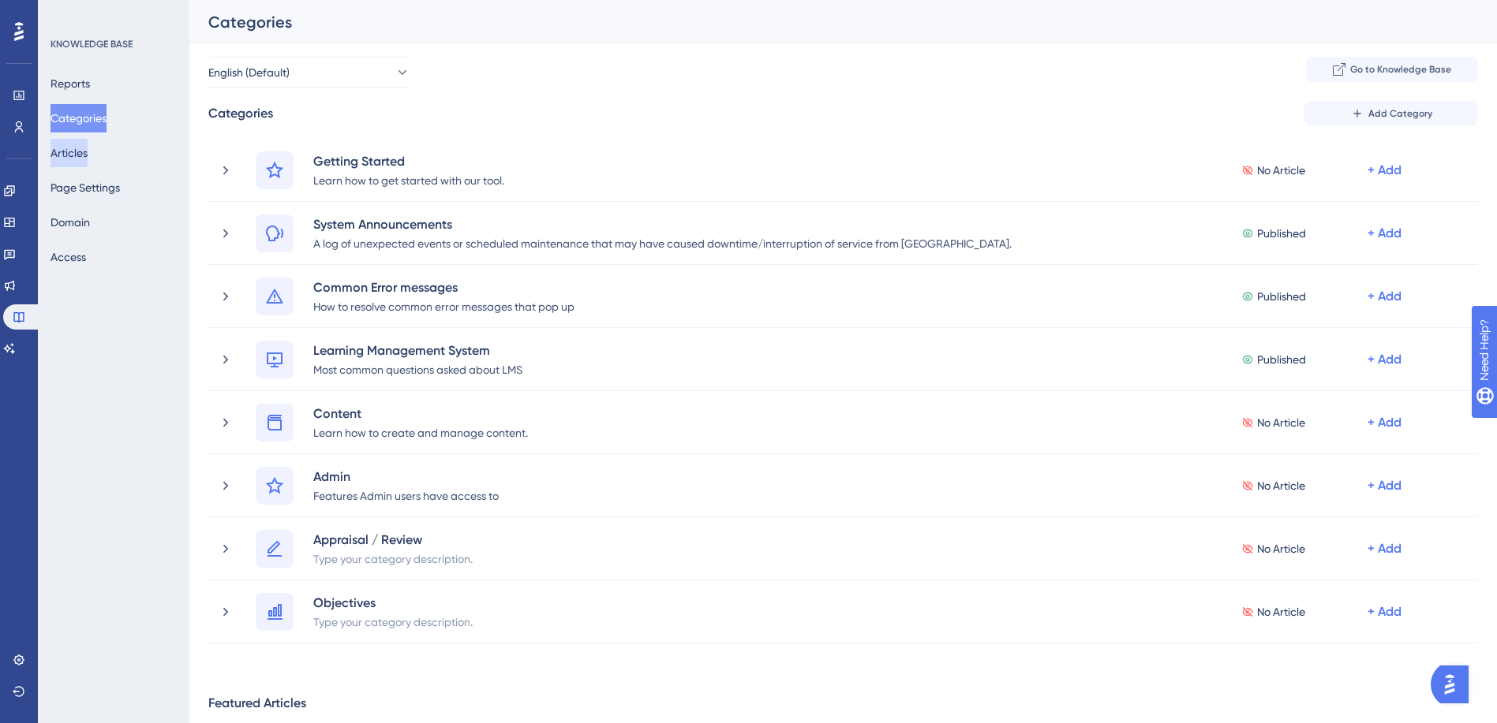
click at [88, 150] on button "Articles" at bounding box center [68, 153] width 37 height 28
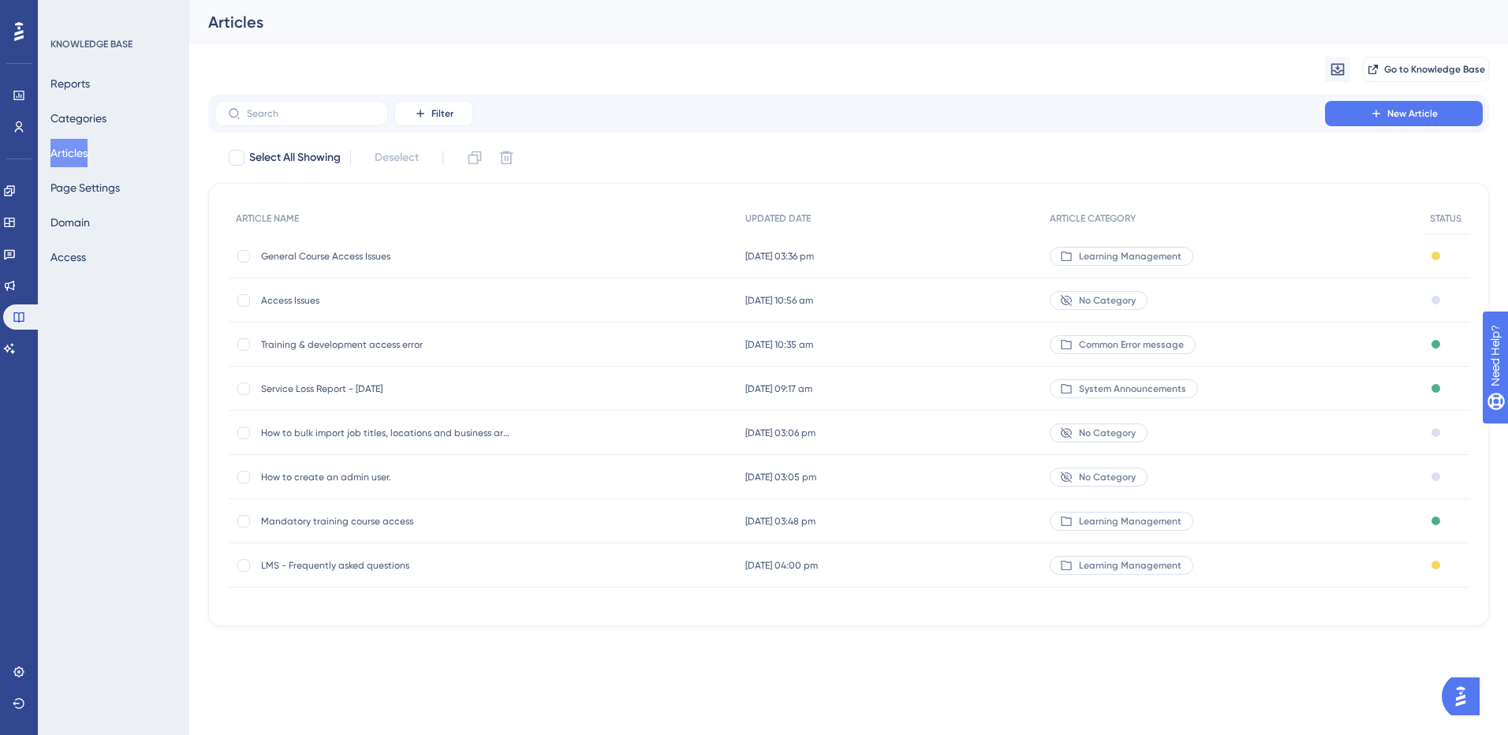
click at [301, 251] on span "General Course Access Issues" at bounding box center [387, 256] width 252 height 13
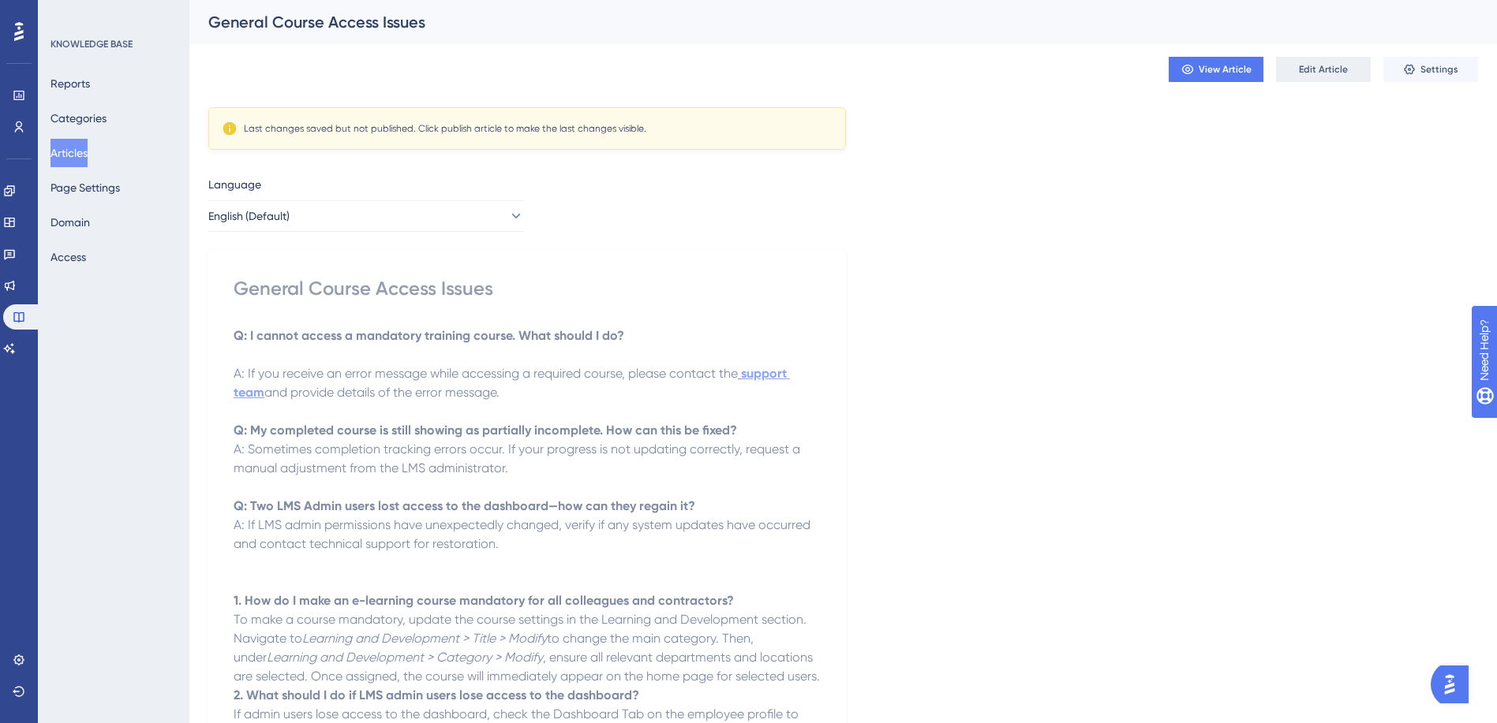
click at [1312, 76] on button "Edit Article" at bounding box center [1323, 69] width 95 height 25
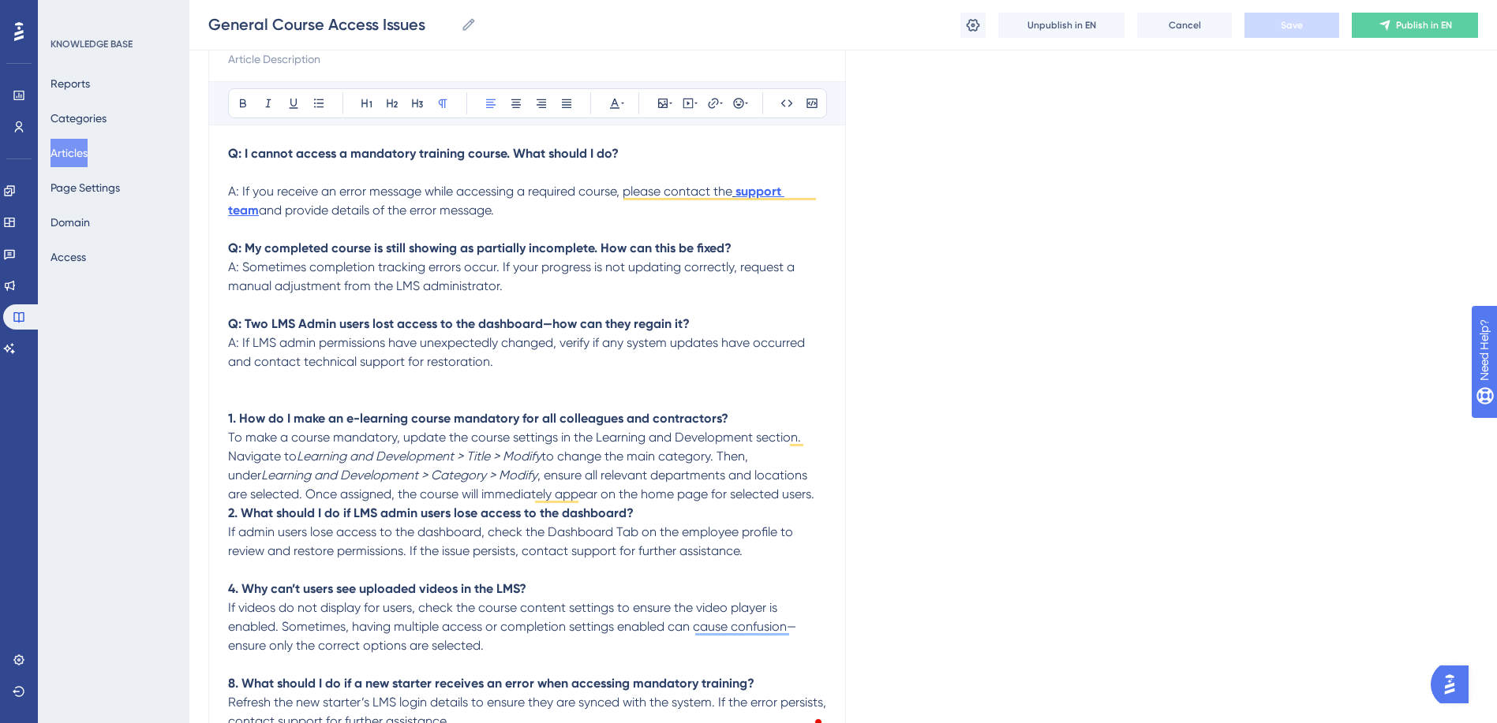
click at [69, 142] on button "Articles" at bounding box center [68, 153] width 37 height 28
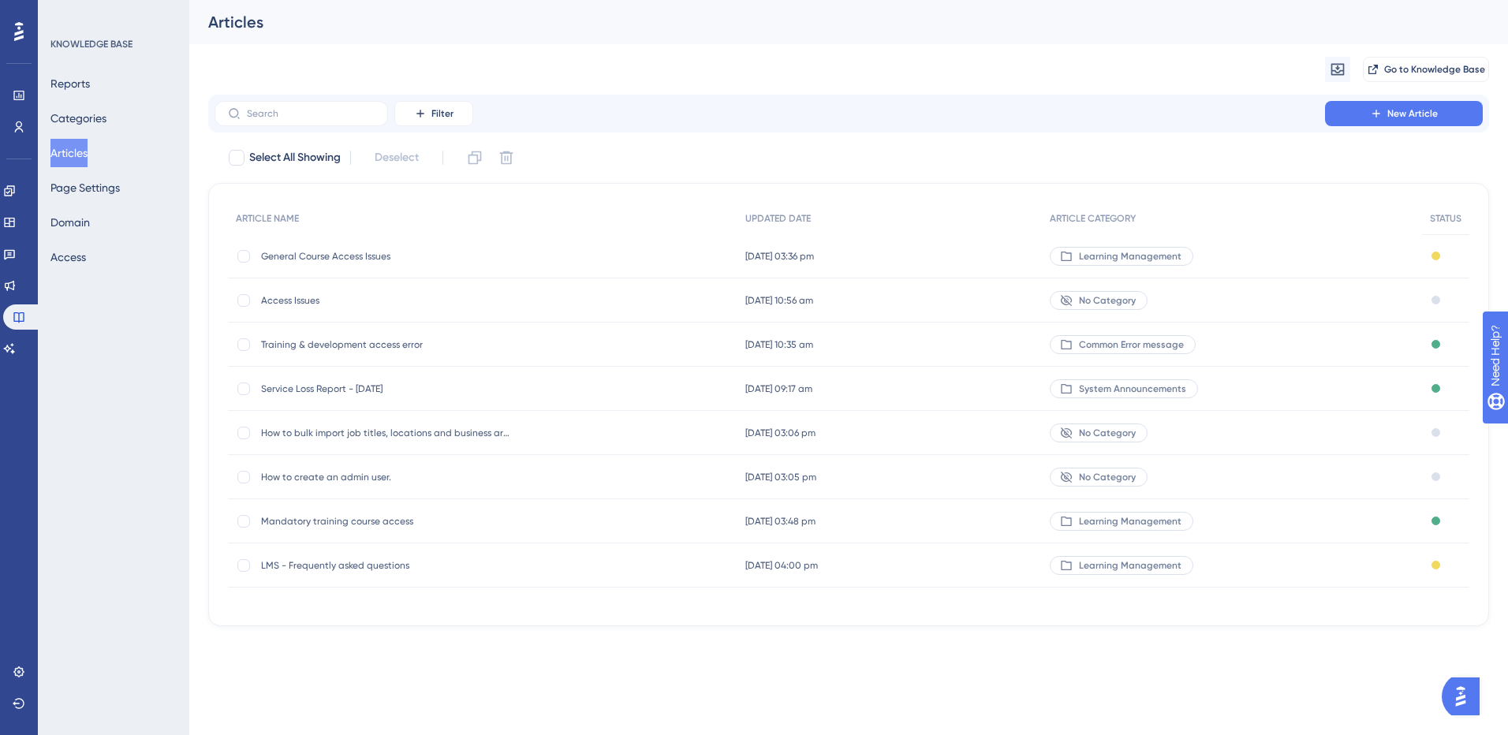
click at [324, 518] on span "Mandatory training course access" at bounding box center [387, 521] width 252 height 13
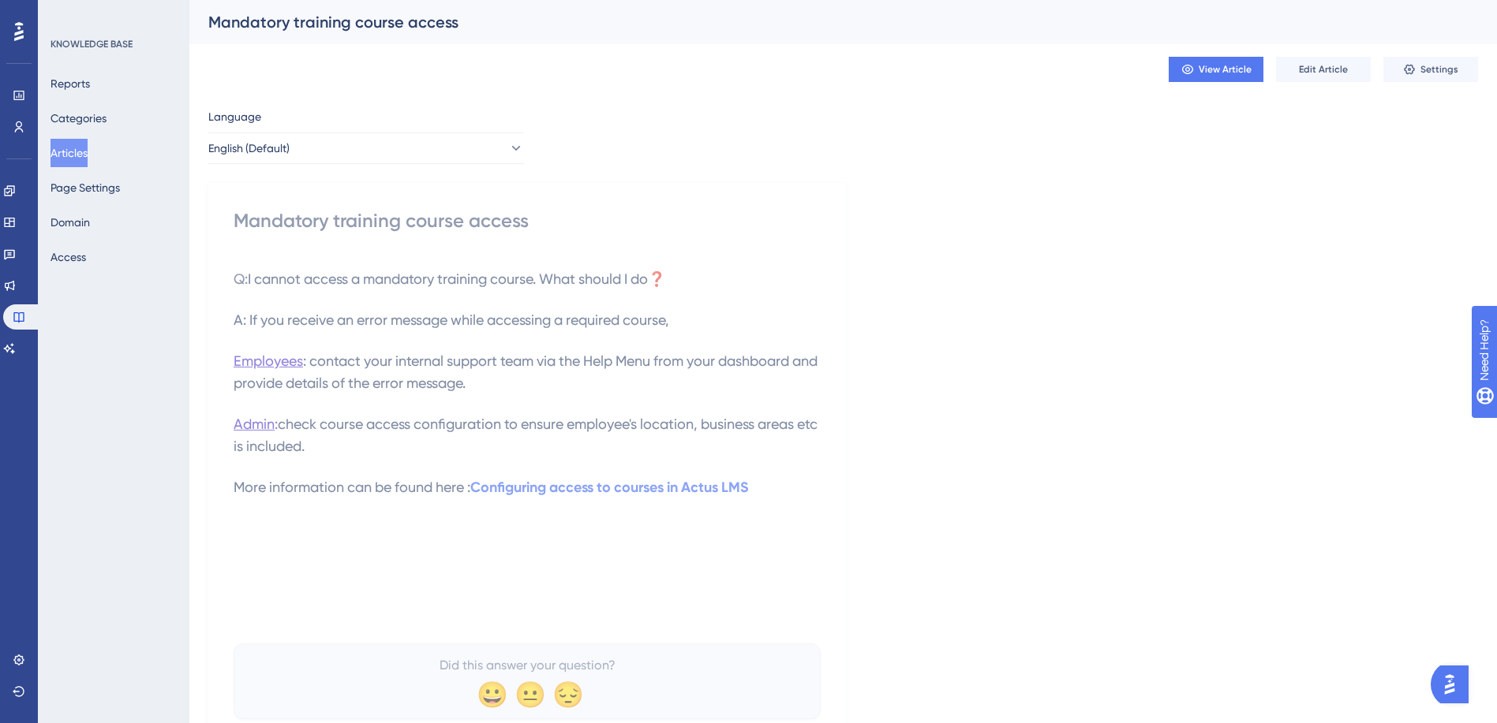
click at [80, 148] on button "Articles" at bounding box center [68, 153] width 37 height 28
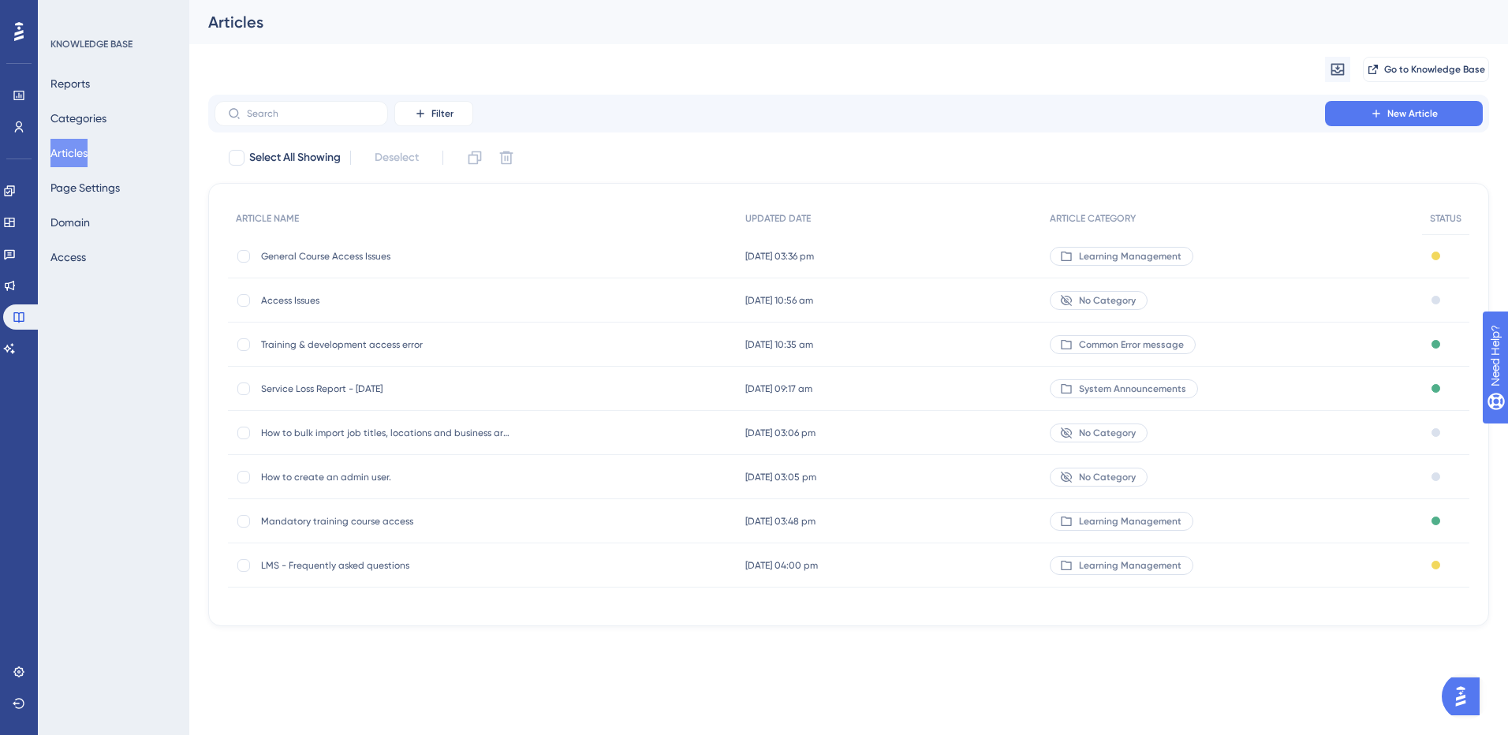
click at [337, 349] on span "Training & development access error" at bounding box center [387, 344] width 252 height 13
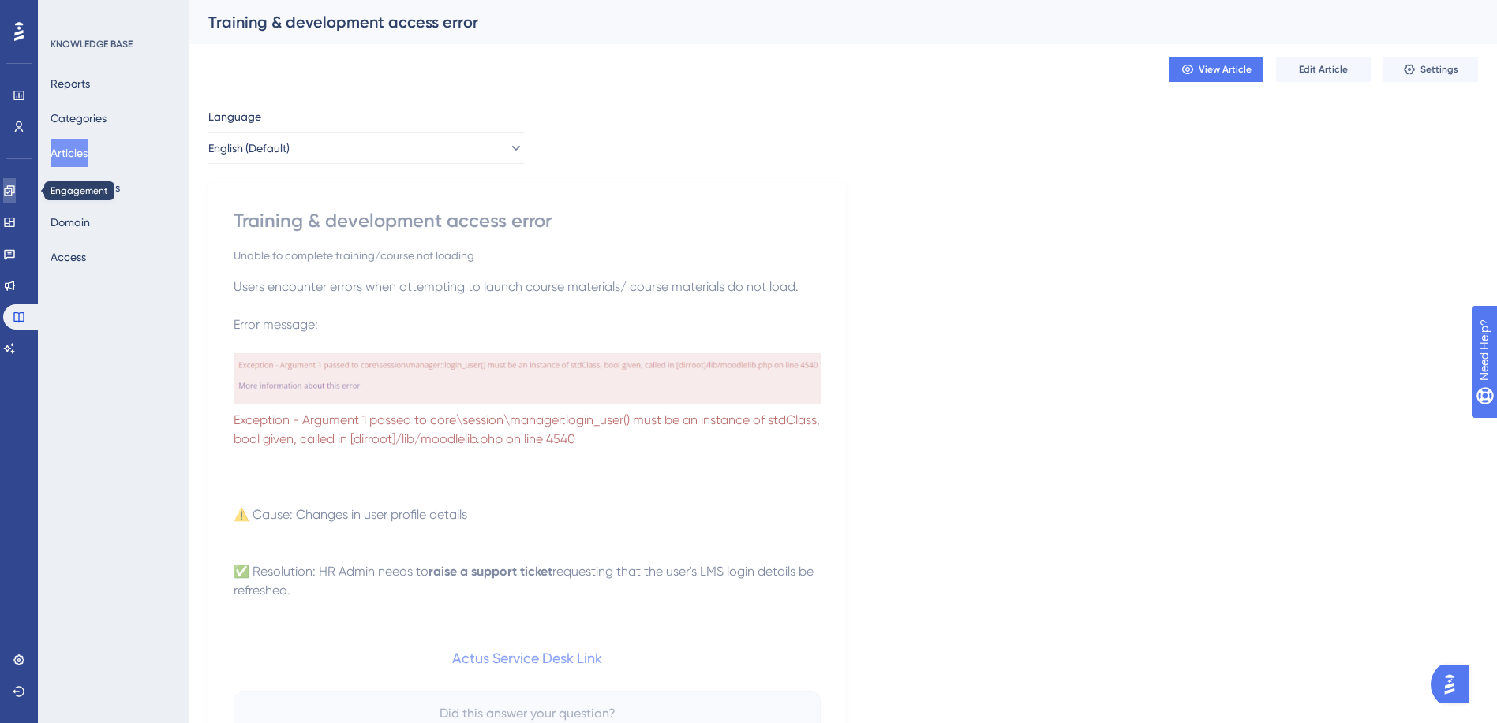
drag, startPoint x: 15, startPoint y: 194, endPoint x: 653, endPoint y: 9, distance: 664.4
click at [15, 194] on icon at bounding box center [9, 191] width 13 height 13
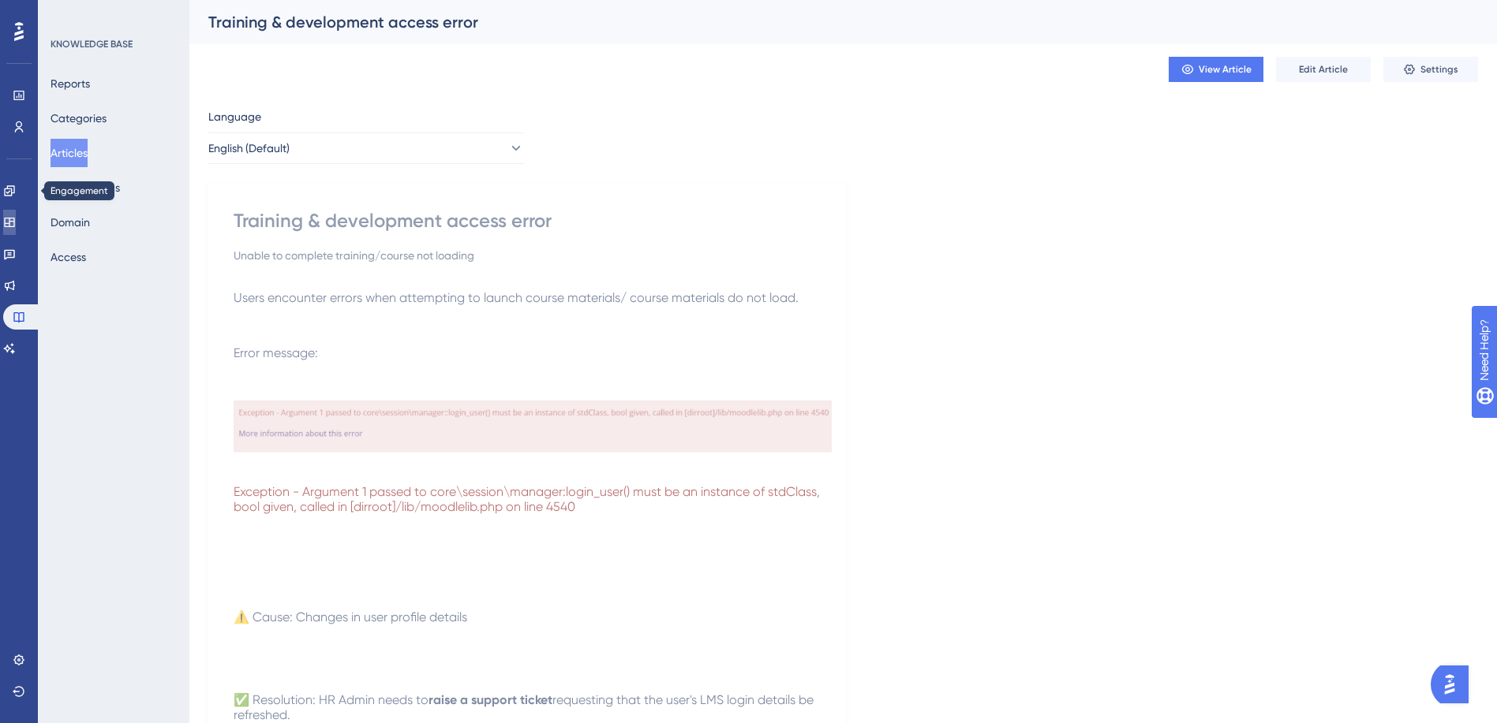
click at [16, 221] on link at bounding box center [9, 222] width 13 height 25
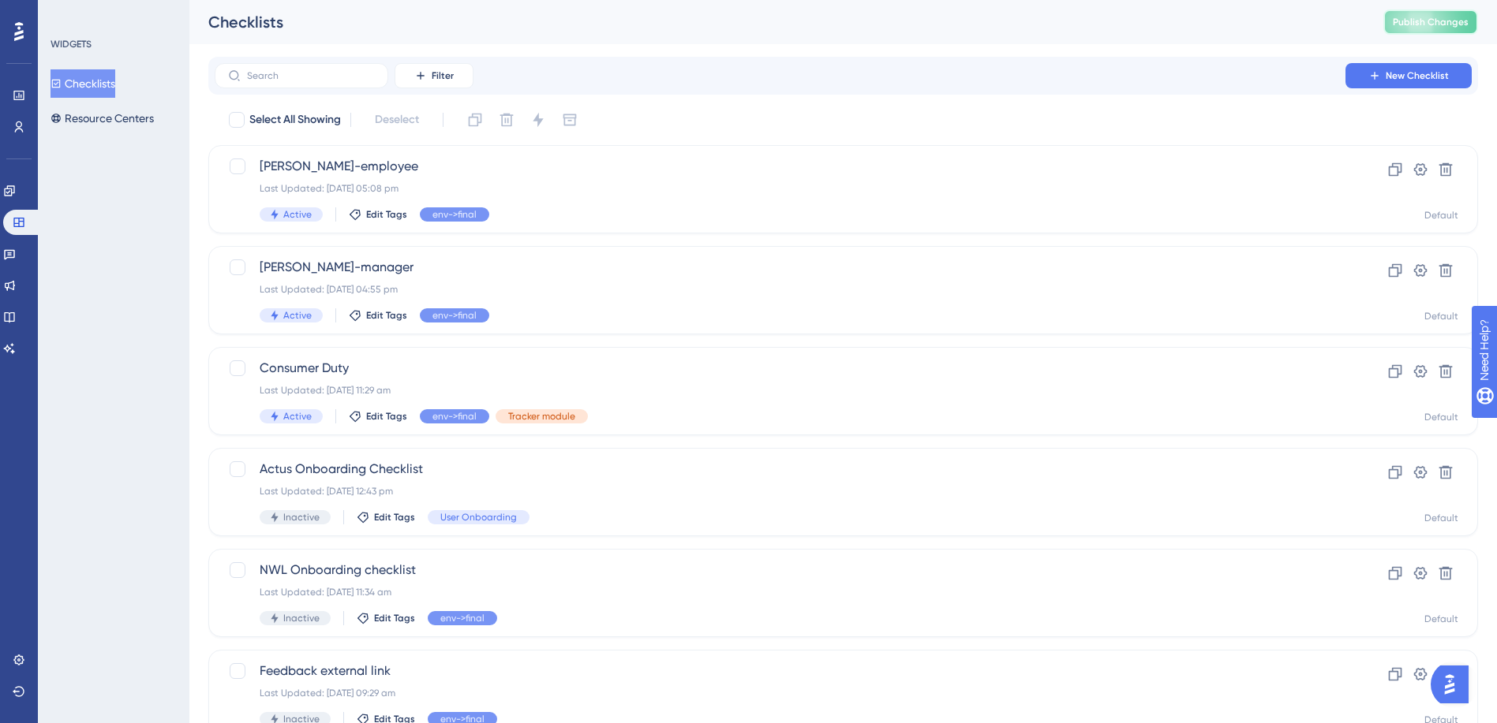
click at [1424, 17] on span "Publish Changes" at bounding box center [1430, 22] width 76 height 13
